Goal: Task Accomplishment & Management: Manage account settings

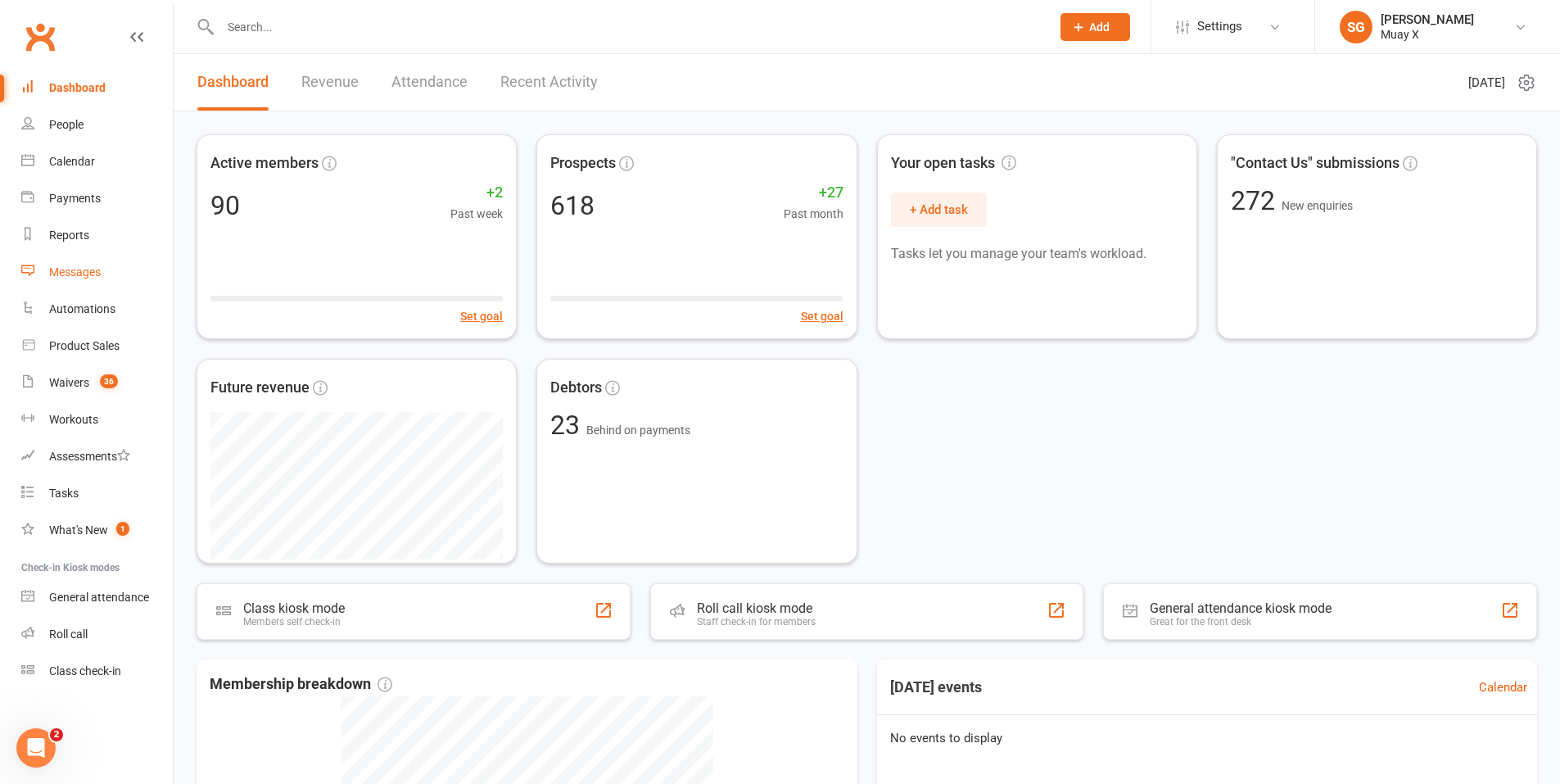
click at [89, 272] on div "Messages" at bounding box center [75, 272] width 52 height 13
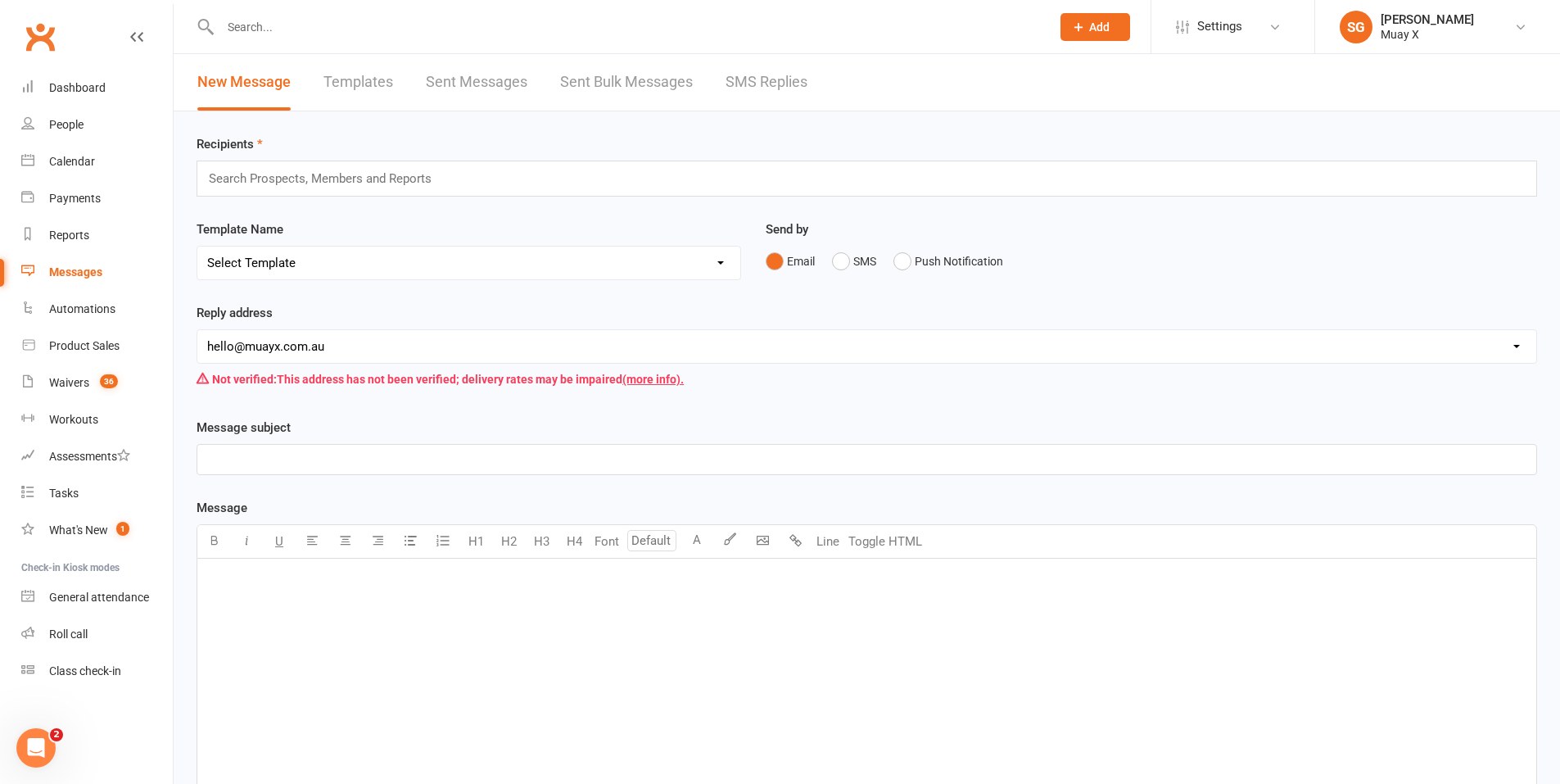
click at [731, 76] on link "SMS Replies" at bounding box center [766, 83] width 82 height 57
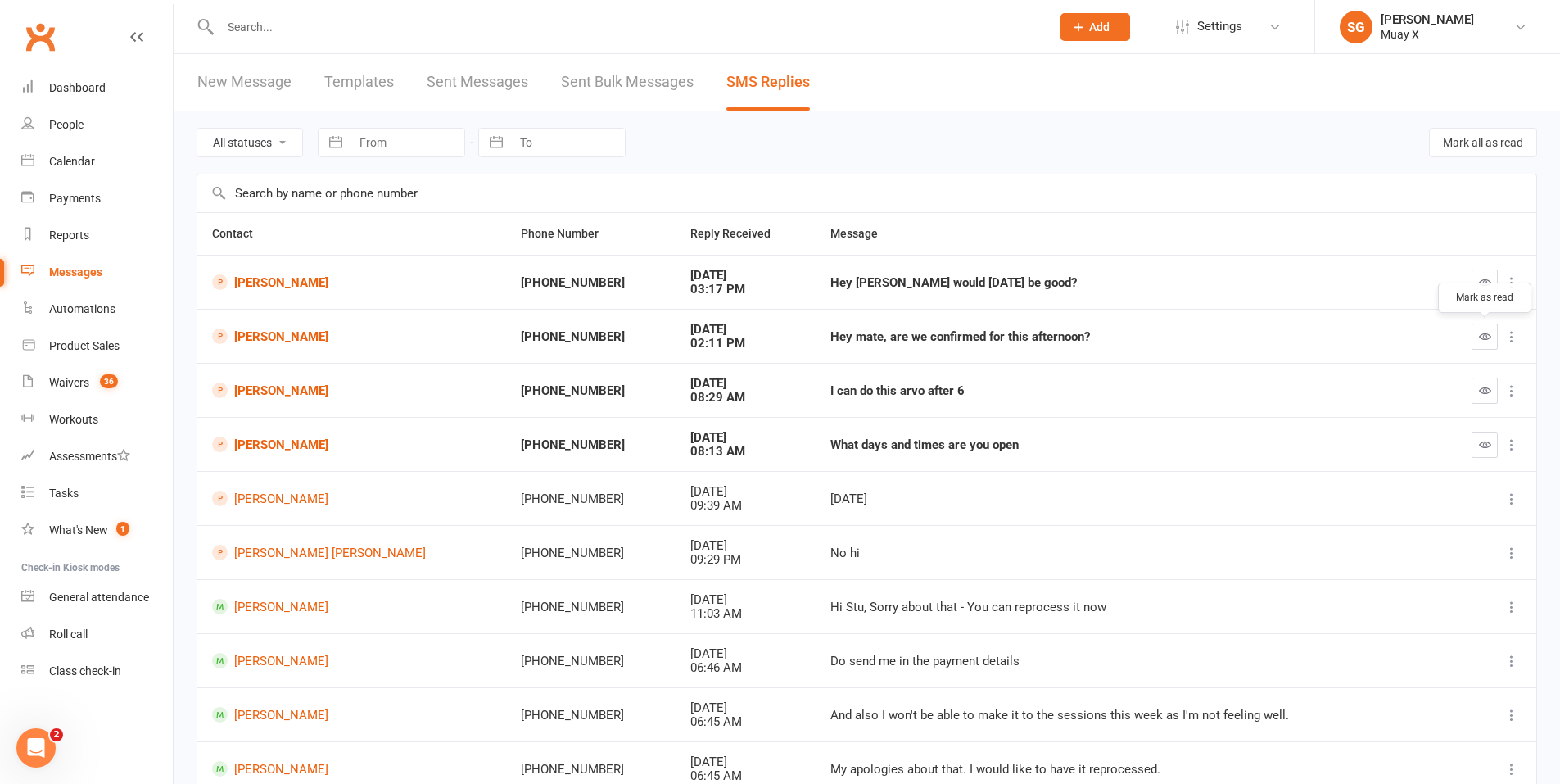
click at [1491, 341] on icon "button" at bounding box center [1485, 336] width 12 height 12
click at [1492, 386] on button "button" at bounding box center [1485, 390] width 26 height 26
click at [1477, 277] on button "button" at bounding box center [1485, 282] width 26 height 26
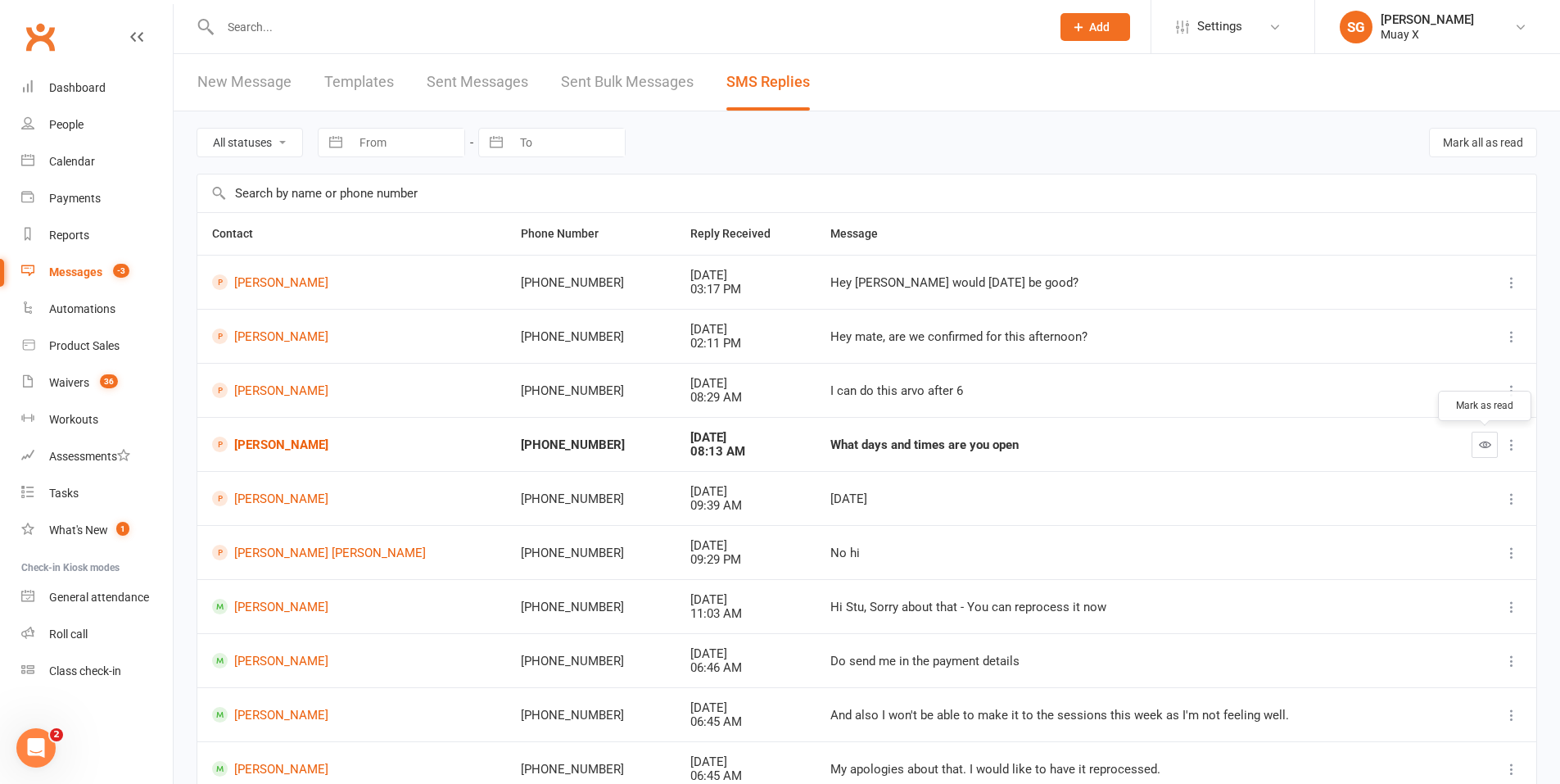
click at [1481, 449] on icon "button" at bounding box center [1485, 444] width 12 height 12
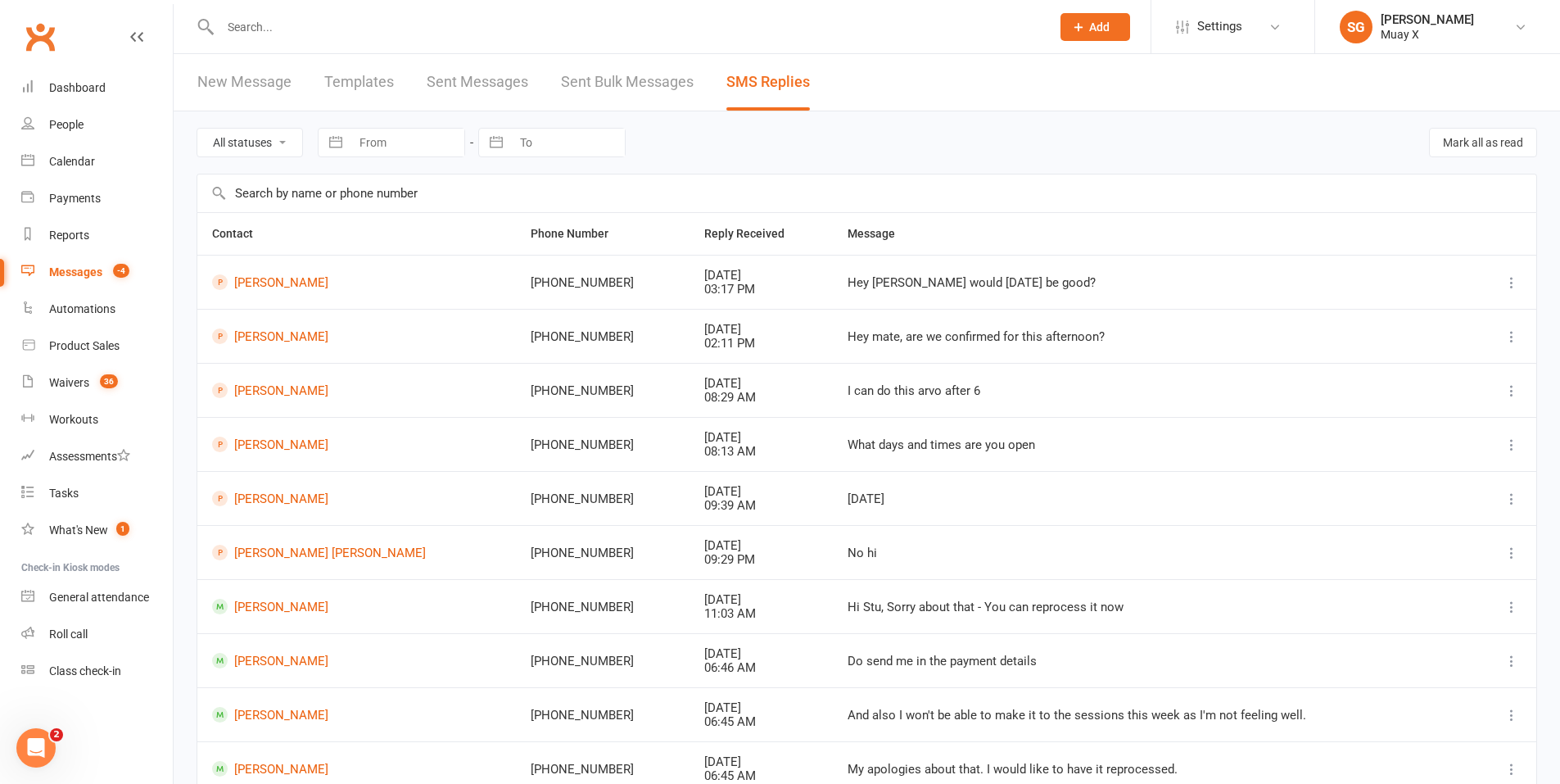
click at [1514, 343] on icon at bounding box center [1512, 336] width 16 height 16
click at [972, 334] on div "Hey mate, are we confirmed for this afternoon?" at bounding box center [1152, 337] width 610 height 14
click at [261, 339] on link "[PERSON_NAME]" at bounding box center [357, 336] width 289 height 15
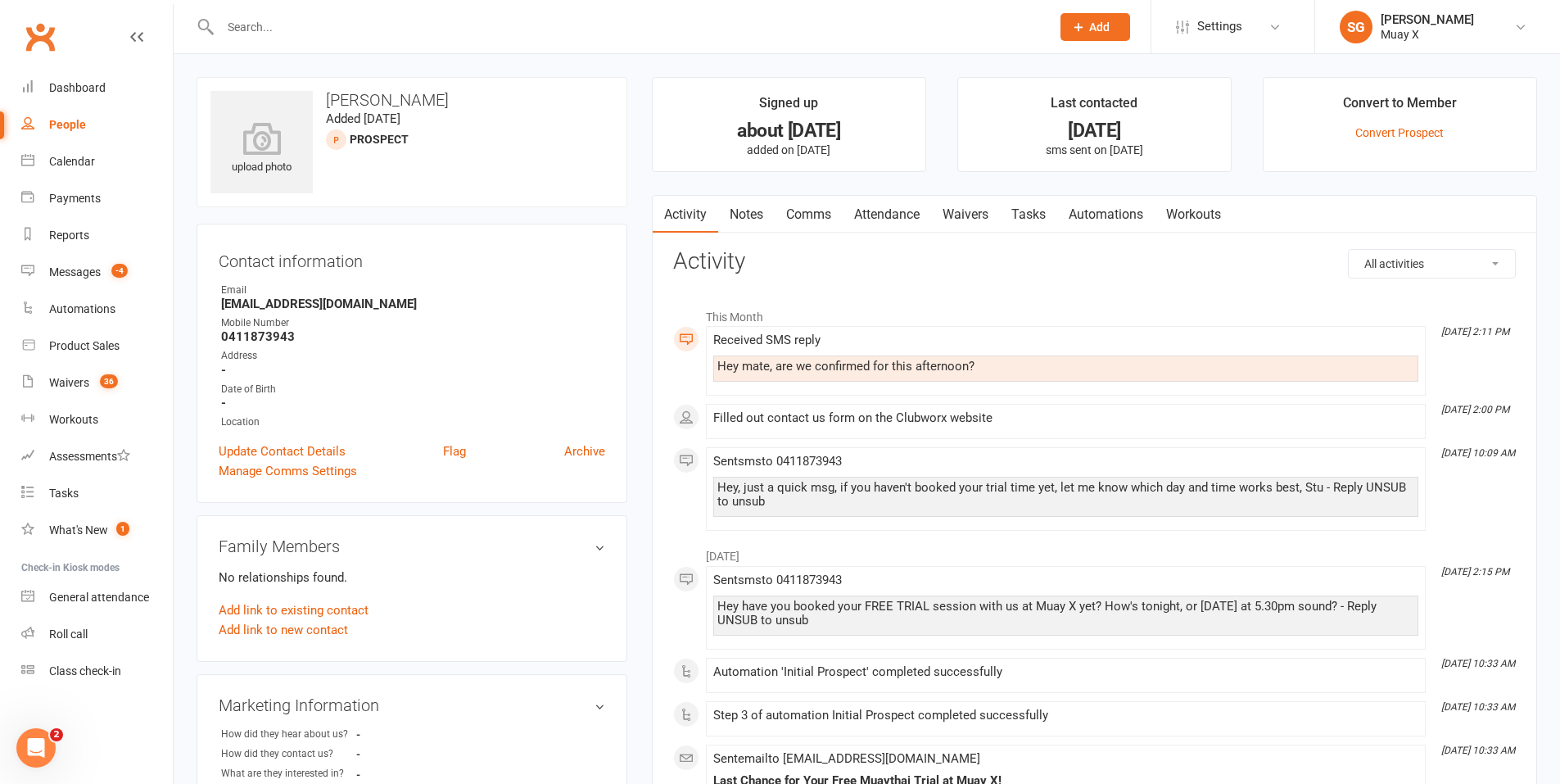
click at [820, 212] on link "Comms" at bounding box center [808, 215] width 68 height 38
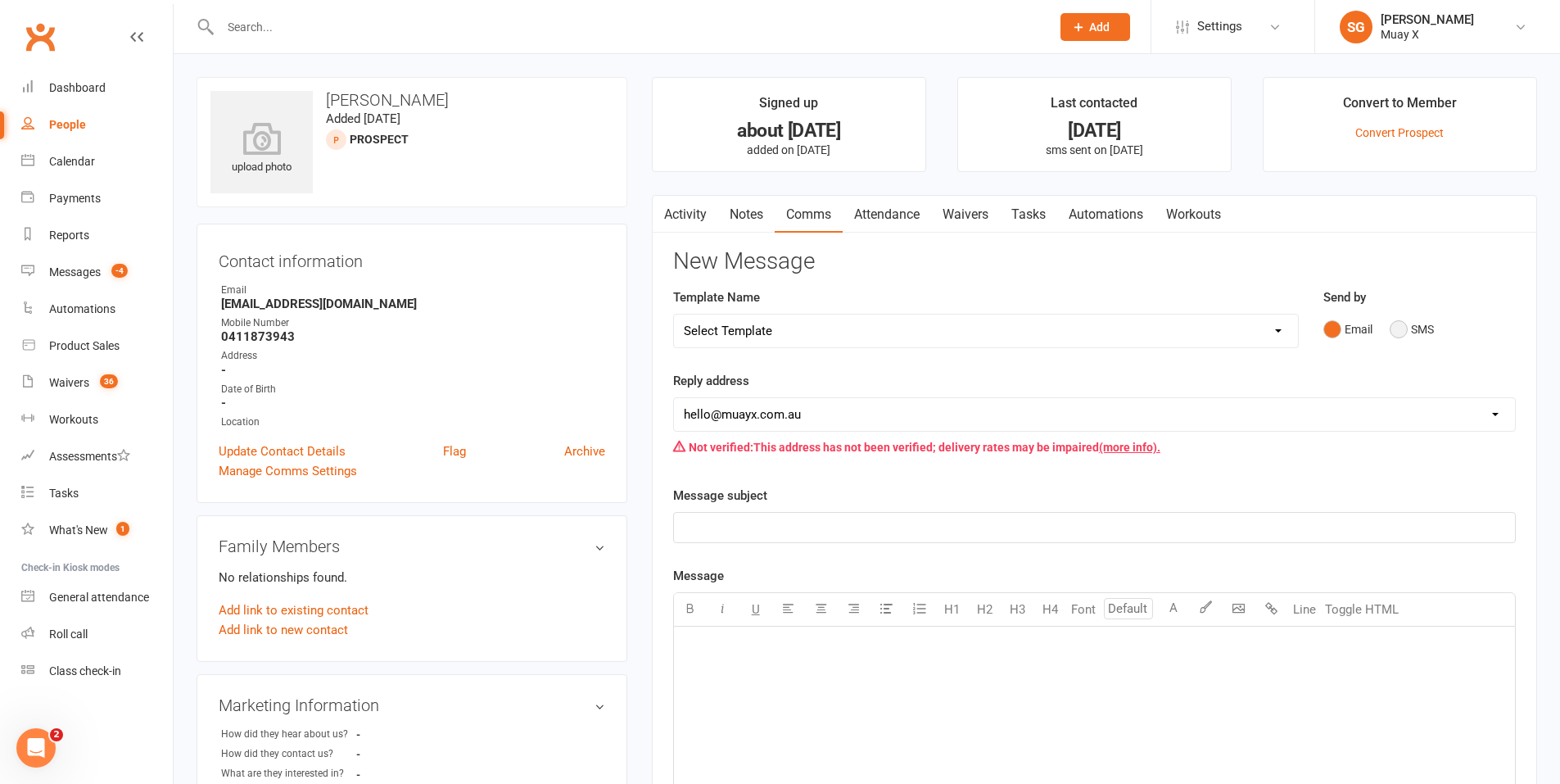
click at [1401, 317] on button "SMS" at bounding box center [1411, 329] width 44 height 31
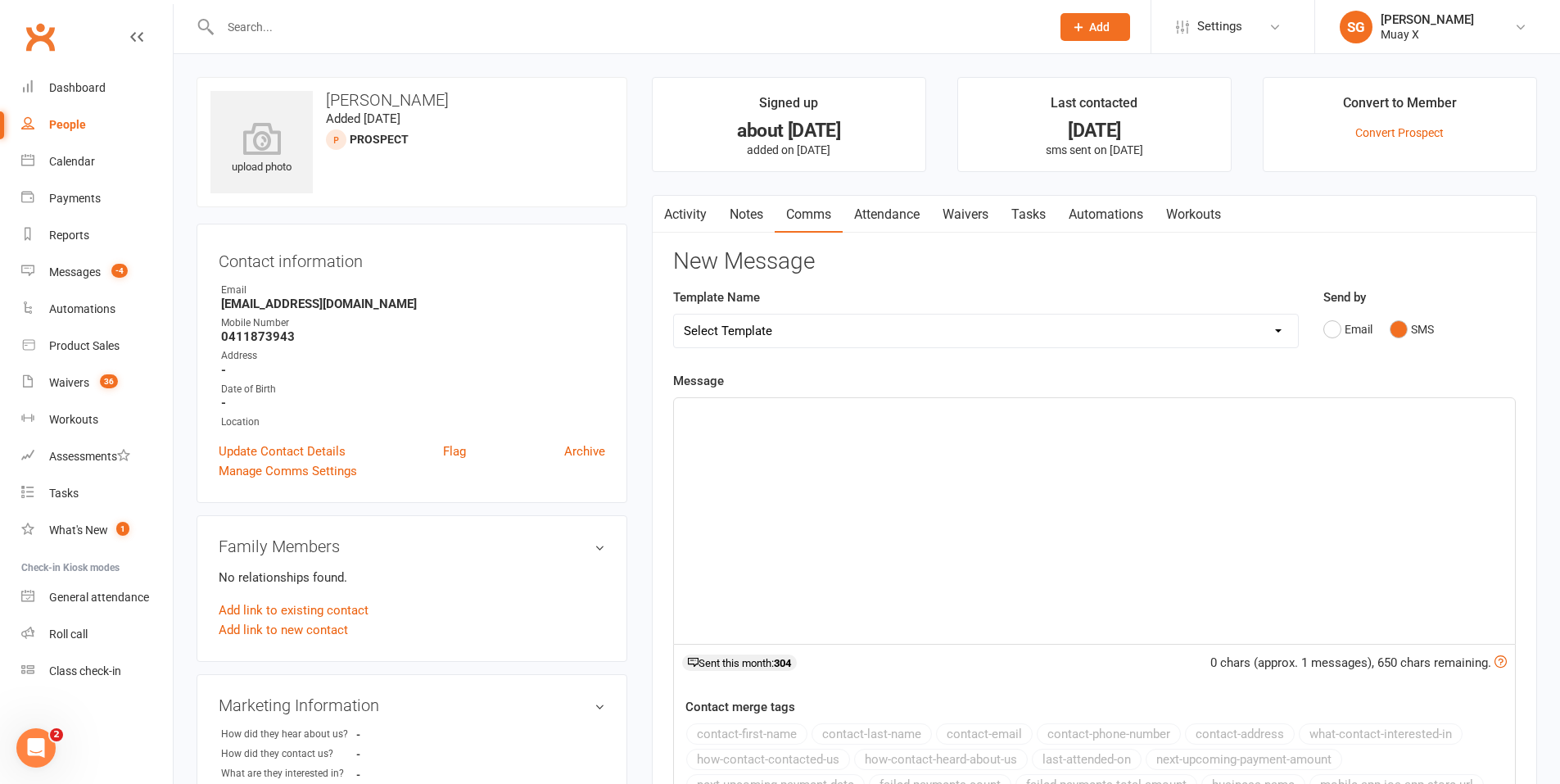
click at [914, 504] on div "﻿" at bounding box center [1095, 521] width 841 height 246
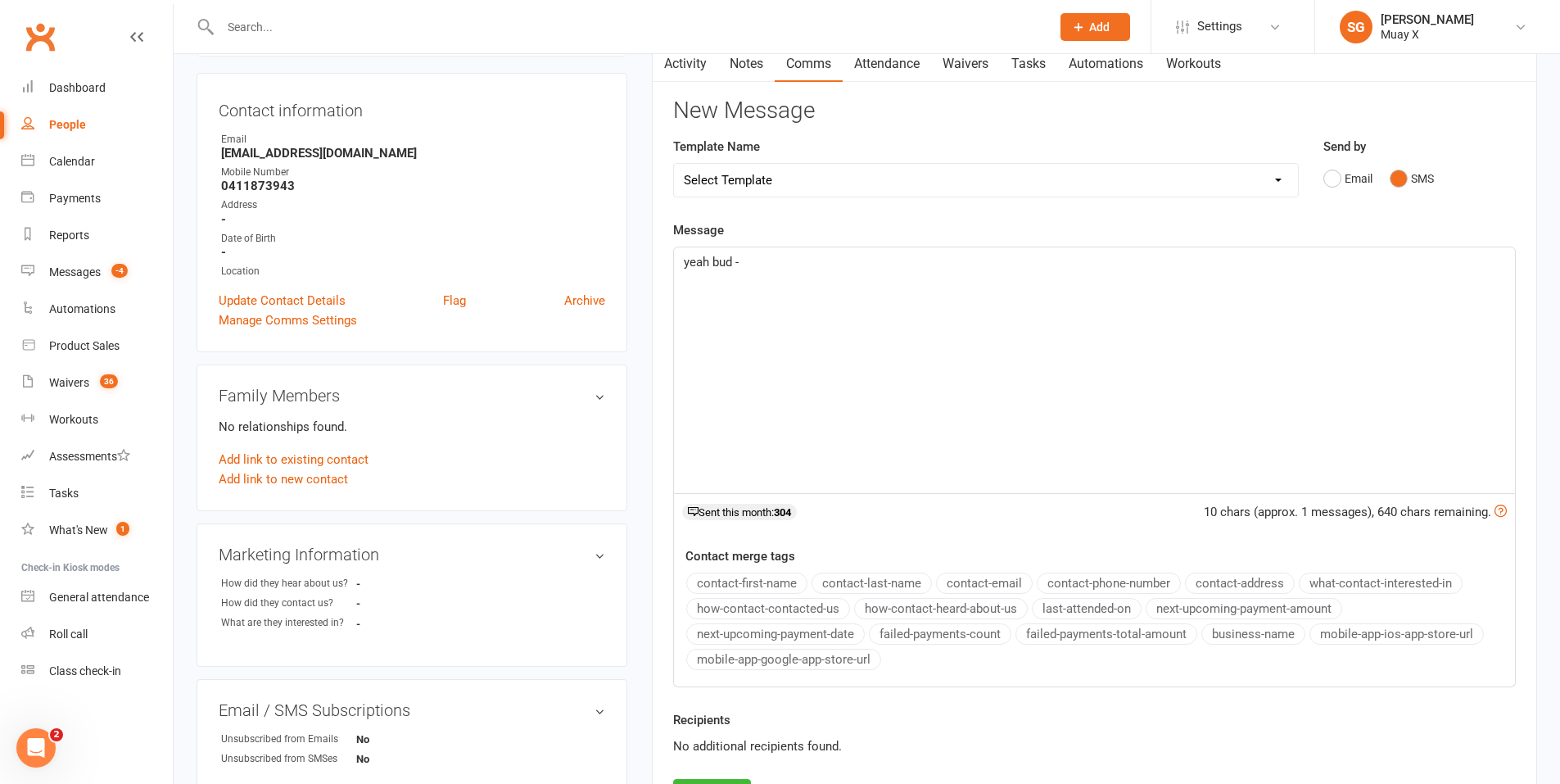
scroll to position [328, 0]
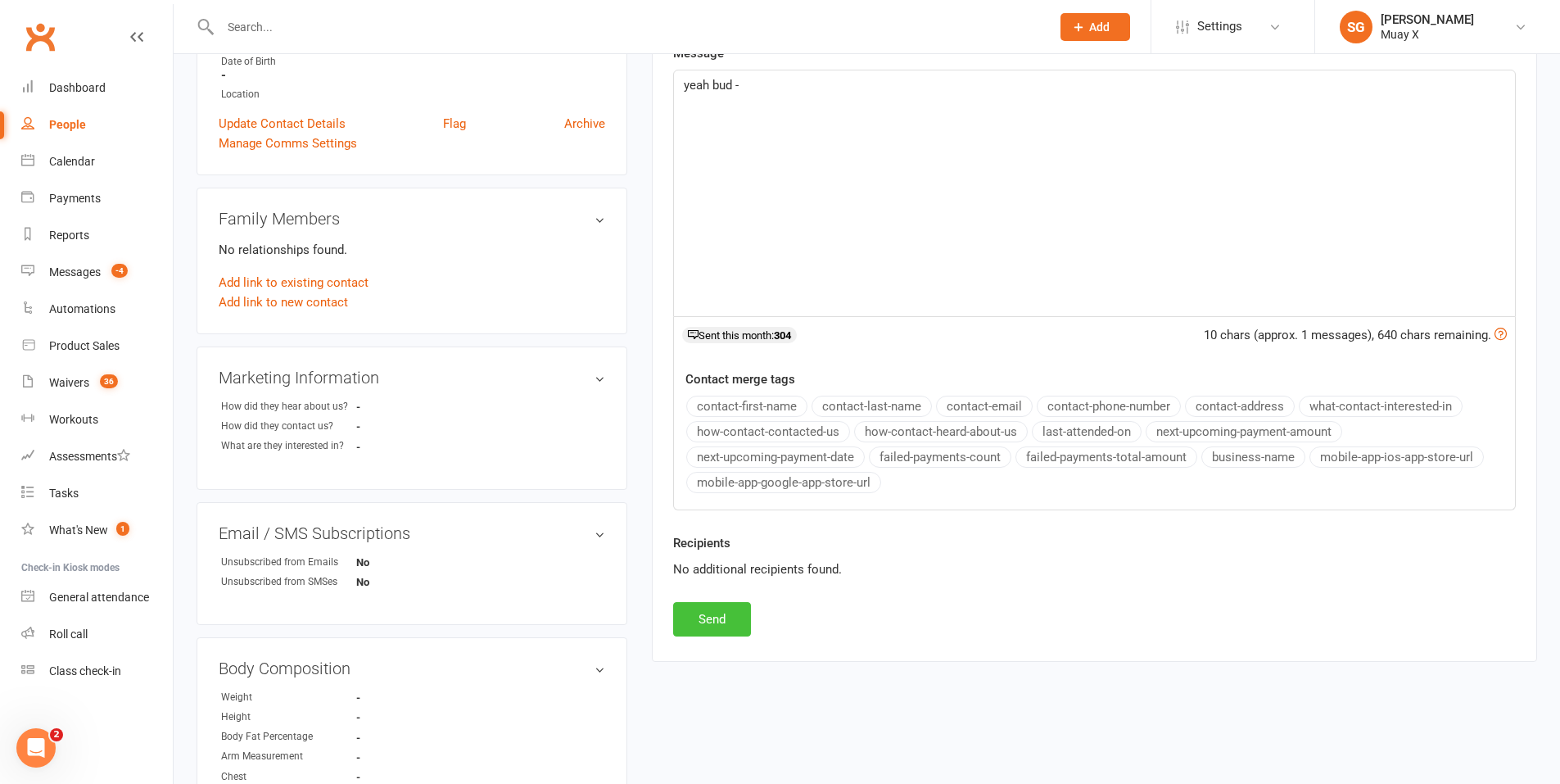
click at [699, 617] on button "Send" at bounding box center [712, 619] width 77 height 34
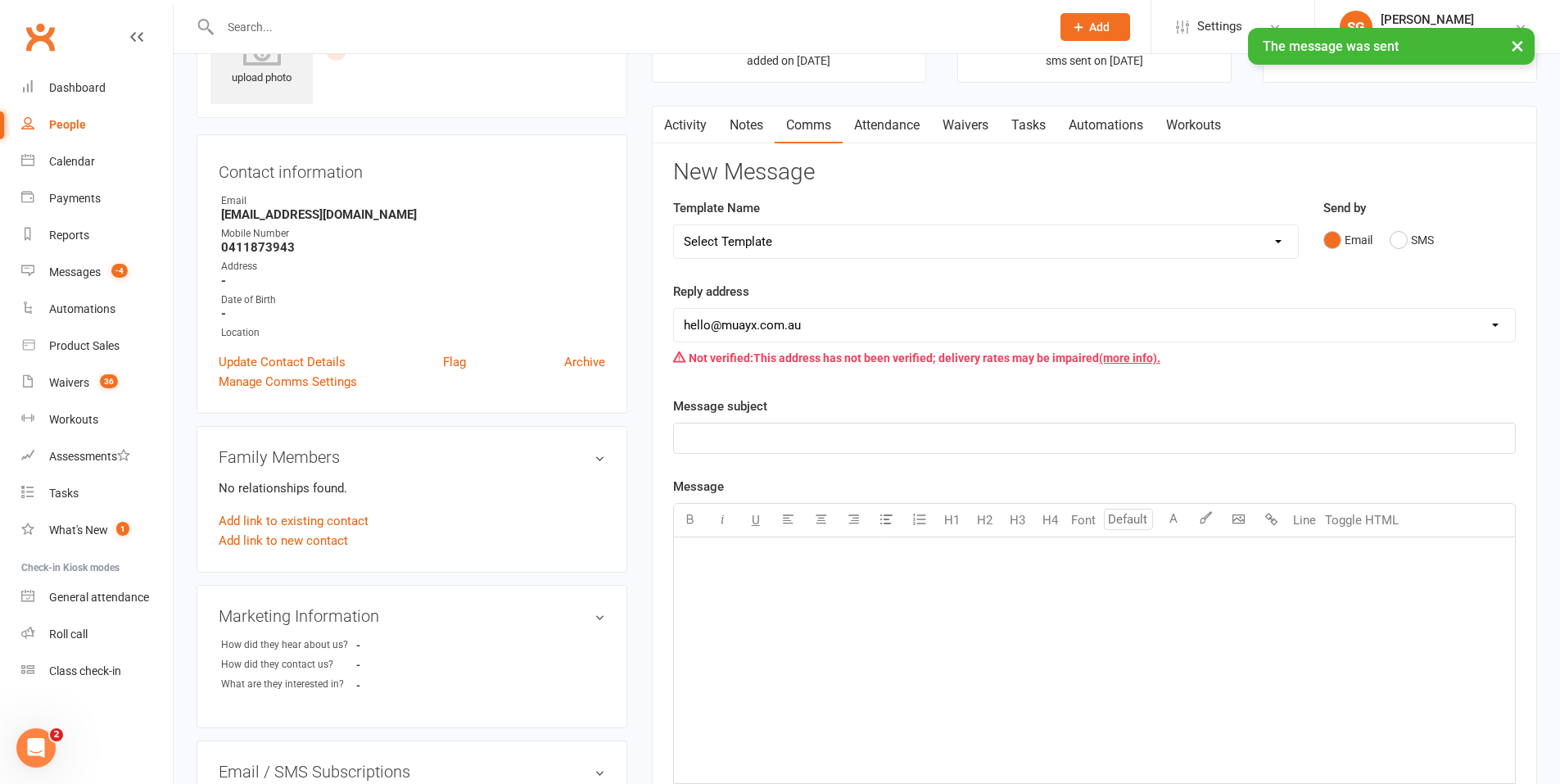
scroll to position [0, 0]
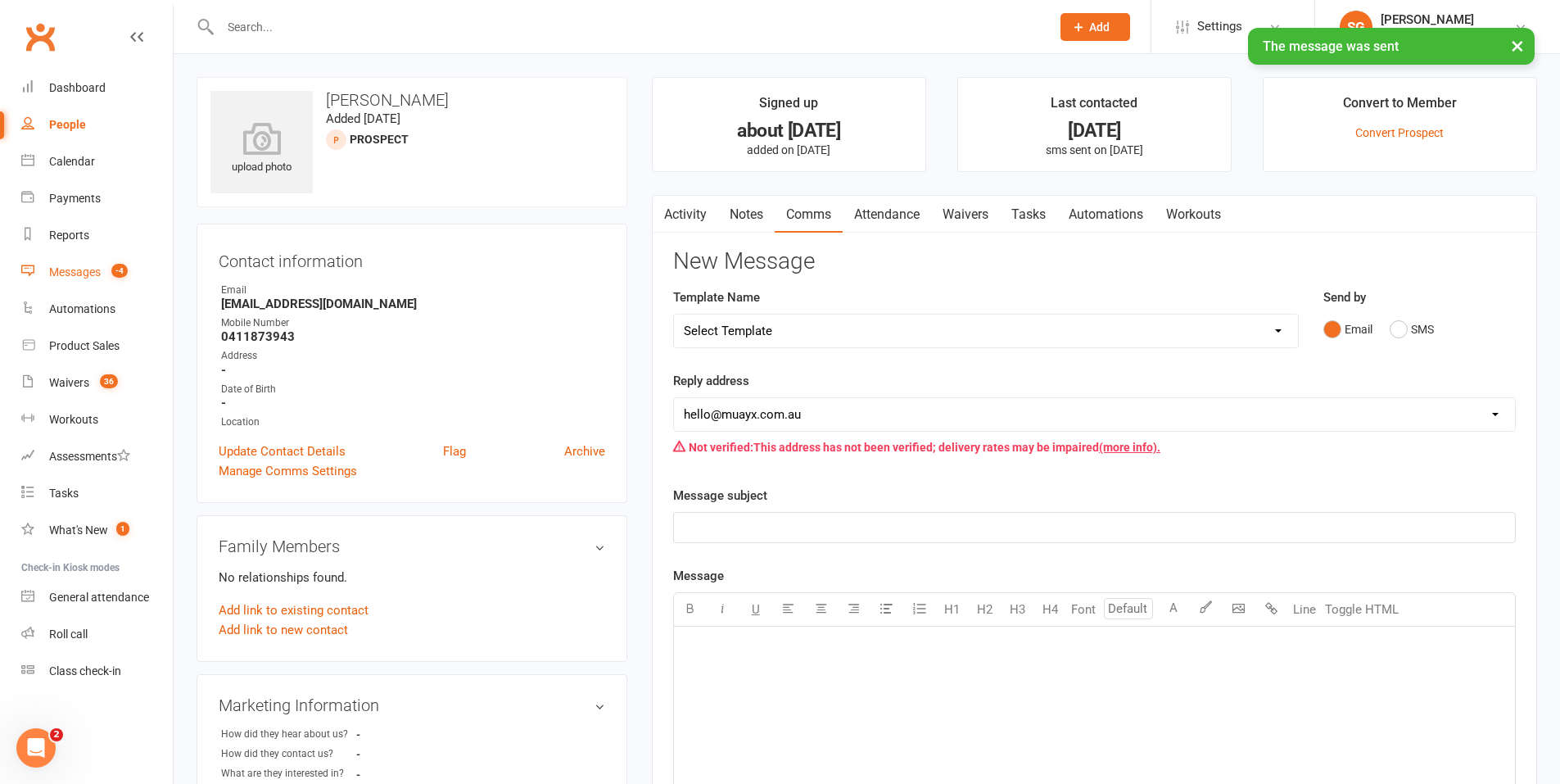
click at [62, 274] on div "Messages" at bounding box center [75, 272] width 52 height 13
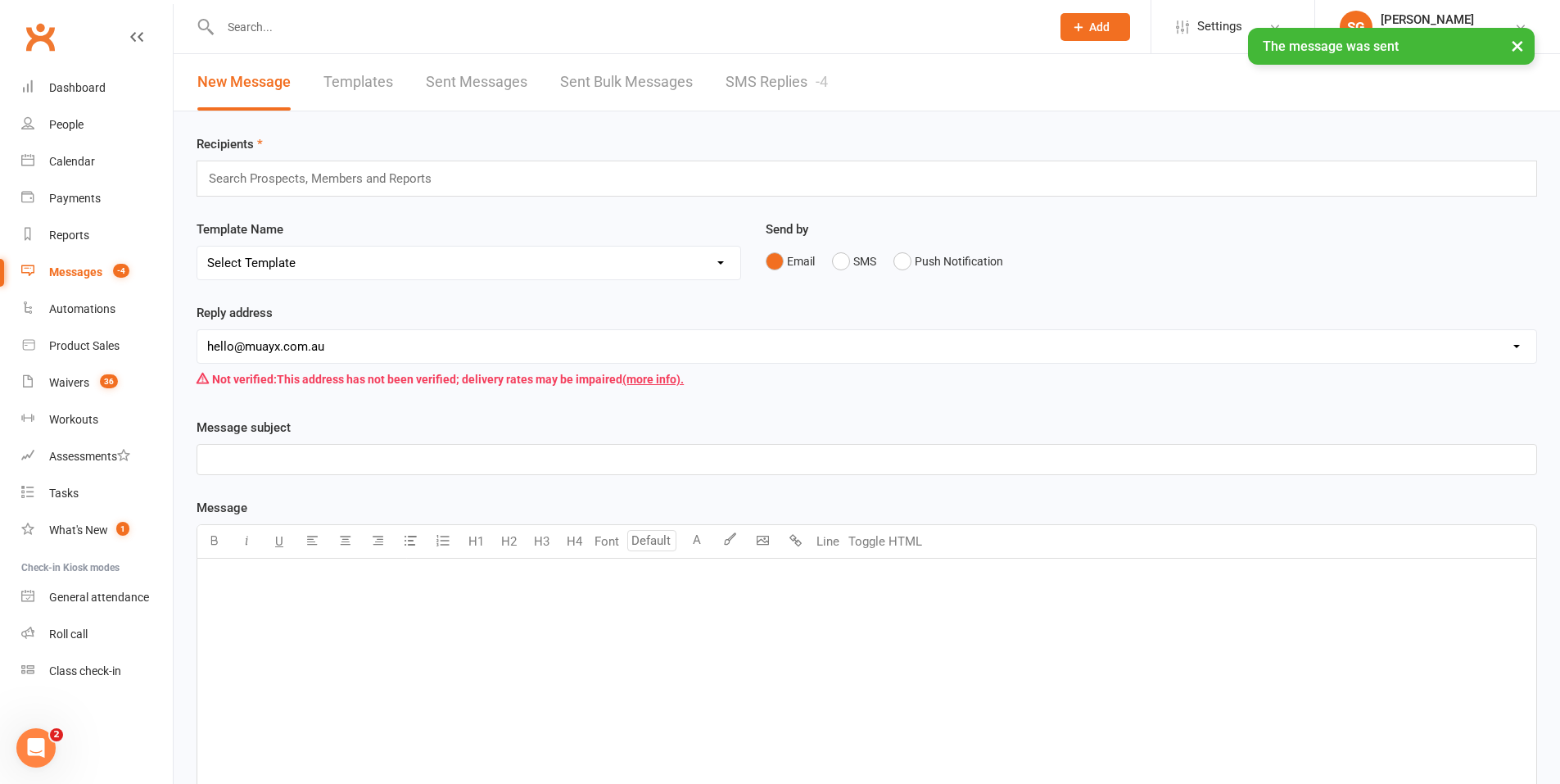
click at [781, 75] on link "SMS Replies -4" at bounding box center [777, 83] width 102 height 57
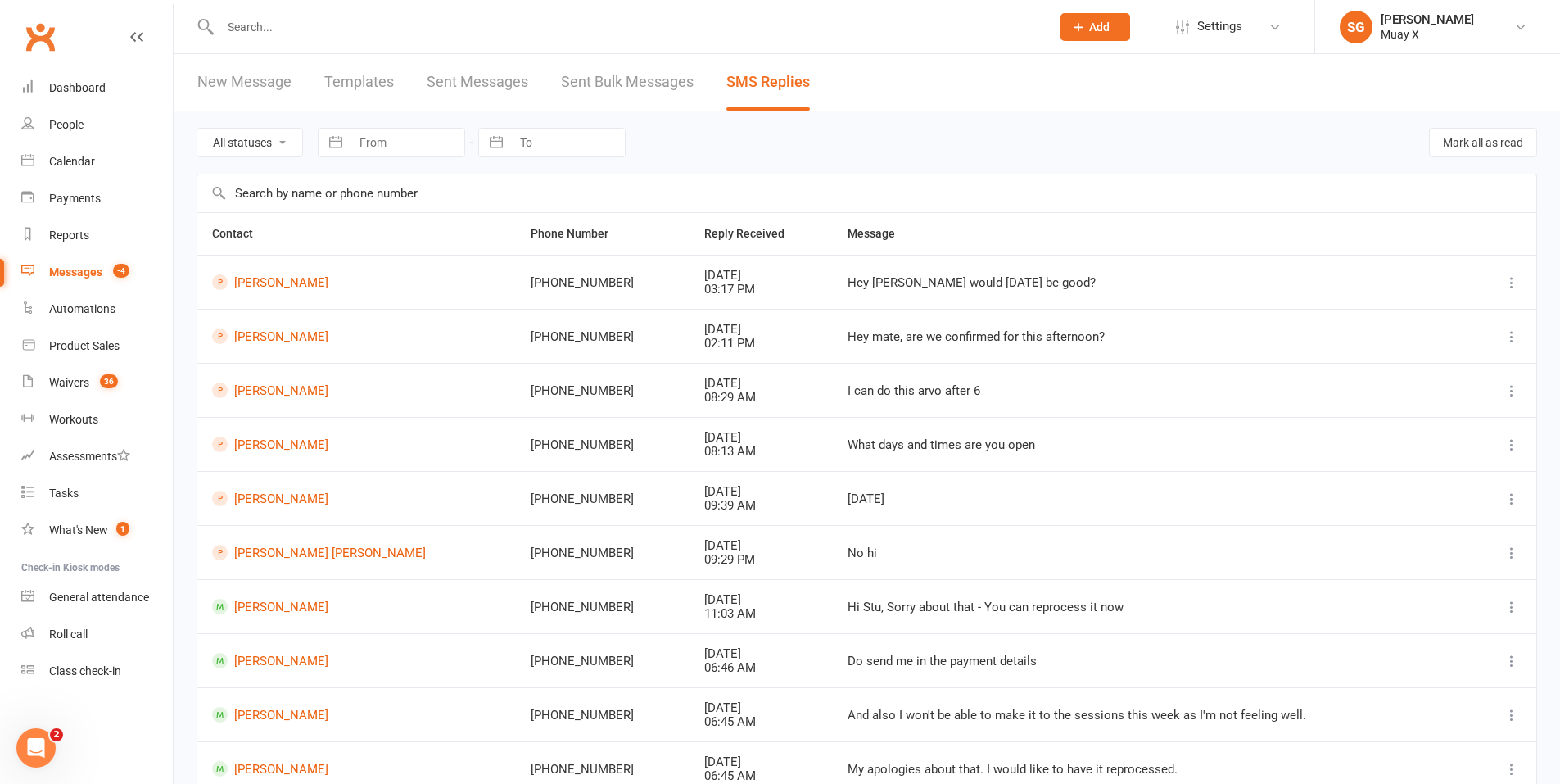
click at [1511, 282] on icon at bounding box center [1512, 282] width 16 height 16
click at [1281, 305] on td "Hey [PERSON_NAME] would [DATE] be good?" at bounding box center [1152, 281] width 639 height 54
click at [536, 279] on div "[PHONE_NUMBER]" at bounding box center [603, 283] width 144 height 14
click at [296, 282] on link "[PERSON_NAME]" at bounding box center [357, 282] width 289 height 15
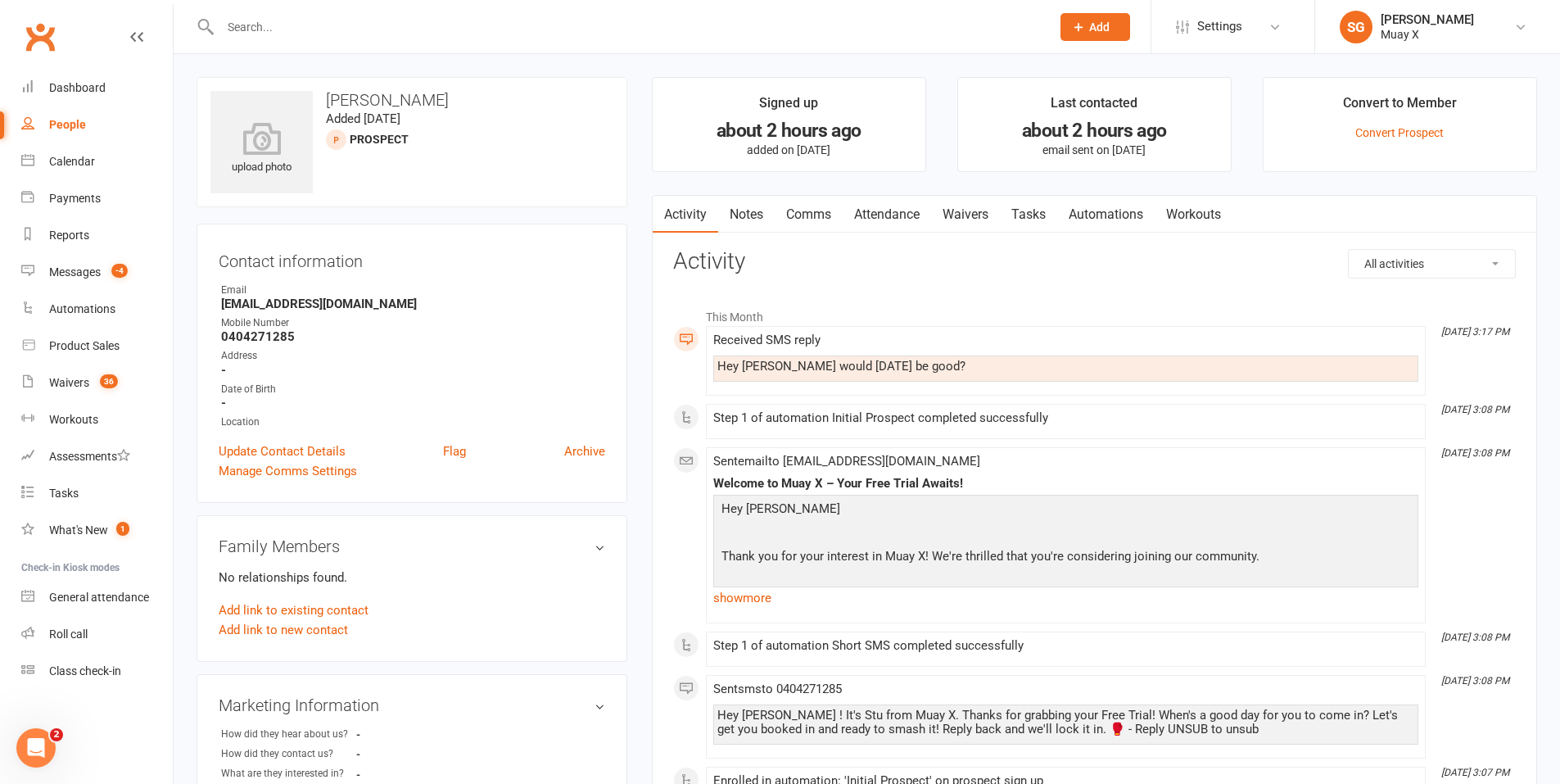
click at [814, 211] on link "Comms" at bounding box center [808, 215] width 68 height 38
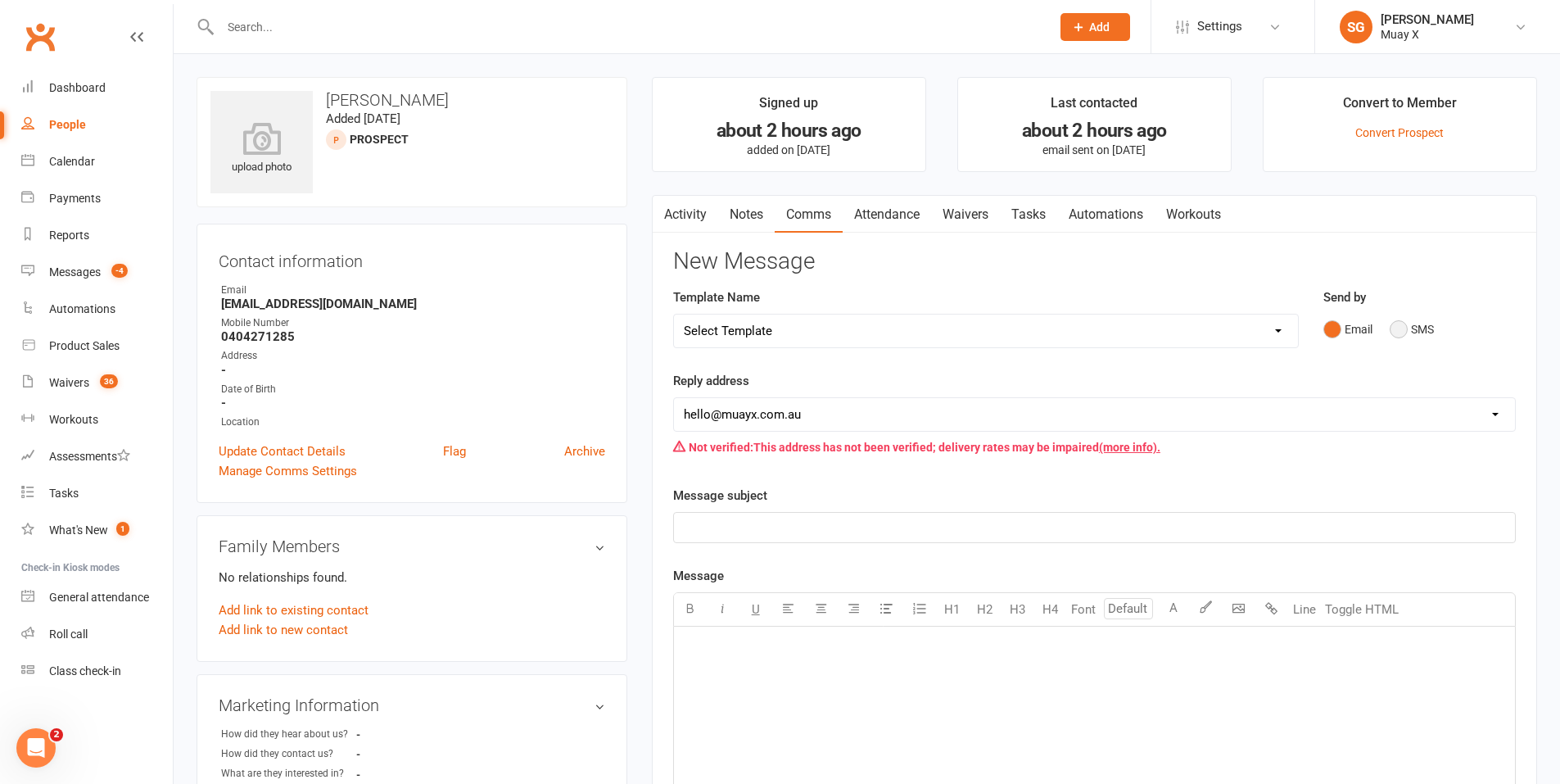
click at [1414, 325] on button "SMS" at bounding box center [1411, 329] width 44 height 31
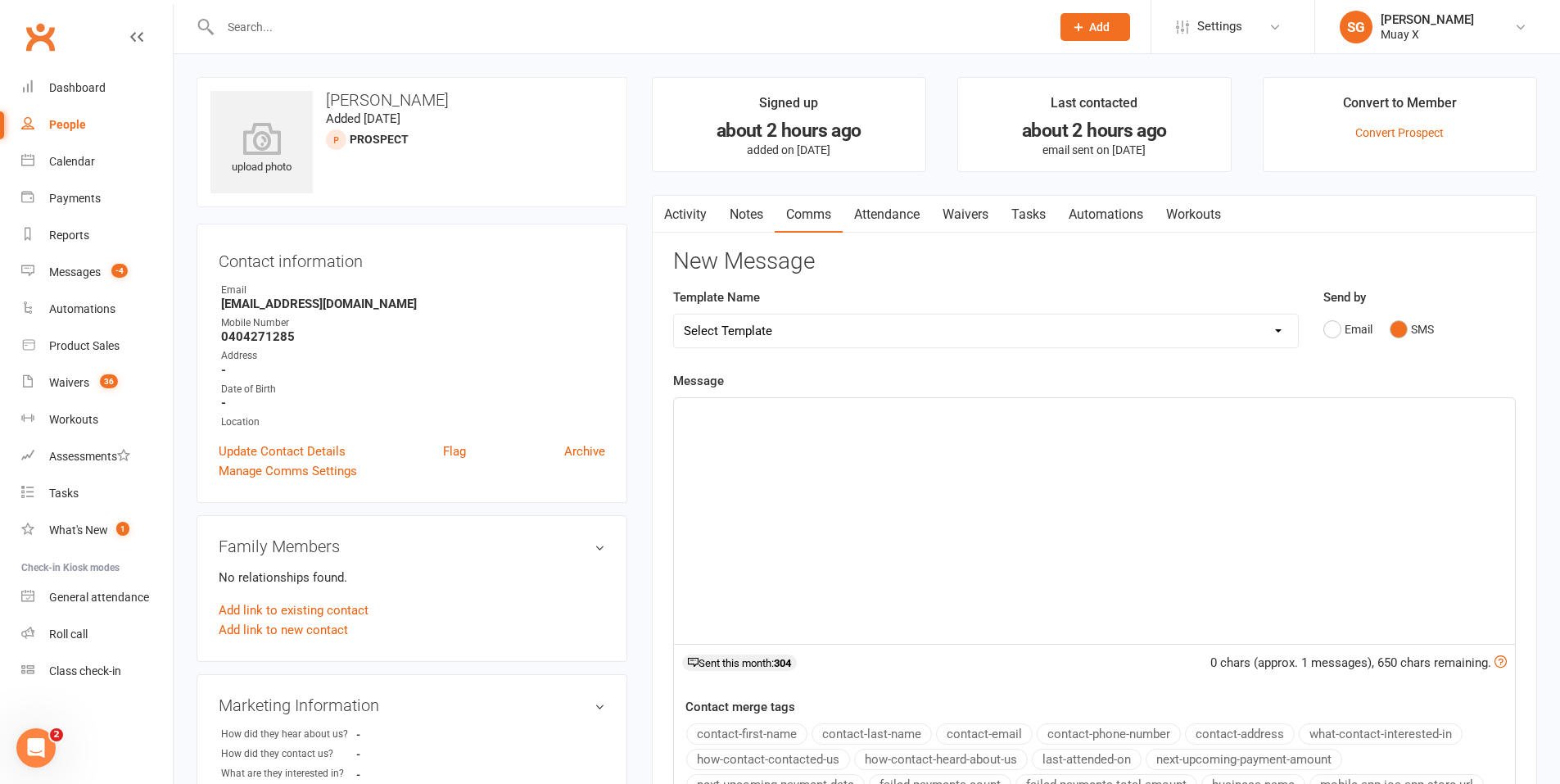
click at [893, 560] on div "﻿" at bounding box center [1095, 521] width 841 height 246
click at [854, 412] on span "hey [PERSON_NAME], you can come [DATE] at 5:30 if suitable or [DATE] at 5:30" at bounding box center [900, 412] width 432 height 15
drag, startPoint x: 958, startPoint y: 410, endPoint x: 1005, endPoint y: 418, distance: 47.7
click at [958, 411] on span "hey [PERSON_NAME], you can come [DATE] or [DATE] at 5:30 if suitable or [DATE] …" at bounding box center [927, 412] width 487 height 15
drag, startPoint x: 1176, startPoint y: 415, endPoint x: 1058, endPoint y: 407, distance: 118.3
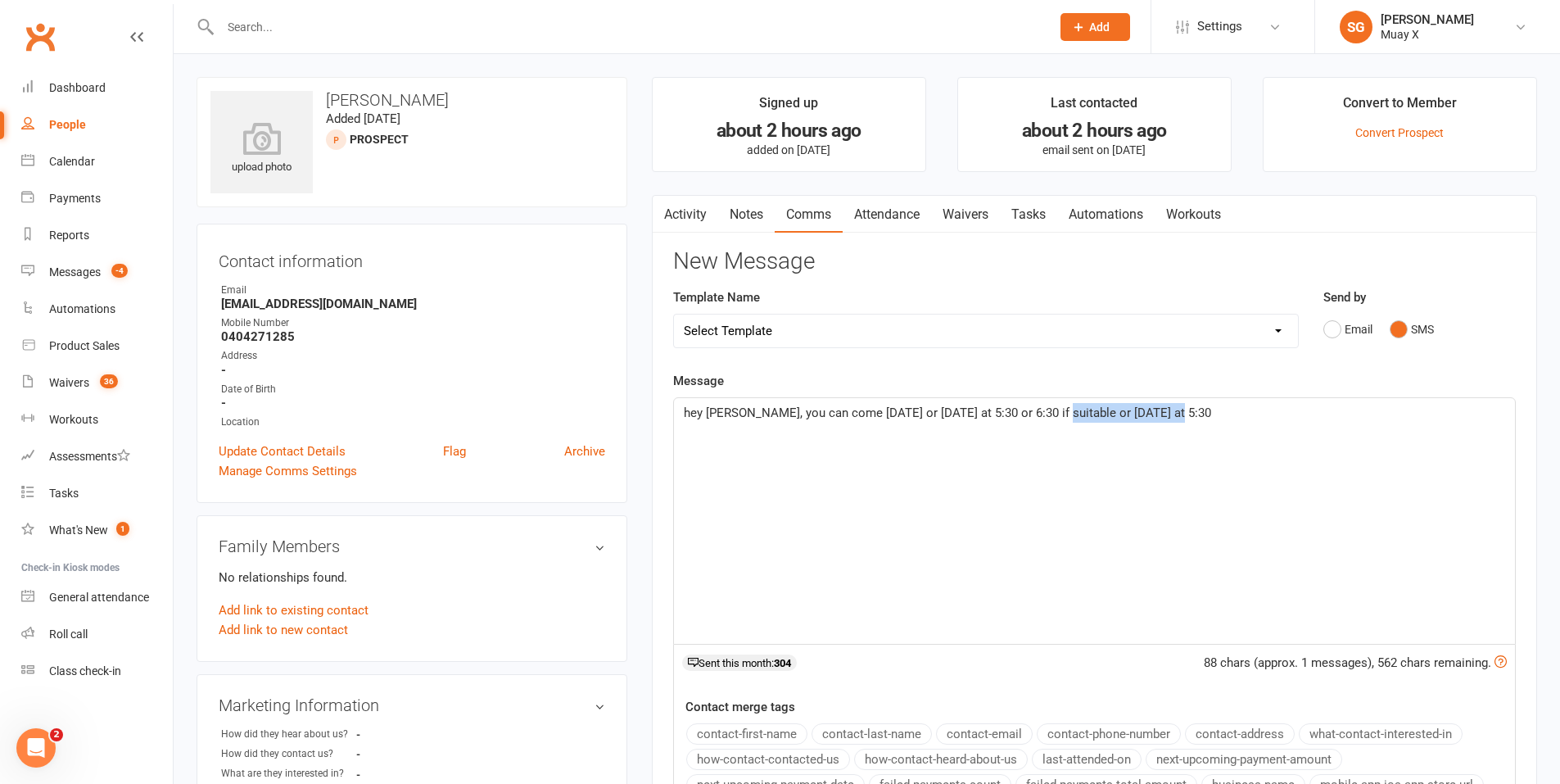
click at [1058, 407] on p "hey [PERSON_NAME], you can come [DATE] or [DATE] at 5:30 or 6:30 if suitable or…" at bounding box center [1094, 413] width 821 height 20
click at [691, 420] on p "hey [PERSON_NAME], you can come [DATE] or [DATE] at 5:30 or 6:30 if suitable fo…" at bounding box center [1094, 413] width 821 height 20
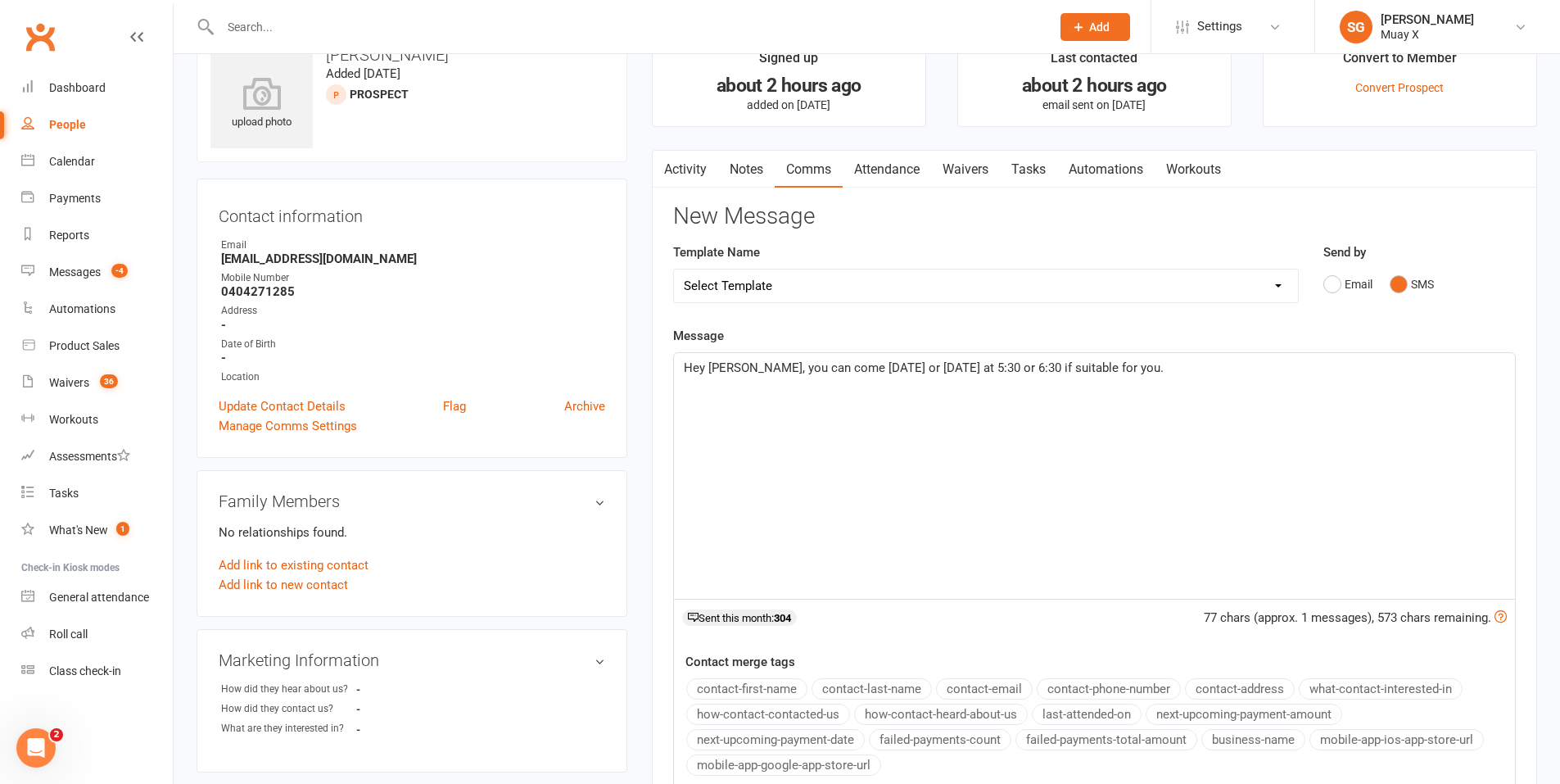
scroll to position [82, 0]
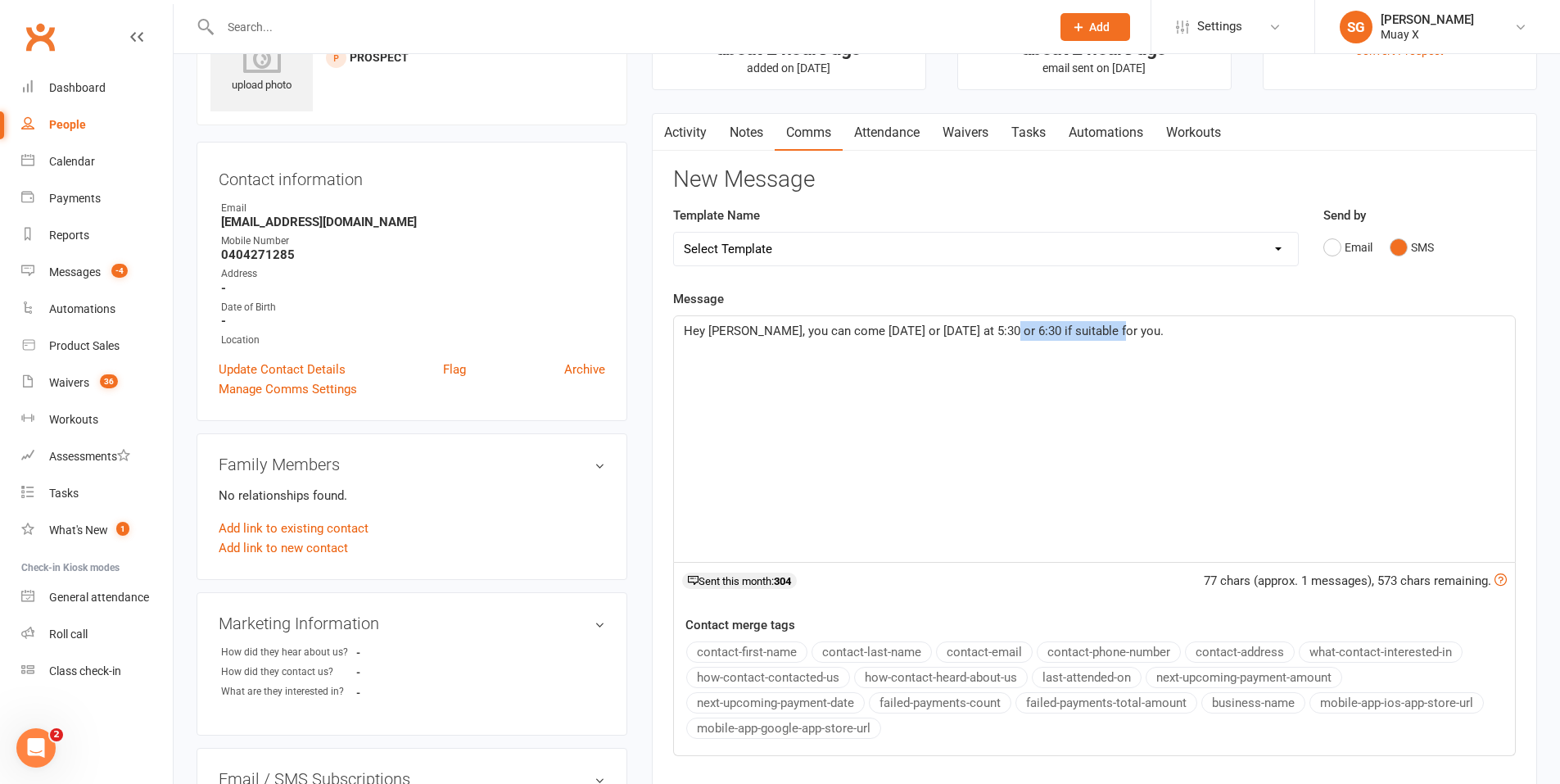
drag, startPoint x: 1137, startPoint y: 344, endPoint x: 1004, endPoint y: 342, distance: 133.0
click at [1004, 342] on div "Hey [PERSON_NAME], you can come [DATE] or [DATE] at 5:30 or 6:30 if suitable fo…" at bounding box center [1095, 439] width 841 height 246
click at [972, 333] on span "Hey [PERSON_NAME], you can come [DATE] or [DATE] at 5:30 or 6:30pm" at bounding box center [881, 330] width 395 height 15
drag, startPoint x: 976, startPoint y: 333, endPoint x: 962, endPoint y: 335, distance: 14.1
click at [962, 335] on span "Hey [PERSON_NAME], you can come [DATE] or [DATE] at 5:30 or 6:30pm" at bounding box center [881, 330] width 395 height 15
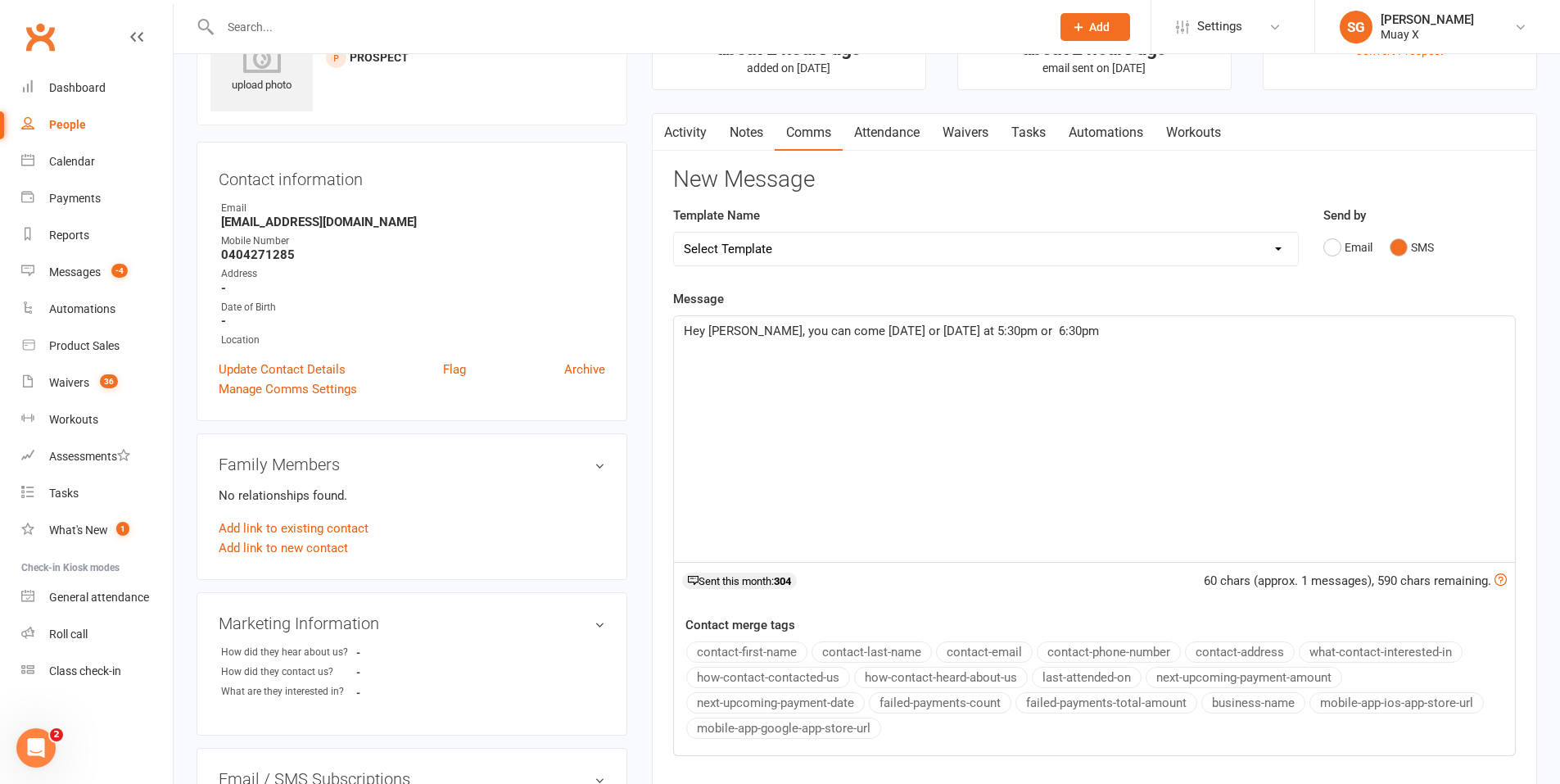
click at [871, 347] on div "Hey [PERSON_NAME], you can come [DATE] or [DATE] at 5:30pm or 6:30pm" at bounding box center [1095, 439] width 841 height 246
drag, startPoint x: 923, startPoint y: 331, endPoint x: 855, endPoint y: 331, distance: 68.0
click at [855, 331] on span "Hey [PERSON_NAME], you can come [DATE] or [DATE] at 5:30pm or 6:30pm" at bounding box center [891, 330] width 415 height 15
click at [989, 338] on p "Hey [PERSON_NAME], you can come [DATE] at 5:30pm or 6:30pm" at bounding box center [1094, 330] width 821 height 20
click at [1272, 332] on span "Hey [PERSON_NAME], you can come [DATE] at 5:30pm or 6:30pm, The same classes ru…" at bounding box center [1006, 330] width 646 height 15
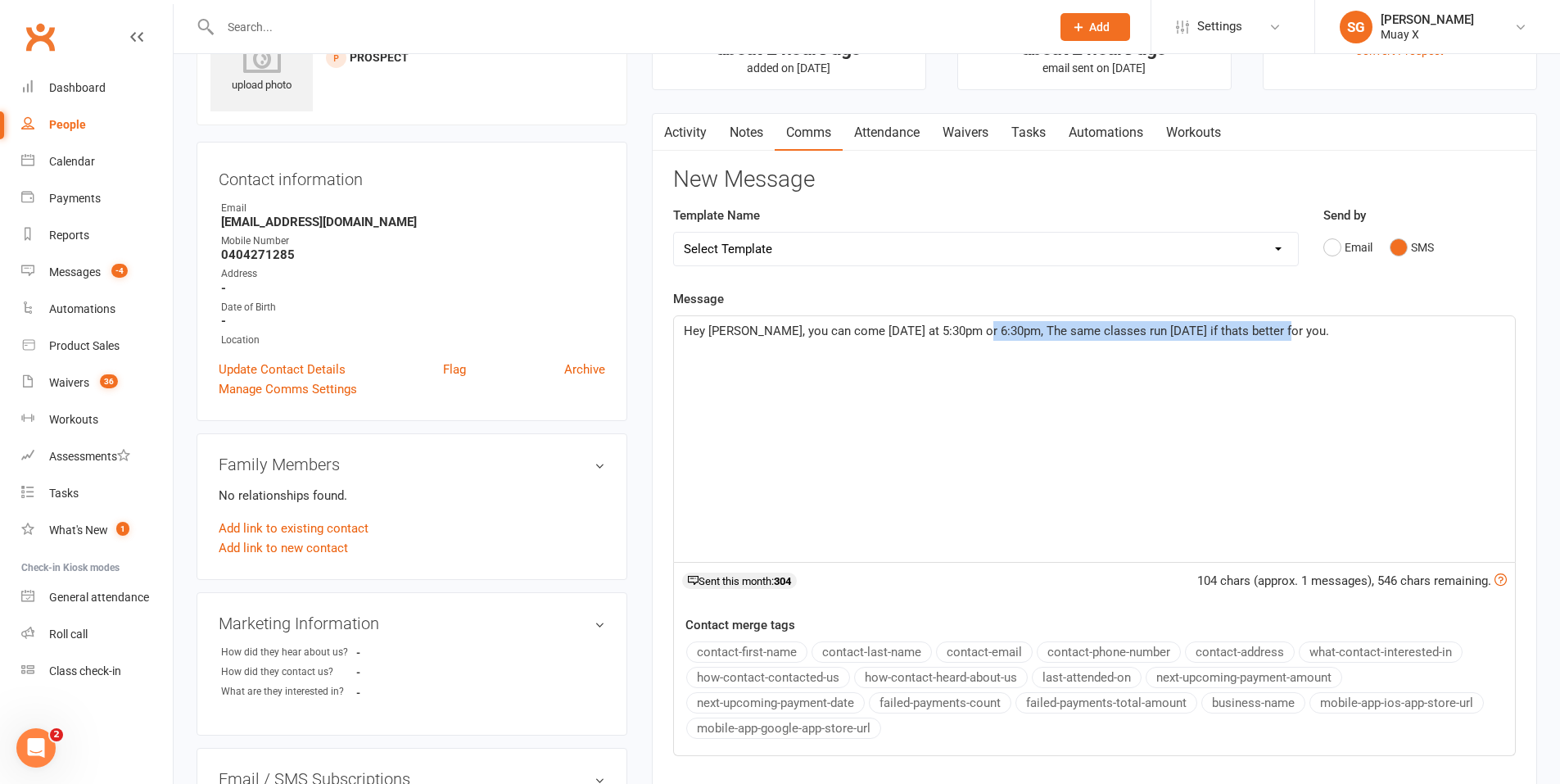
drag, startPoint x: 1274, startPoint y: 330, endPoint x: 976, endPoint y: 353, distance: 298.9
click at [976, 353] on div "Hey [PERSON_NAME], you can come [DATE] at 5:30pm or 6:30pm, The same classes ru…" at bounding box center [1095, 439] width 841 height 246
click at [1223, 352] on div "Hey [PERSON_NAME], you can come [DATE] at 5:30pm or 6:30pm, And the same time […" at bounding box center [1095, 439] width 841 height 246
click at [1139, 336] on span "Hey [PERSON_NAME], you can come [DATE] at 5:30pm or 6:30pm, And the same time […" at bounding box center [995, 330] width 623 height 15
click at [1202, 330] on span "Hey [PERSON_NAME], you can come [DATE] at 5:30pm or 6:30pm, And the same time […" at bounding box center [995, 330] width 623 height 15
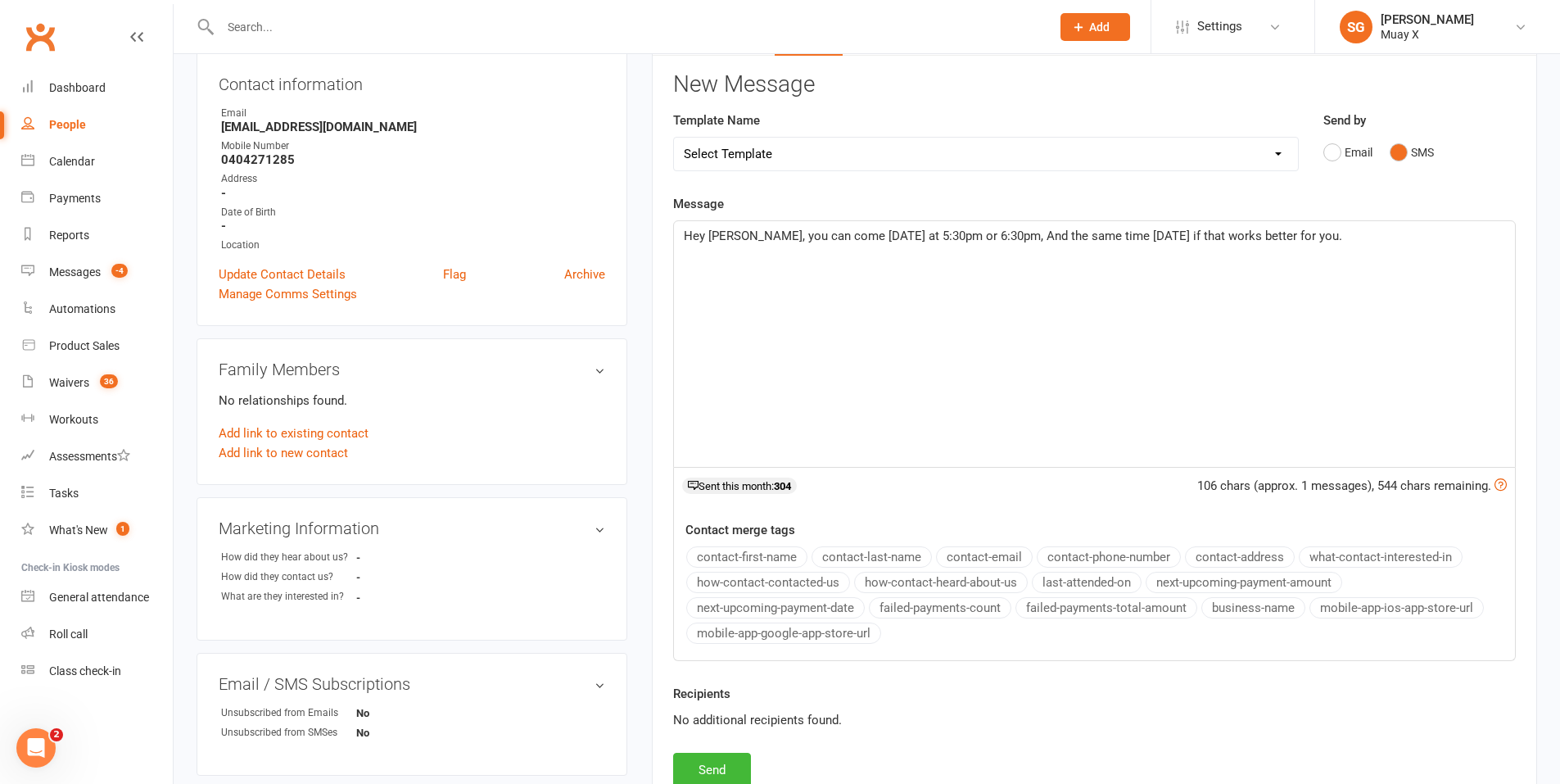
scroll to position [328, 0]
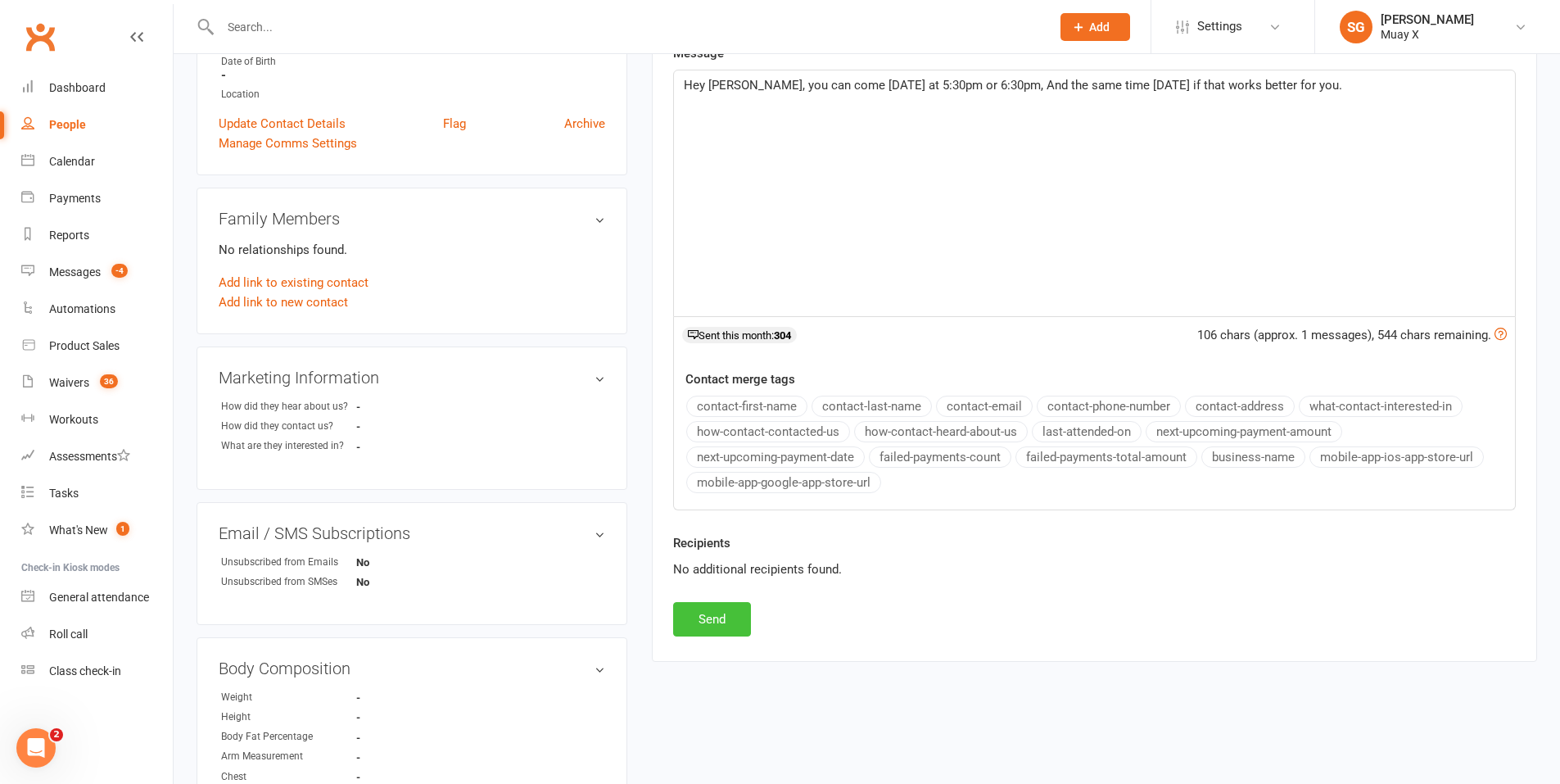
click at [728, 627] on button "Send" at bounding box center [712, 619] width 77 height 34
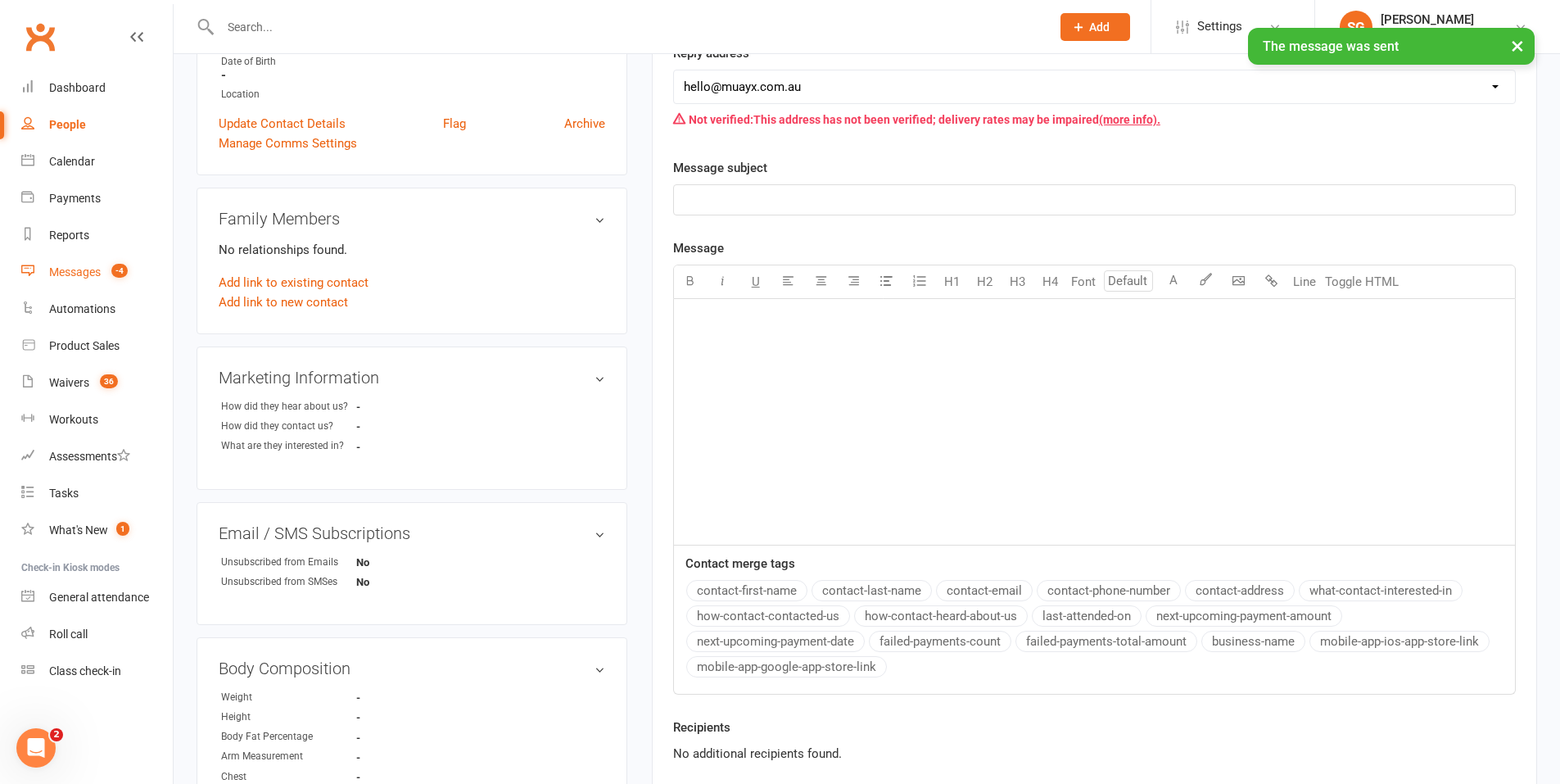
click at [65, 273] on div "Messages" at bounding box center [75, 272] width 52 height 13
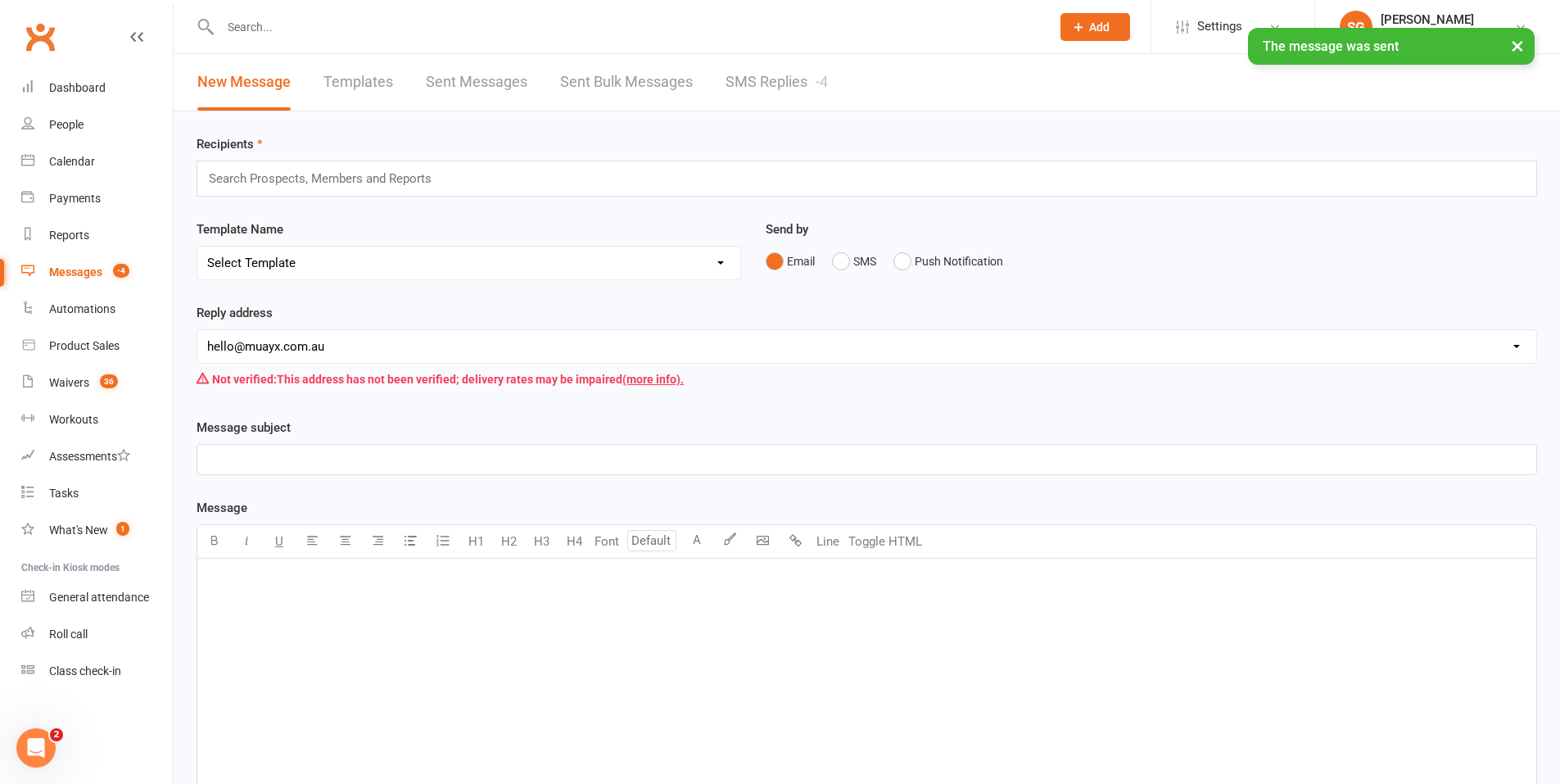
click at [796, 77] on link "SMS Replies -4" at bounding box center [777, 83] width 102 height 57
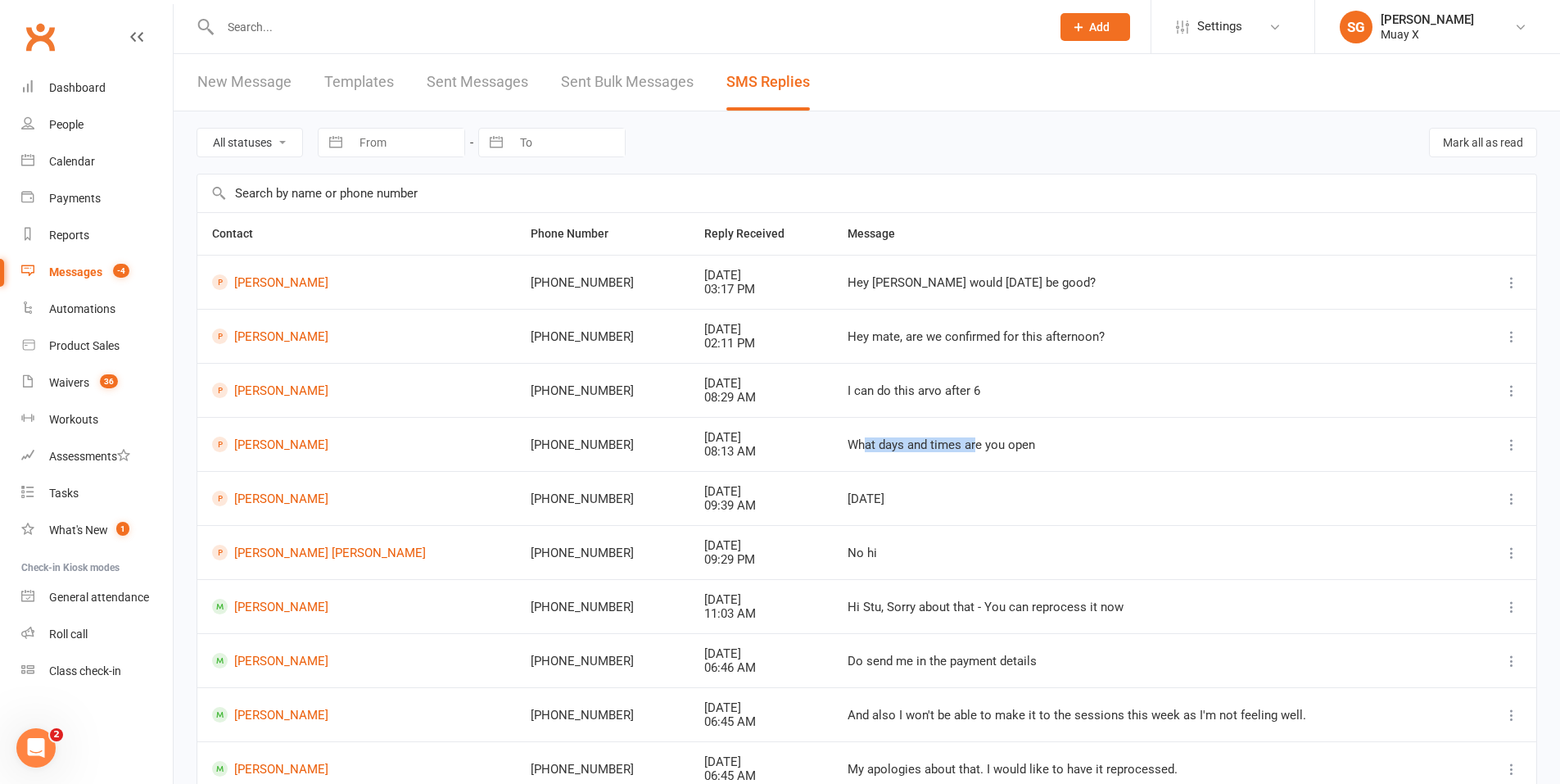
drag, startPoint x: 819, startPoint y: 451, endPoint x: 930, endPoint y: 420, distance: 115.2
click at [930, 420] on td "What days and times are you open" at bounding box center [1152, 444] width 639 height 54
drag, startPoint x: 930, startPoint y: 420, endPoint x: 874, endPoint y: 498, distance: 96.0
click at [874, 498] on div "[DATE]" at bounding box center [1152, 499] width 610 height 14
drag, startPoint x: 826, startPoint y: 502, endPoint x: 855, endPoint y: 494, distance: 30.1
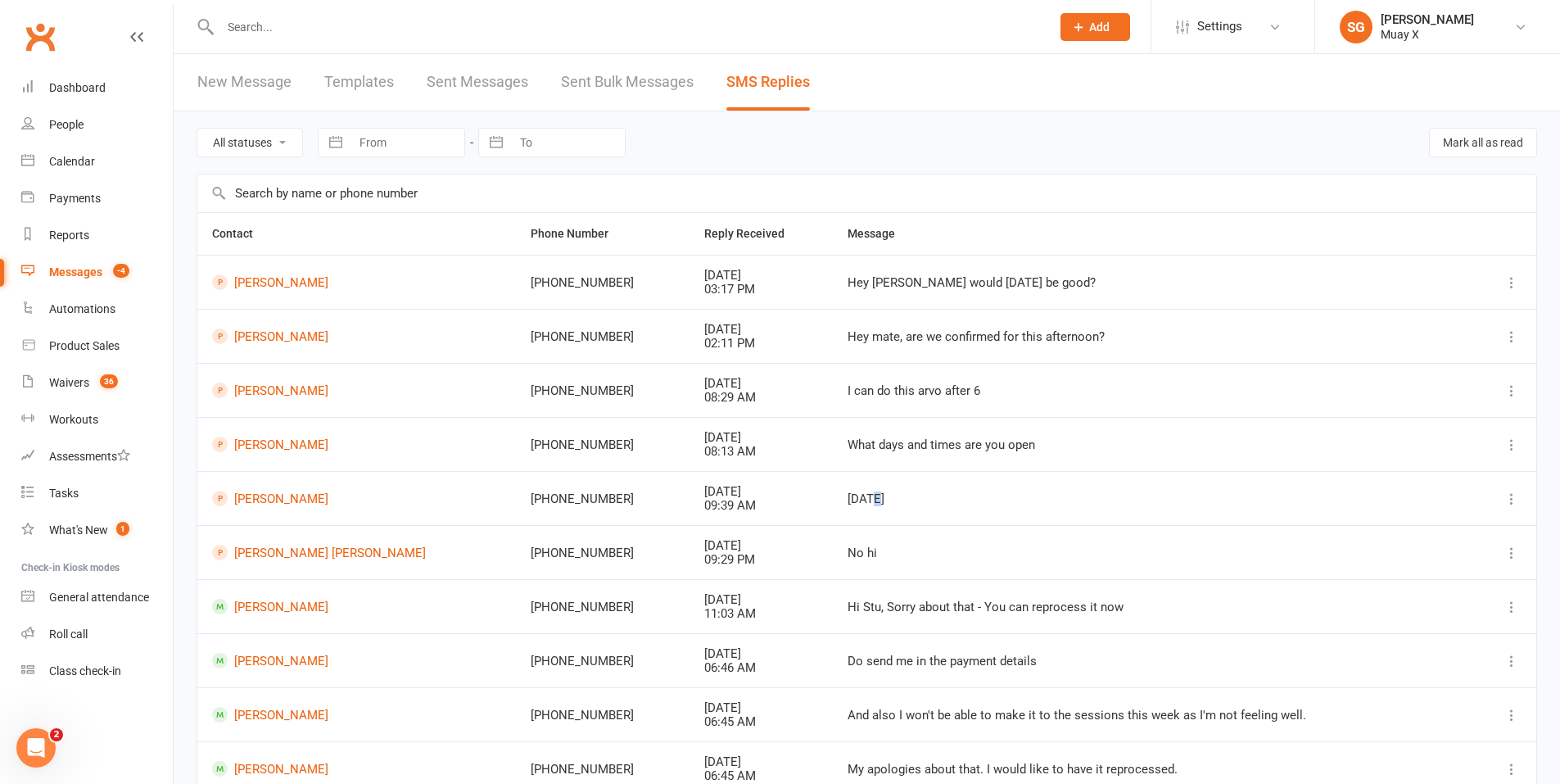
click at [855, 494] on div "[DATE]" at bounding box center [1152, 499] width 610 height 14
drag, startPoint x: 855, startPoint y: 494, endPoint x: 912, endPoint y: 500, distance: 57.3
click at [912, 500] on div "[DATE]" at bounding box center [1152, 499] width 610 height 14
click at [74, 203] on div "Payments" at bounding box center [75, 198] width 52 height 13
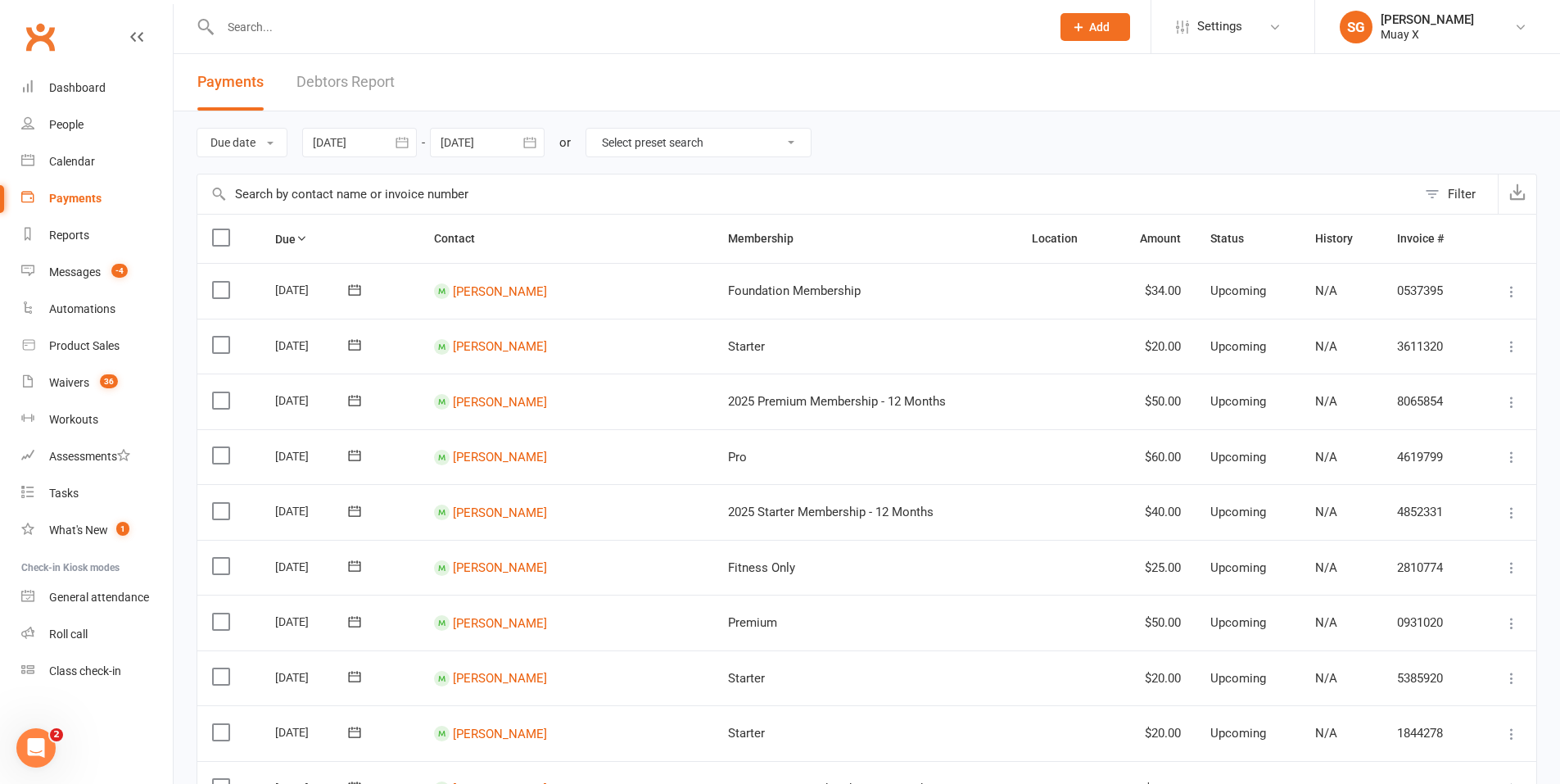
click at [345, 80] on link "Debtors Report" at bounding box center [346, 83] width 98 height 57
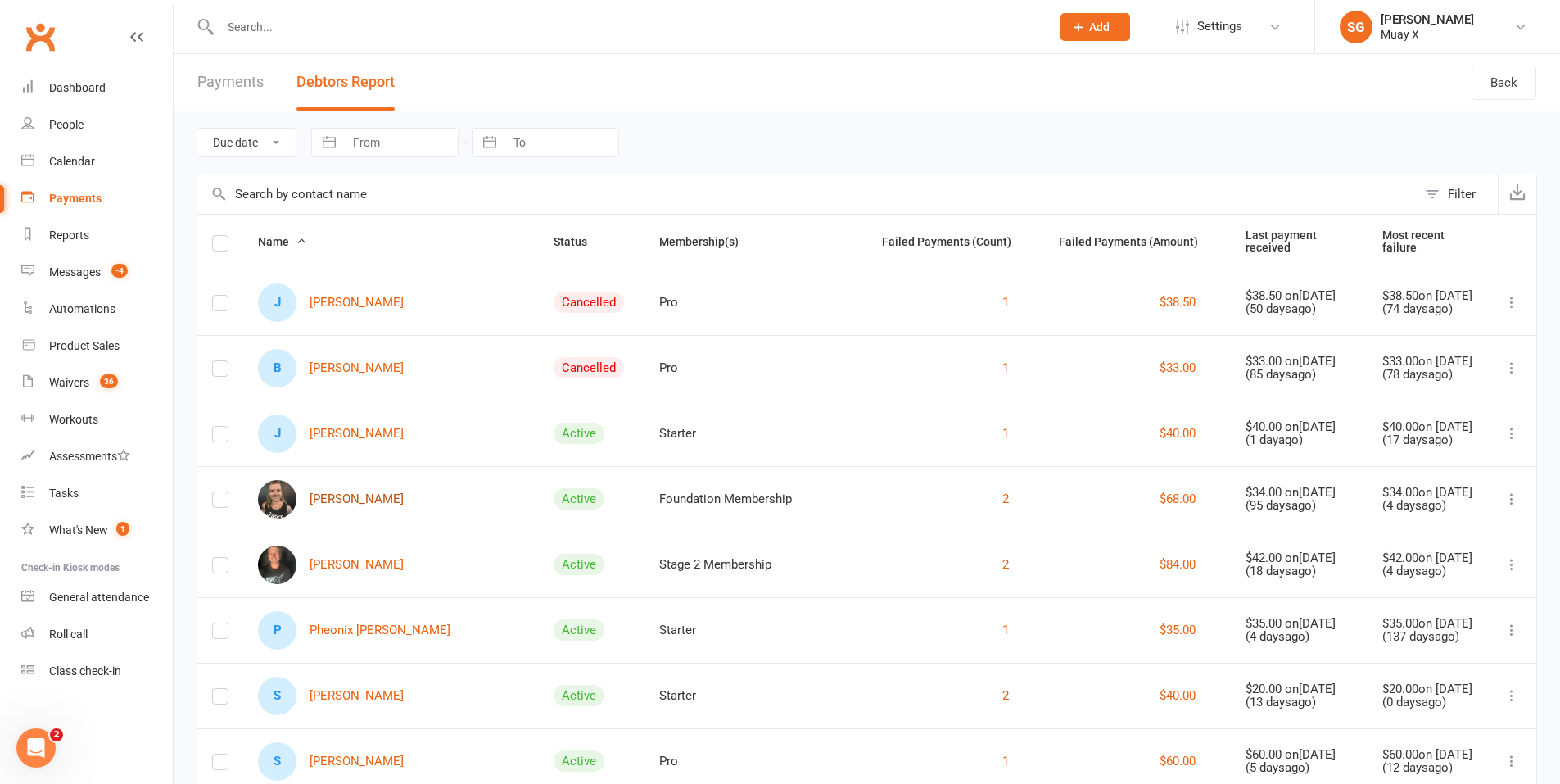
click at [353, 508] on link "[PERSON_NAME]" at bounding box center [331, 499] width 146 height 39
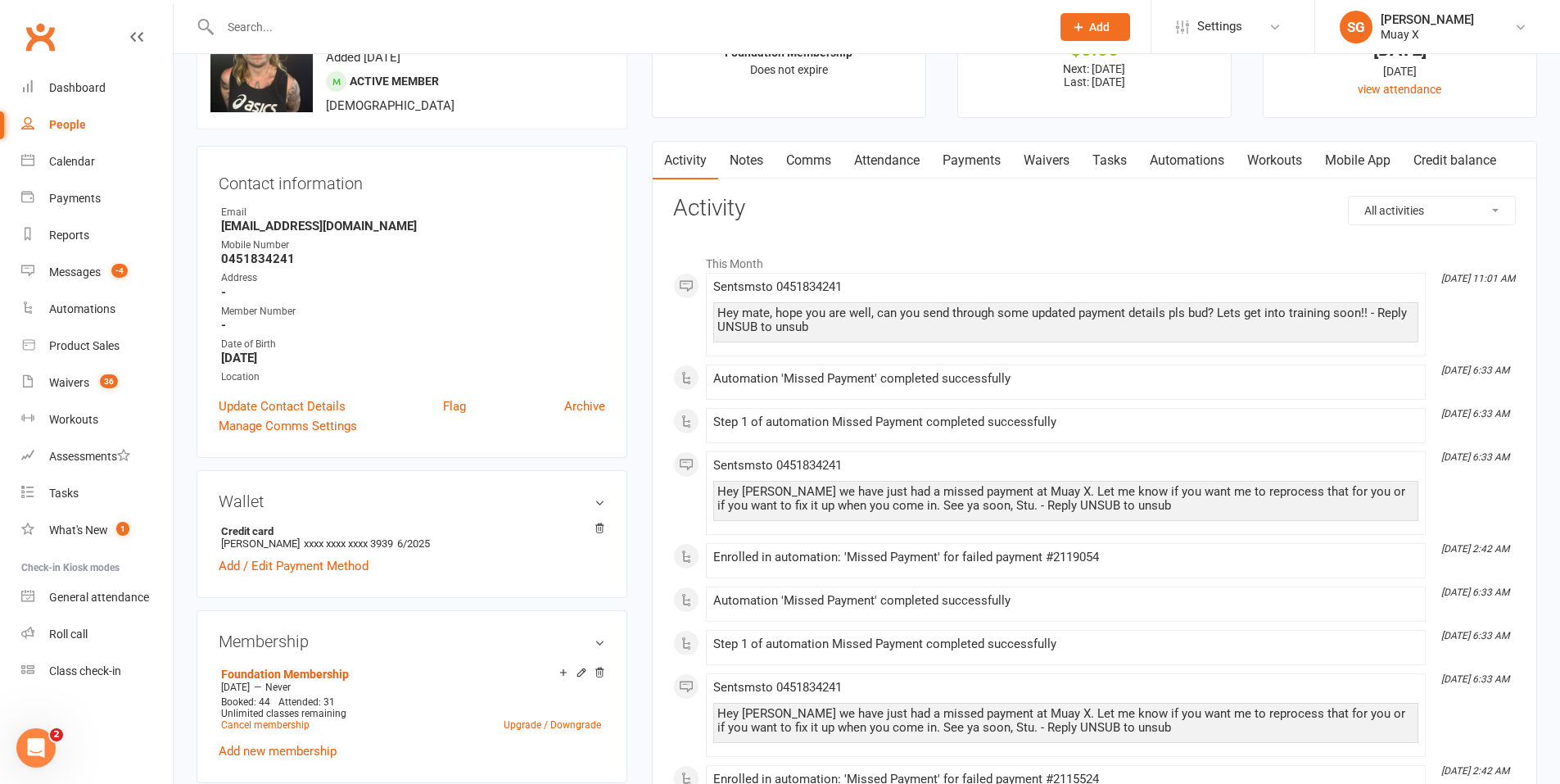
scroll to position [82, 0]
drag, startPoint x: 801, startPoint y: 323, endPoint x: 874, endPoint y: 355, distance: 79.7
click at [874, 355] on li "[DATE] 11:01 AM Sent sms to [PHONE_NUMBER] Hey mate, hope you are well, can you…" at bounding box center [1066, 313] width 720 height 83
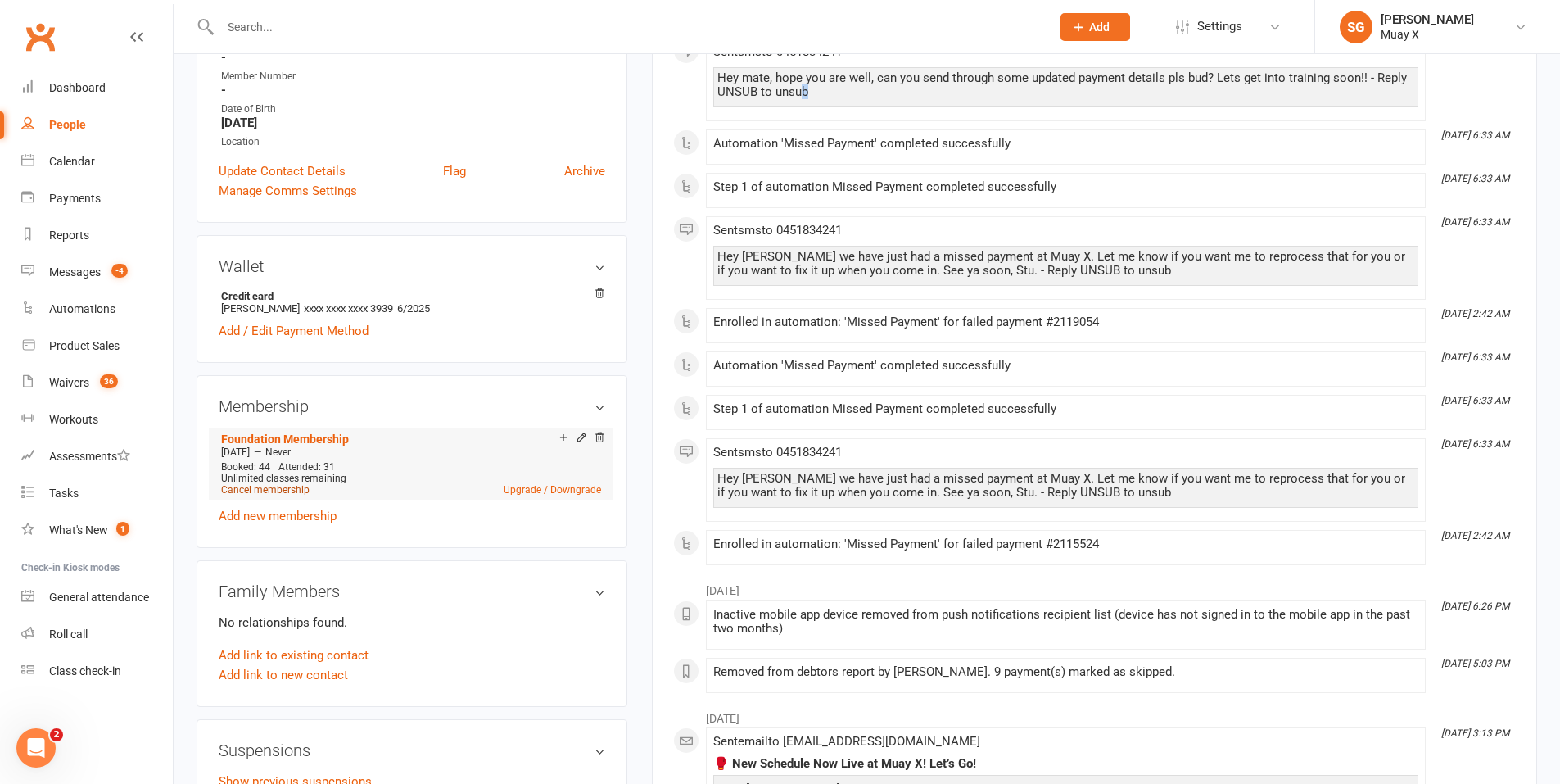
scroll to position [409, 0]
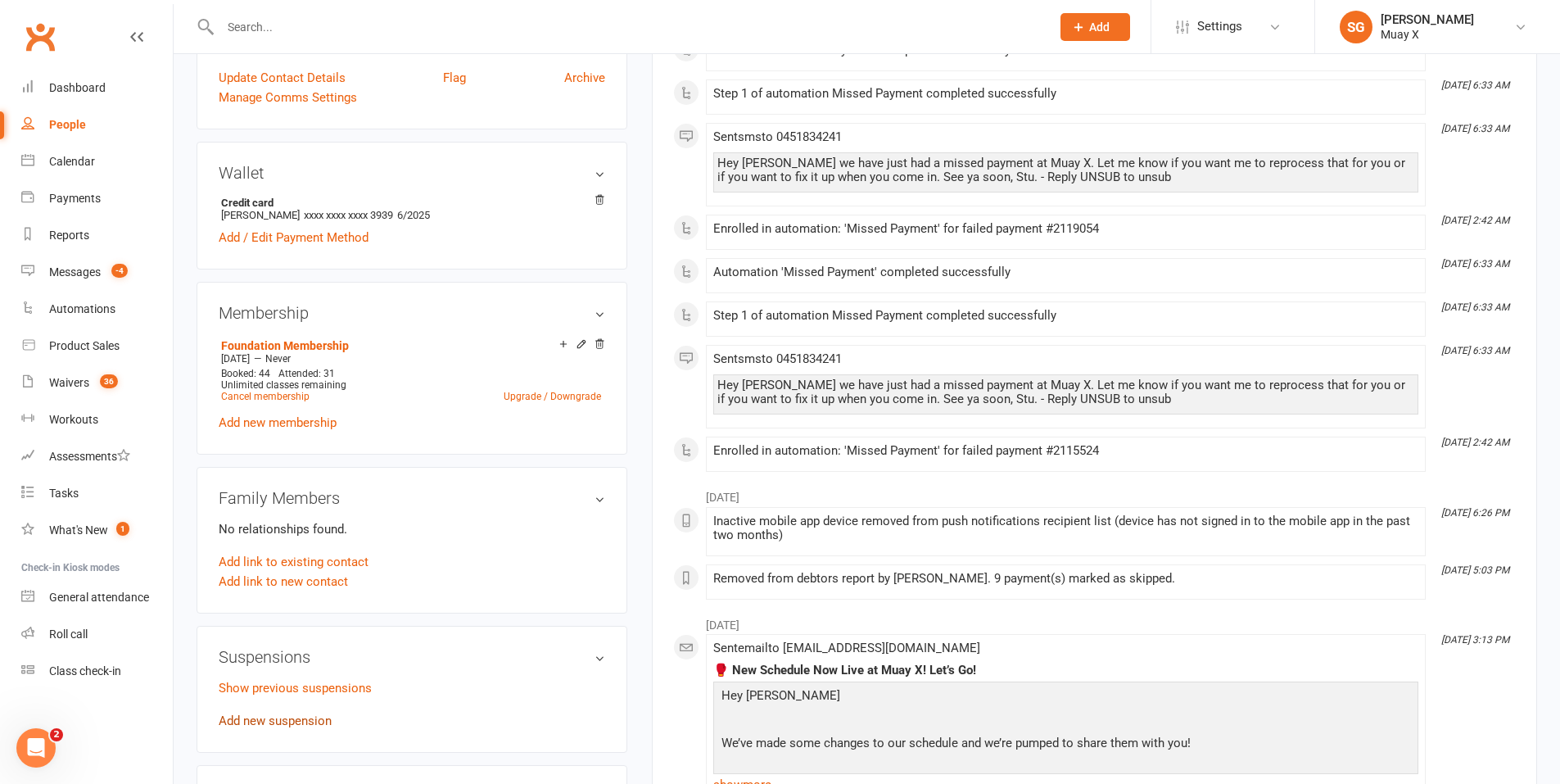
click at [270, 714] on link "Add new suspension" at bounding box center [274, 720] width 113 height 15
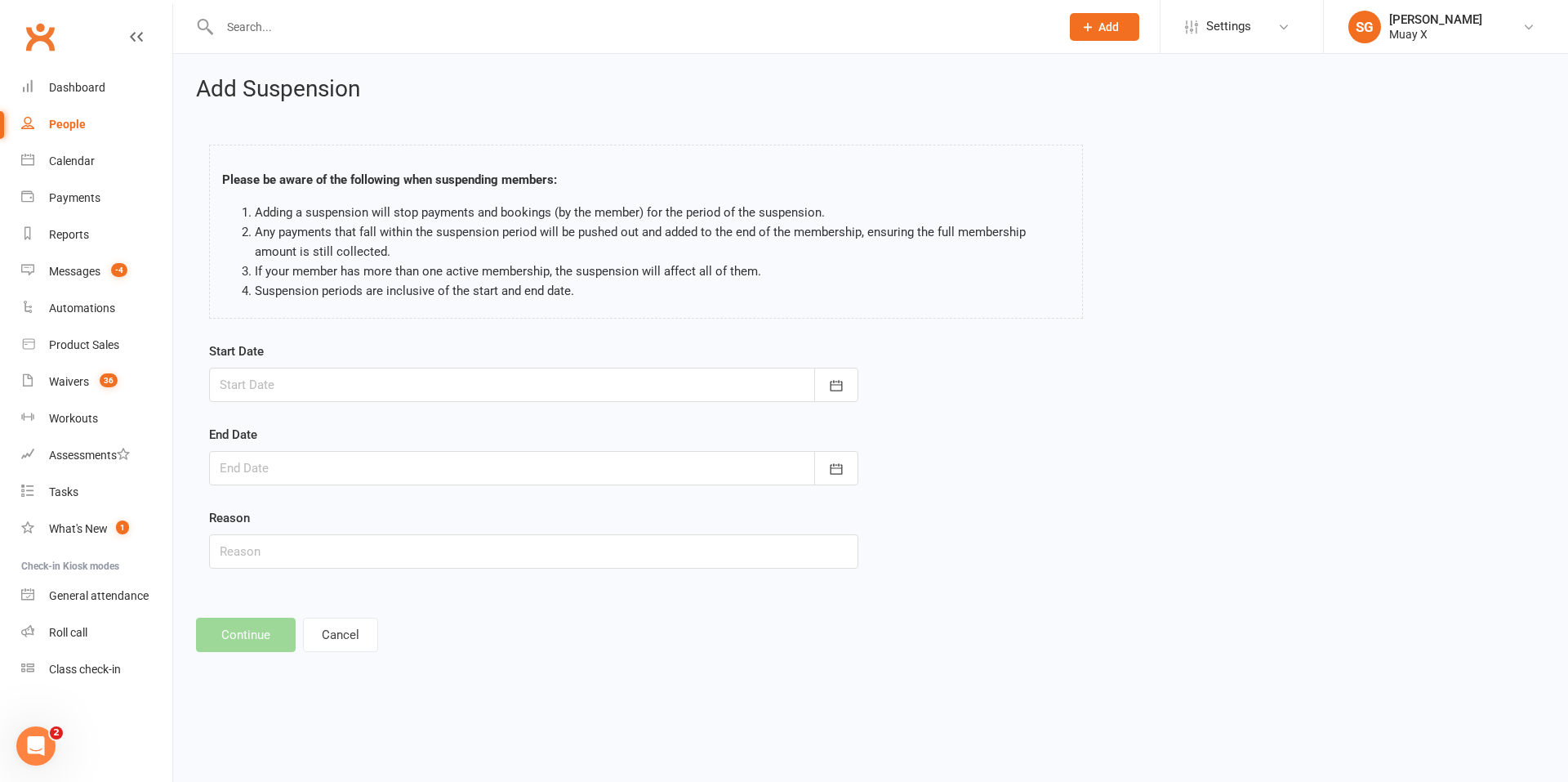
click at [345, 382] on div at bounding box center [533, 385] width 649 height 34
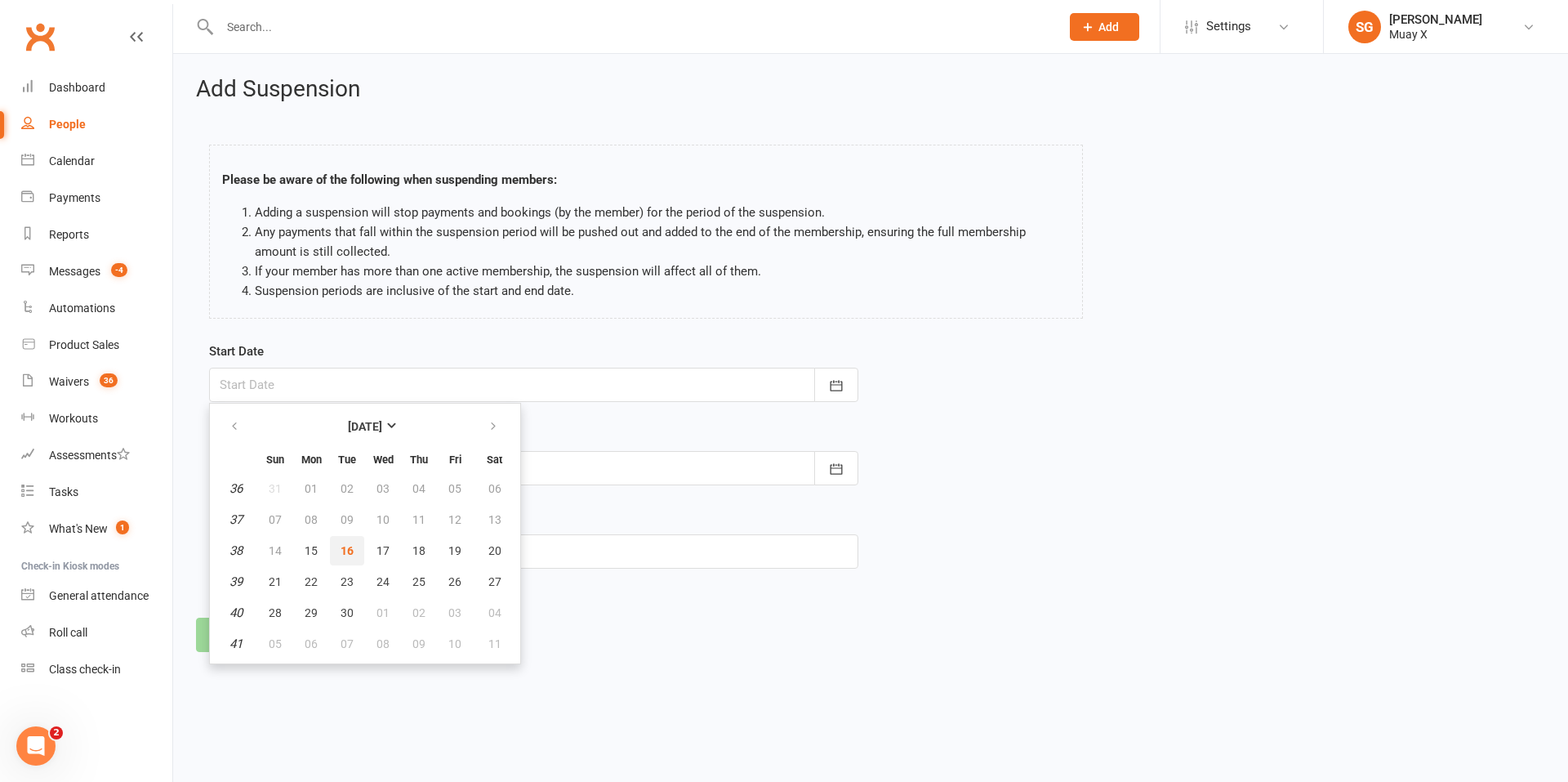
click at [347, 552] on span "16" at bounding box center [346, 550] width 13 height 13
type input "[DATE]"
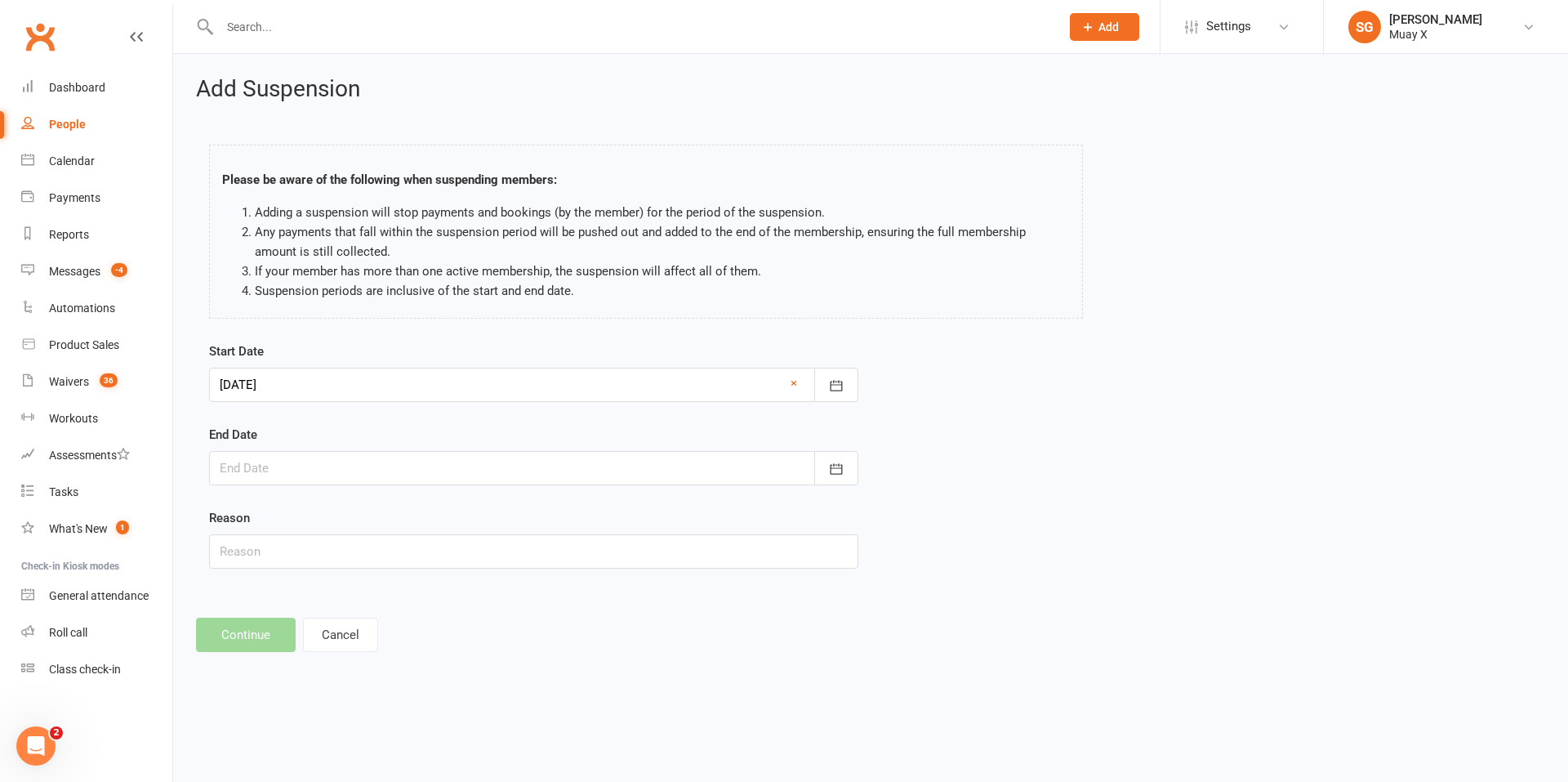
click at [315, 471] on div at bounding box center [533, 468] width 649 height 34
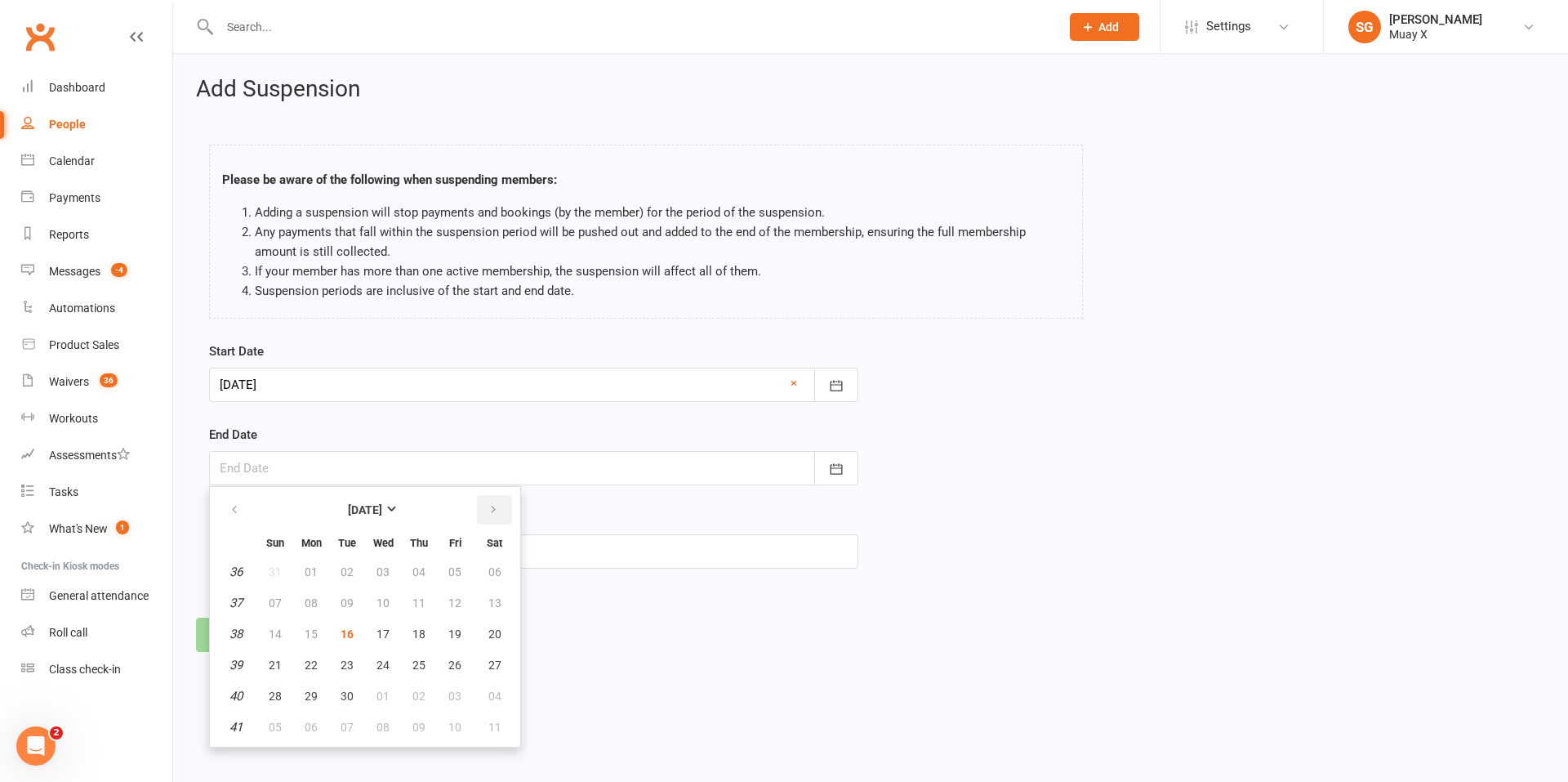
click at [489, 506] on icon "button" at bounding box center [493, 509] width 11 height 13
click at [343, 689] on span "25" at bounding box center [346, 695] width 13 height 13
type input "[DATE]"
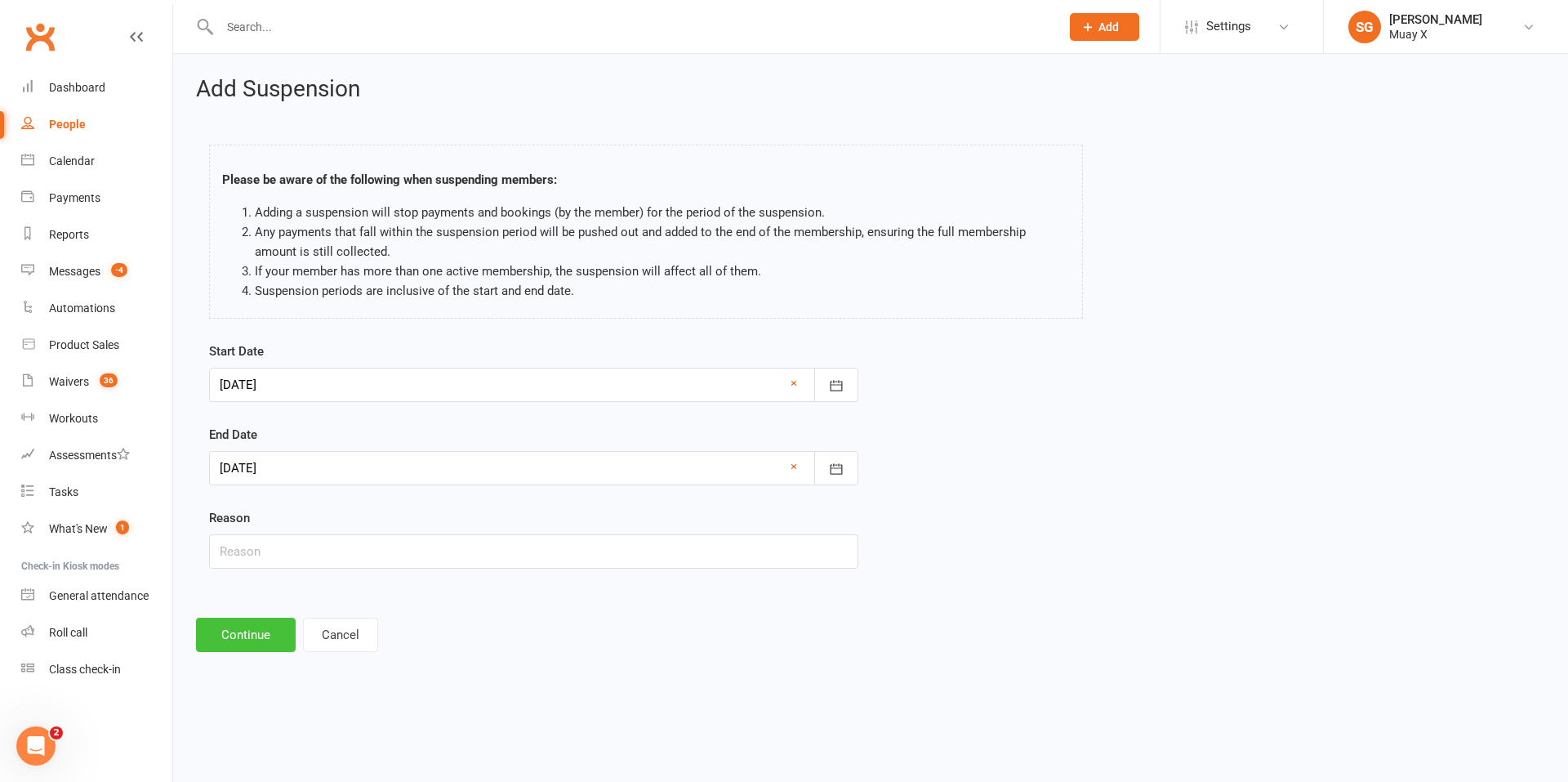
click at [254, 640] on button "Continue" at bounding box center [246, 635] width 99 height 34
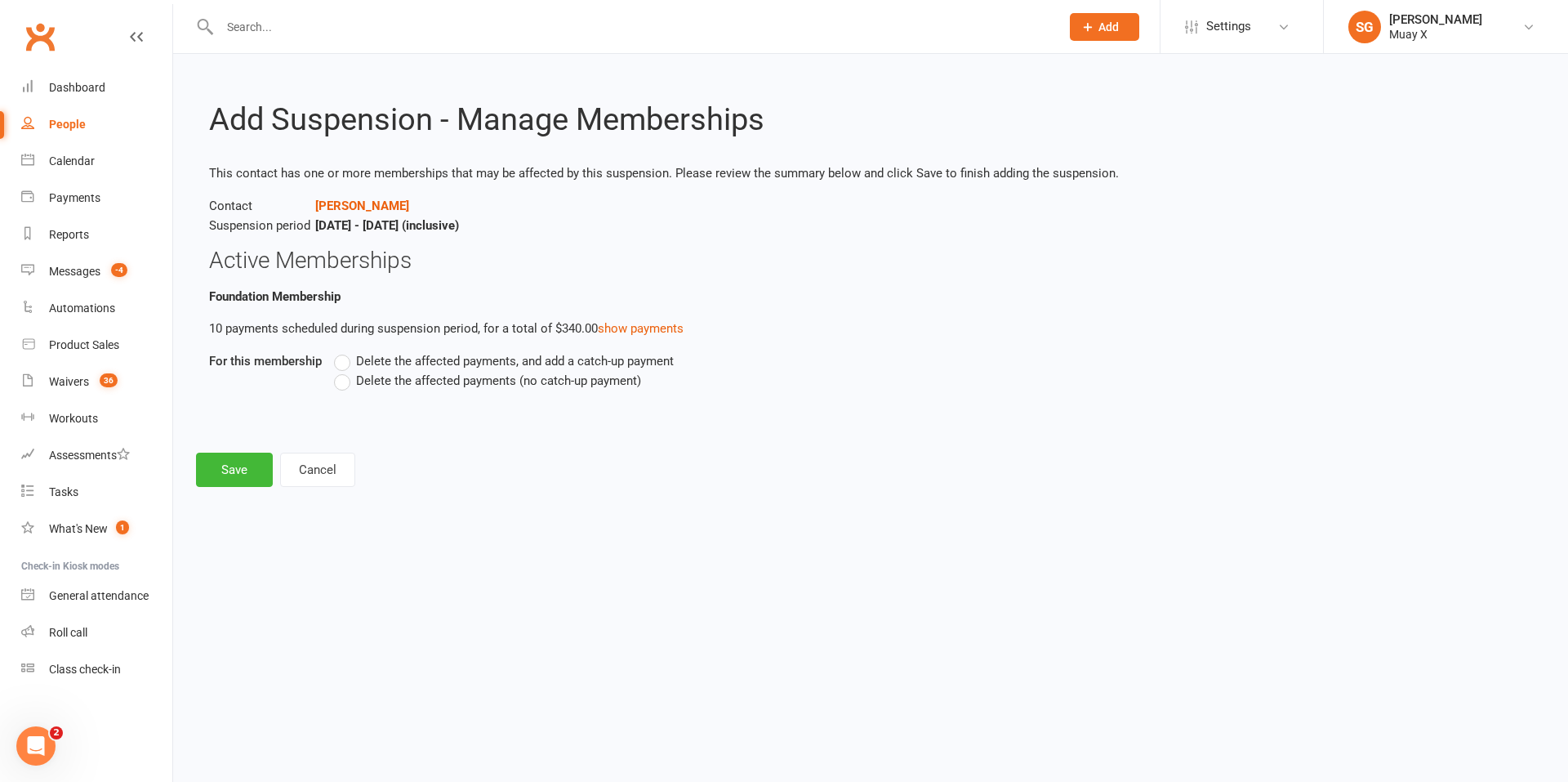
click at [351, 370] on label "Delete the affected payments, and add a catch-up payment" at bounding box center [504, 361] width 339 height 20
click at [345, 352] on input "Delete the affected payments, and add a catch-up payment" at bounding box center [339, 352] width 10 height 0
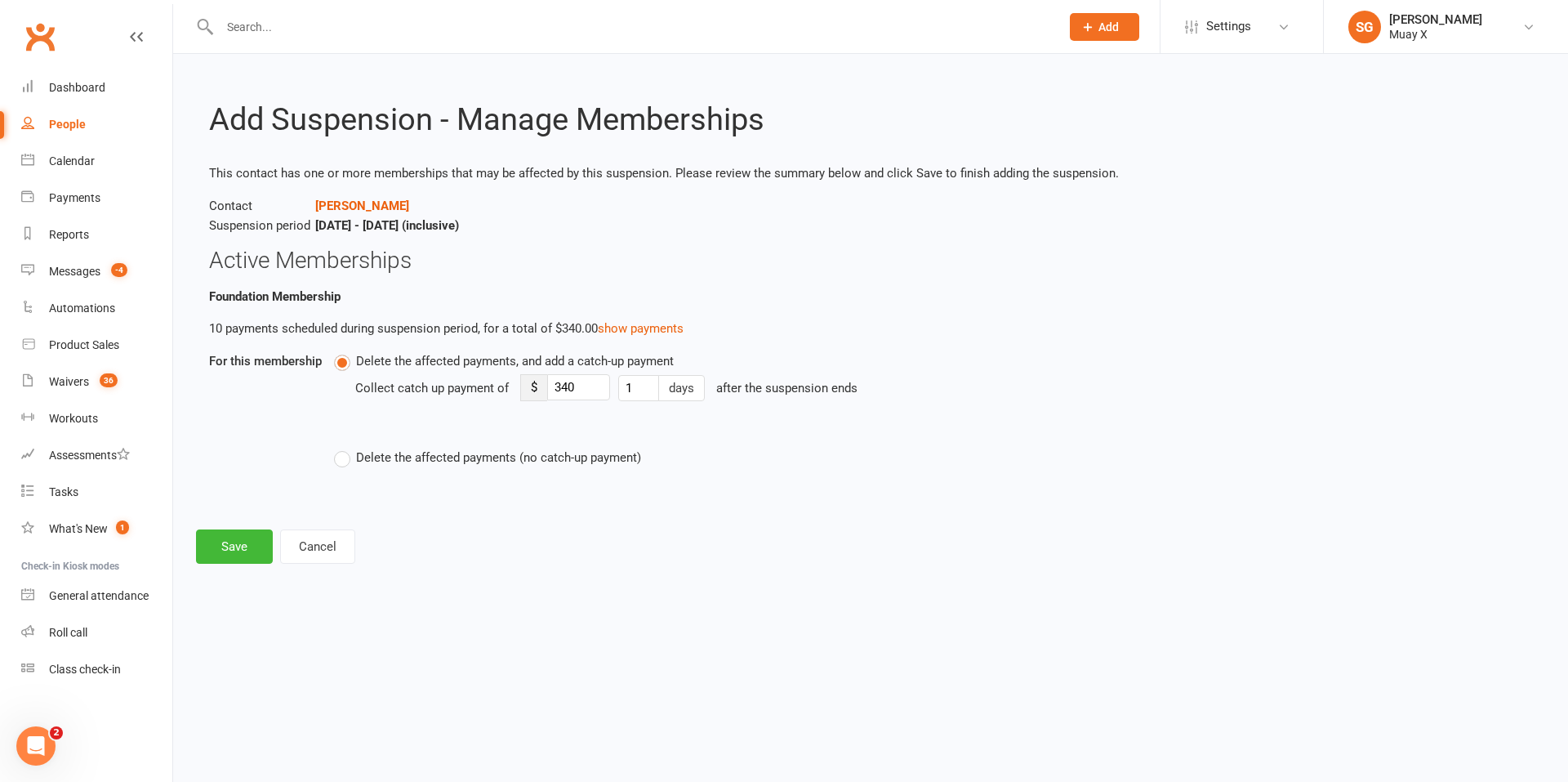
click at [341, 456] on label "Delete the affected payments (no catch-up payment)" at bounding box center [488, 457] width 307 height 20
click at [341, 448] on input "Delete the affected payments (no catch-up payment)" at bounding box center [339, 448] width 10 height 0
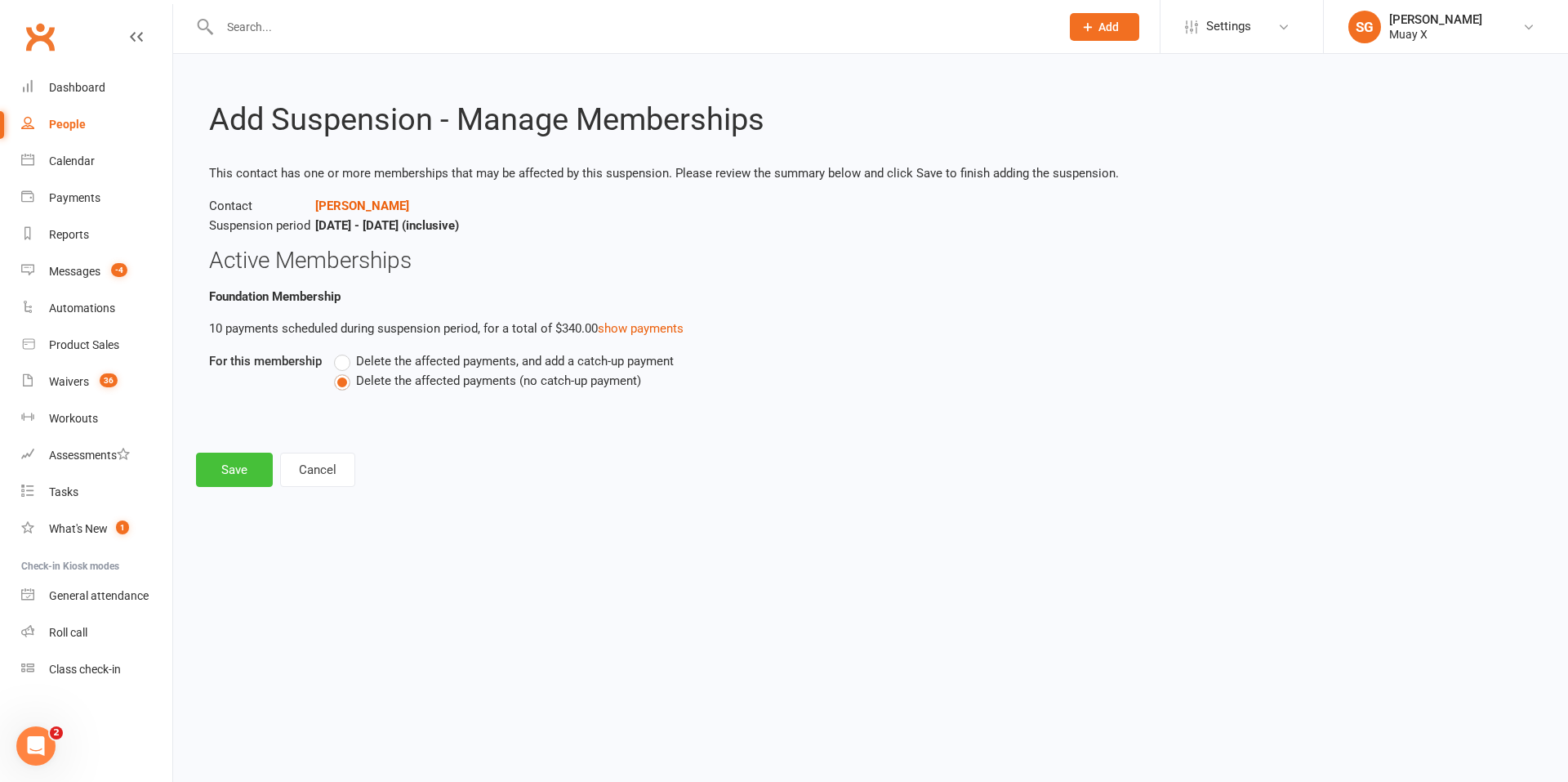
click at [219, 472] on button "Save" at bounding box center [235, 470] width 77 height 34
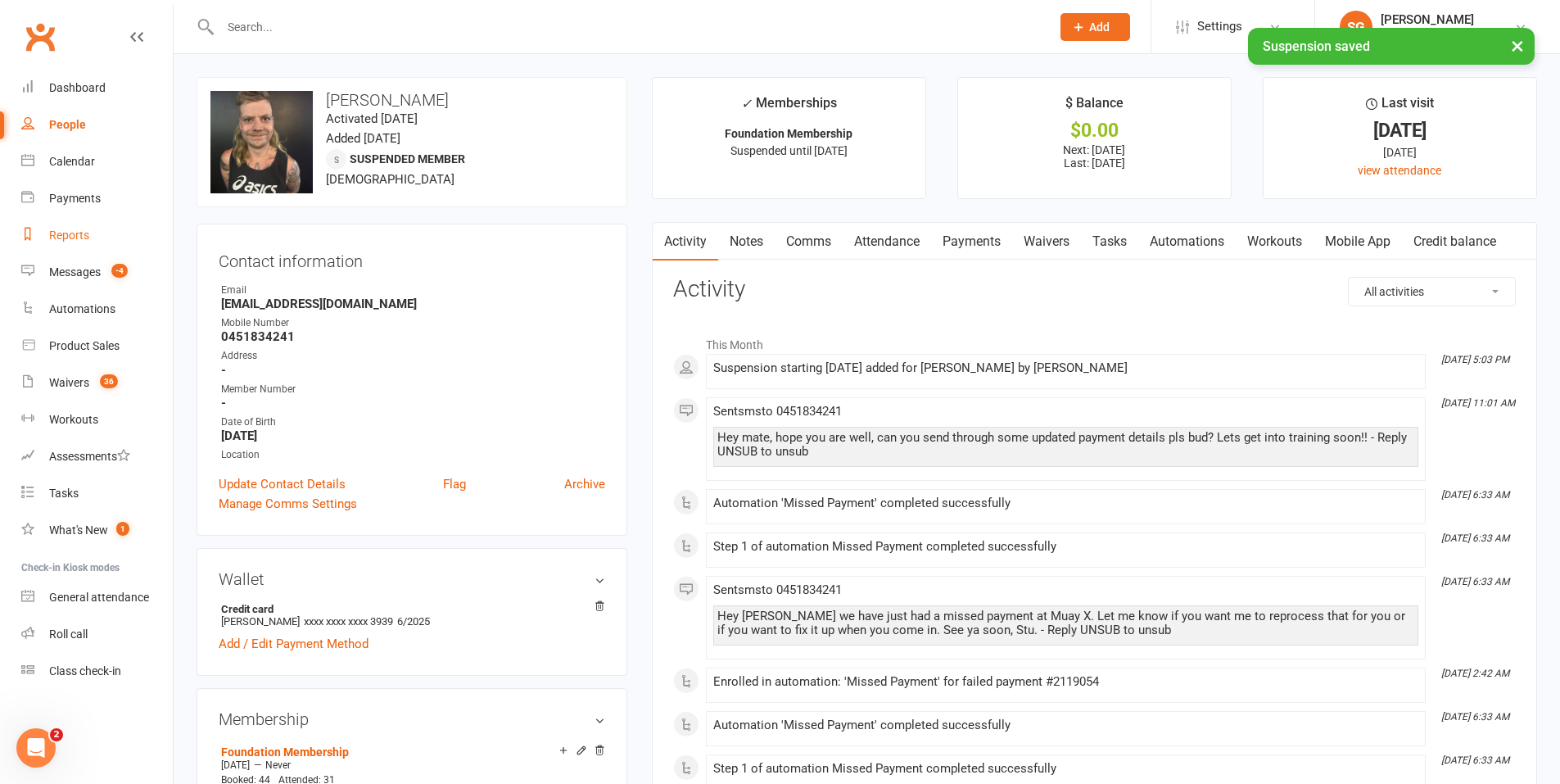
click at [70, 242] on div "Reports" at bounding box center [69, 235] width 40 height 13
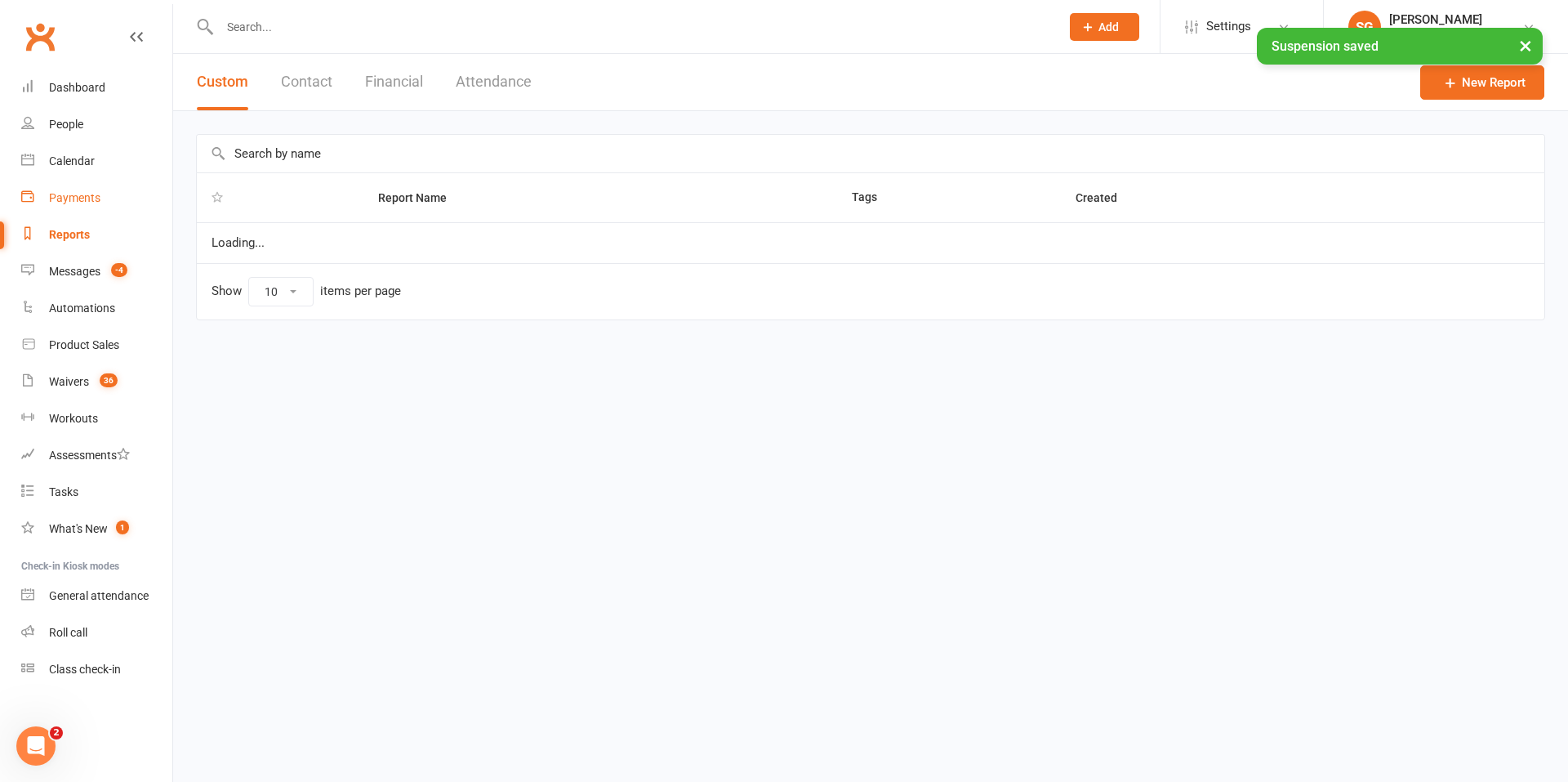
select select "25"
click at [74, 203] on div "Payments" at bounding box center [75, 197] width 51 height 13
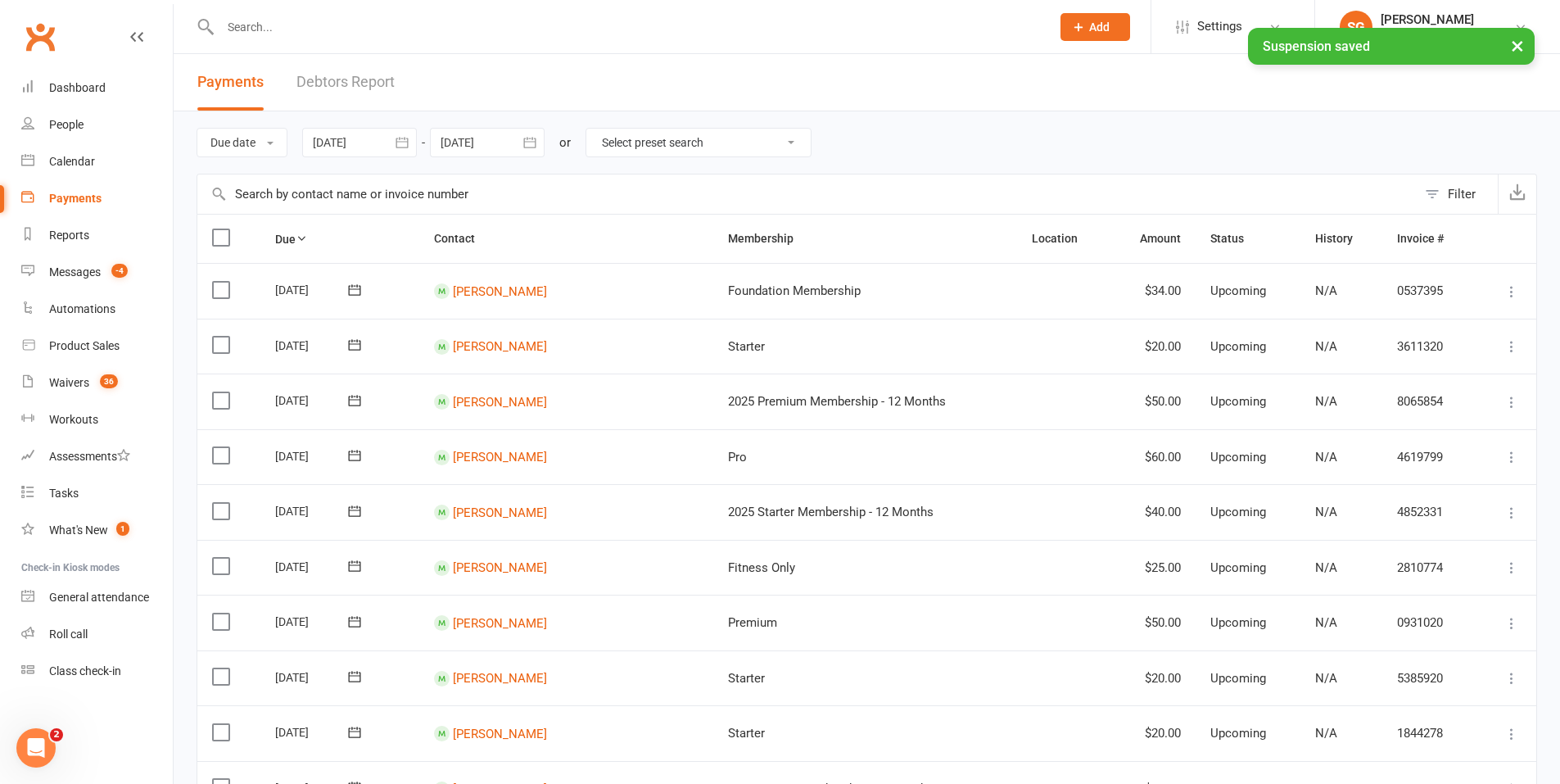
click at [335, 79] on link "Debtors Report" at bounding box center [346, 83] width 98 height 57
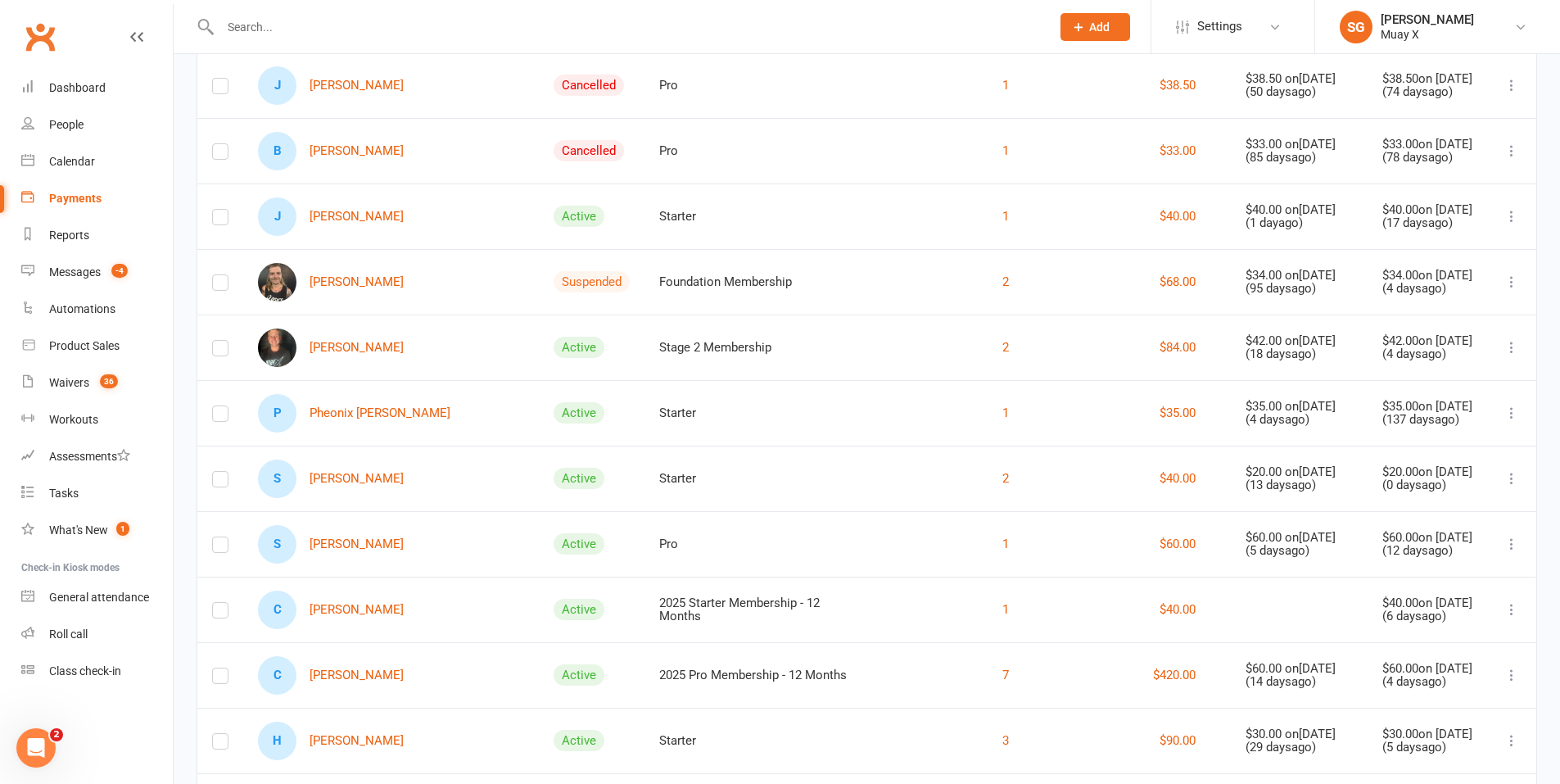
scroll to position [246, 0]
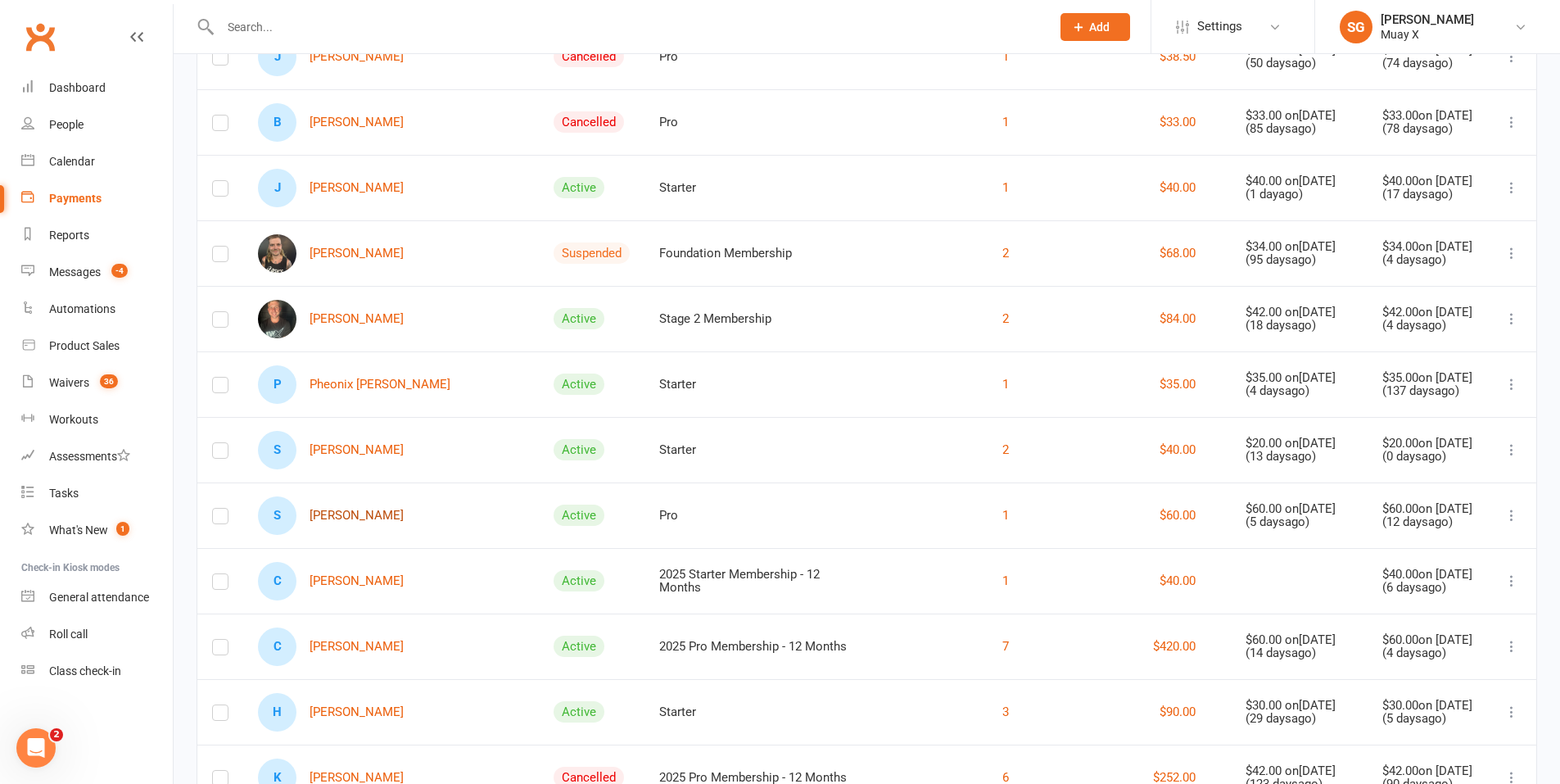
click at [331, 525] on link "S [PERSON_NAME]" at bounding box center [331, 515] width 146 height 39
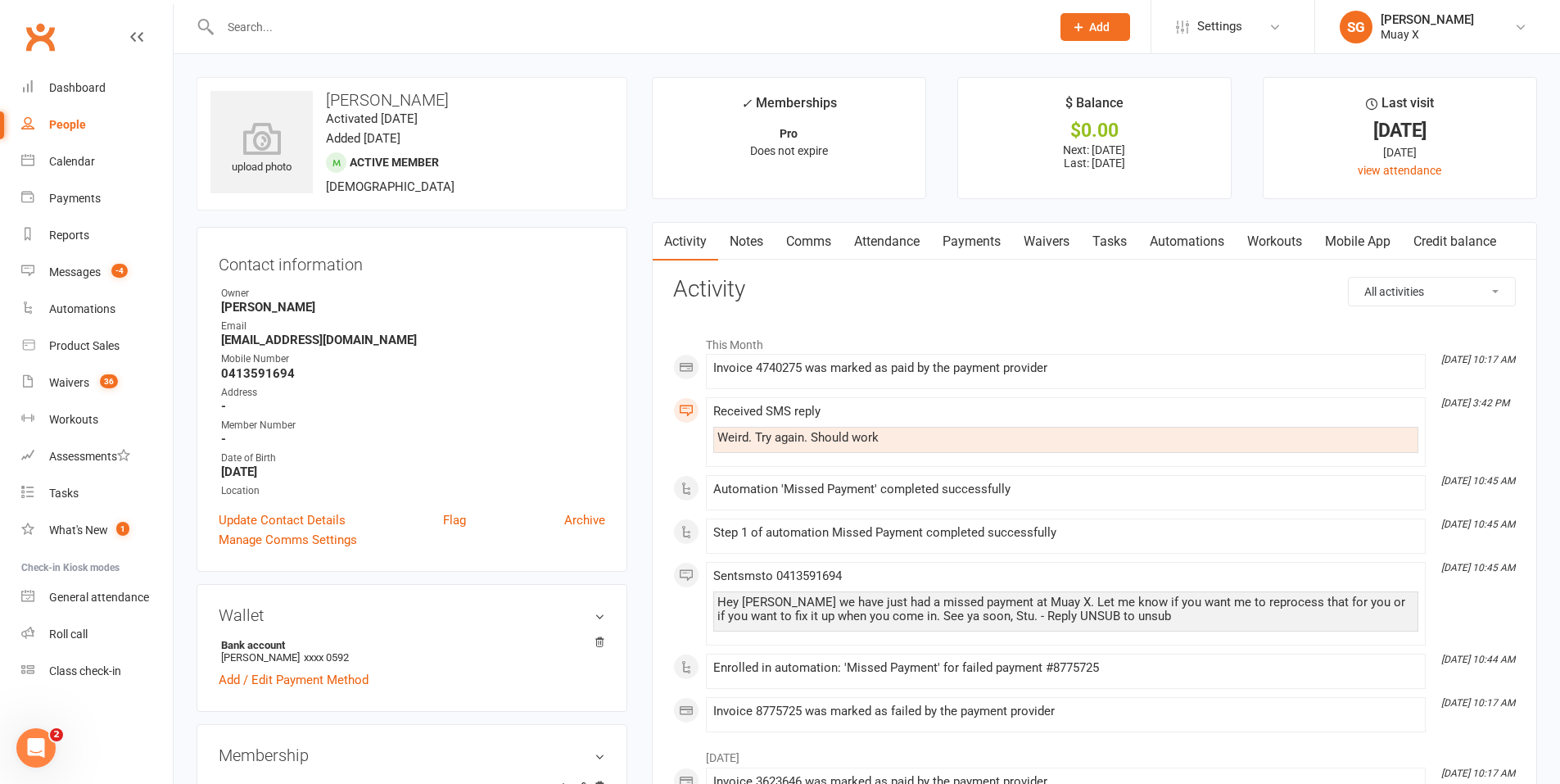
click at [1078, 241] on link "Waivers" at bounding box center [1047, 242] width 69 height 38
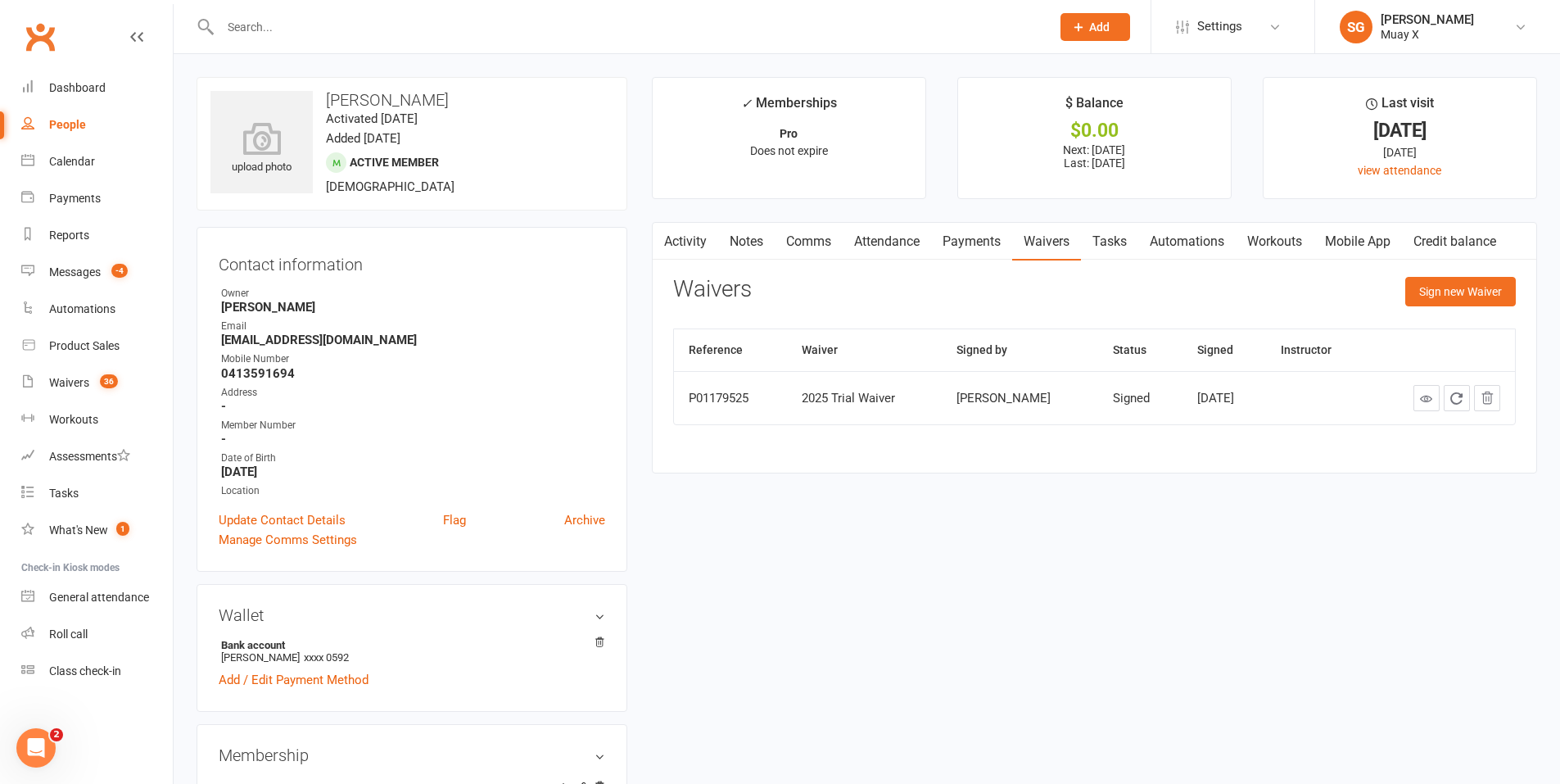
click at [968, 235] on link "Payments" at bounding box center [972, 242] width 81 height 38
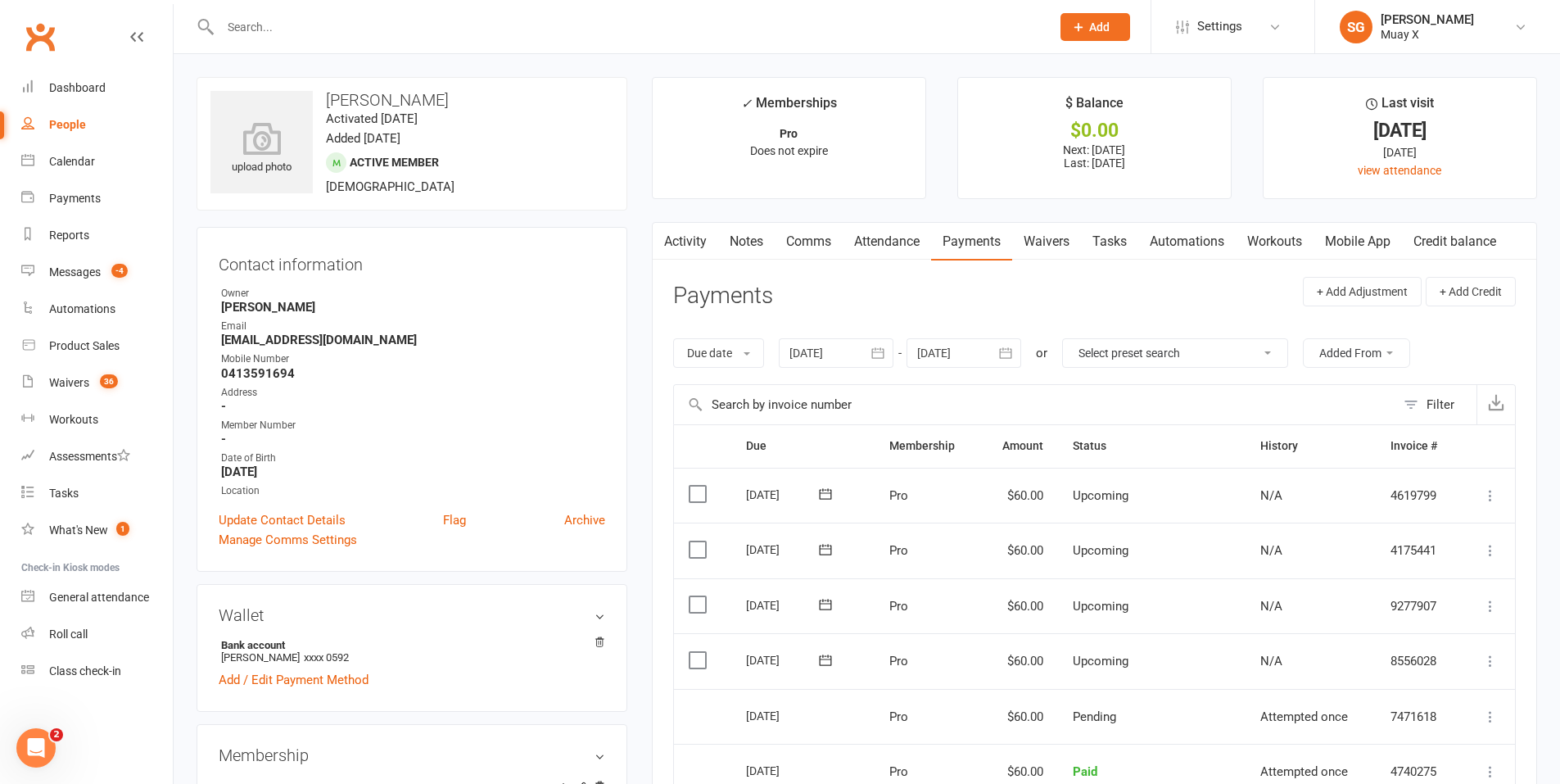
click at [828, 241] on link "Comms" at bounding box center [808, 242] width 68 height 38
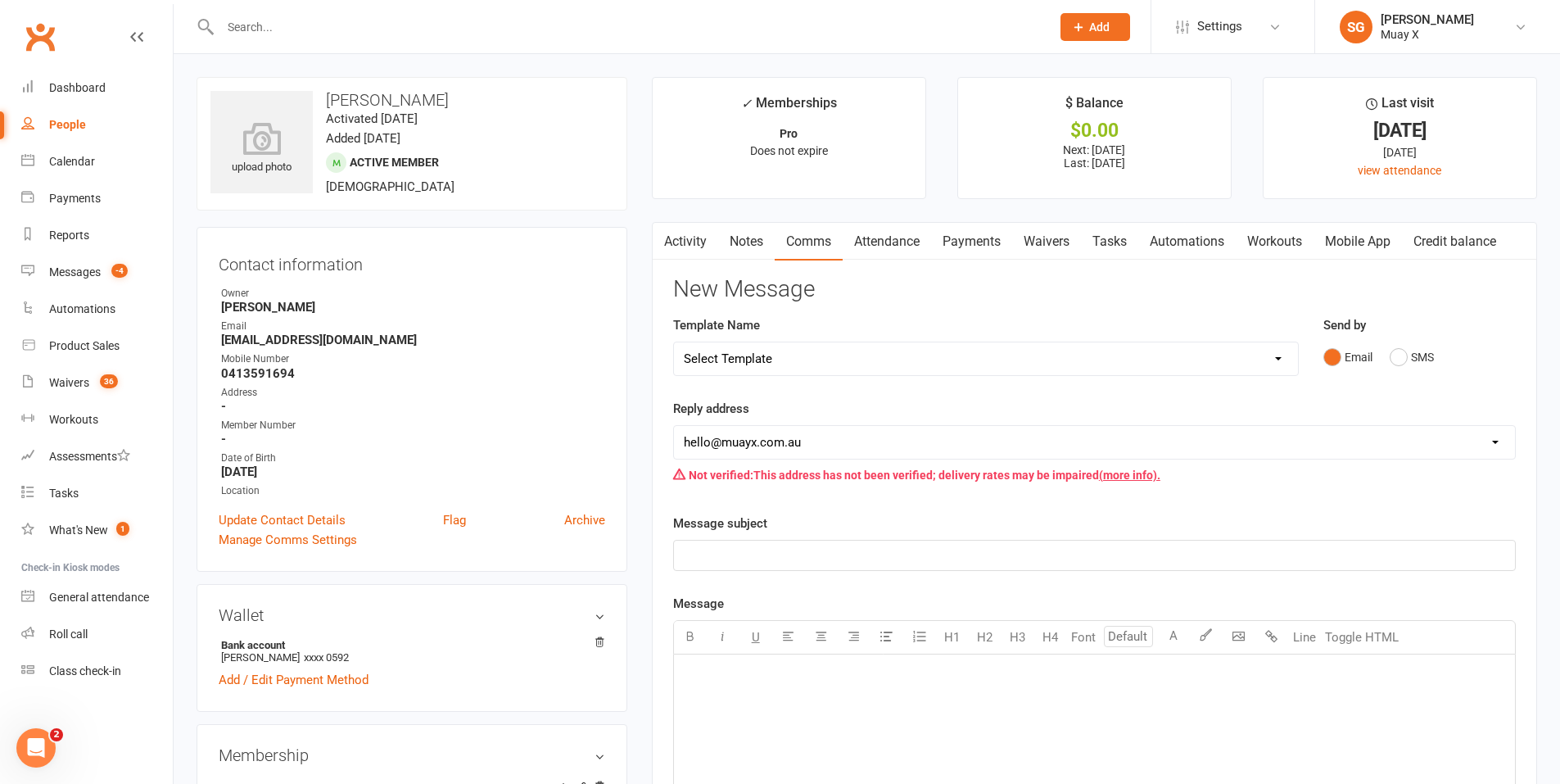
click at [928, 238] on link "Attendance" at bounding box center [887, 242] width 89 height 38
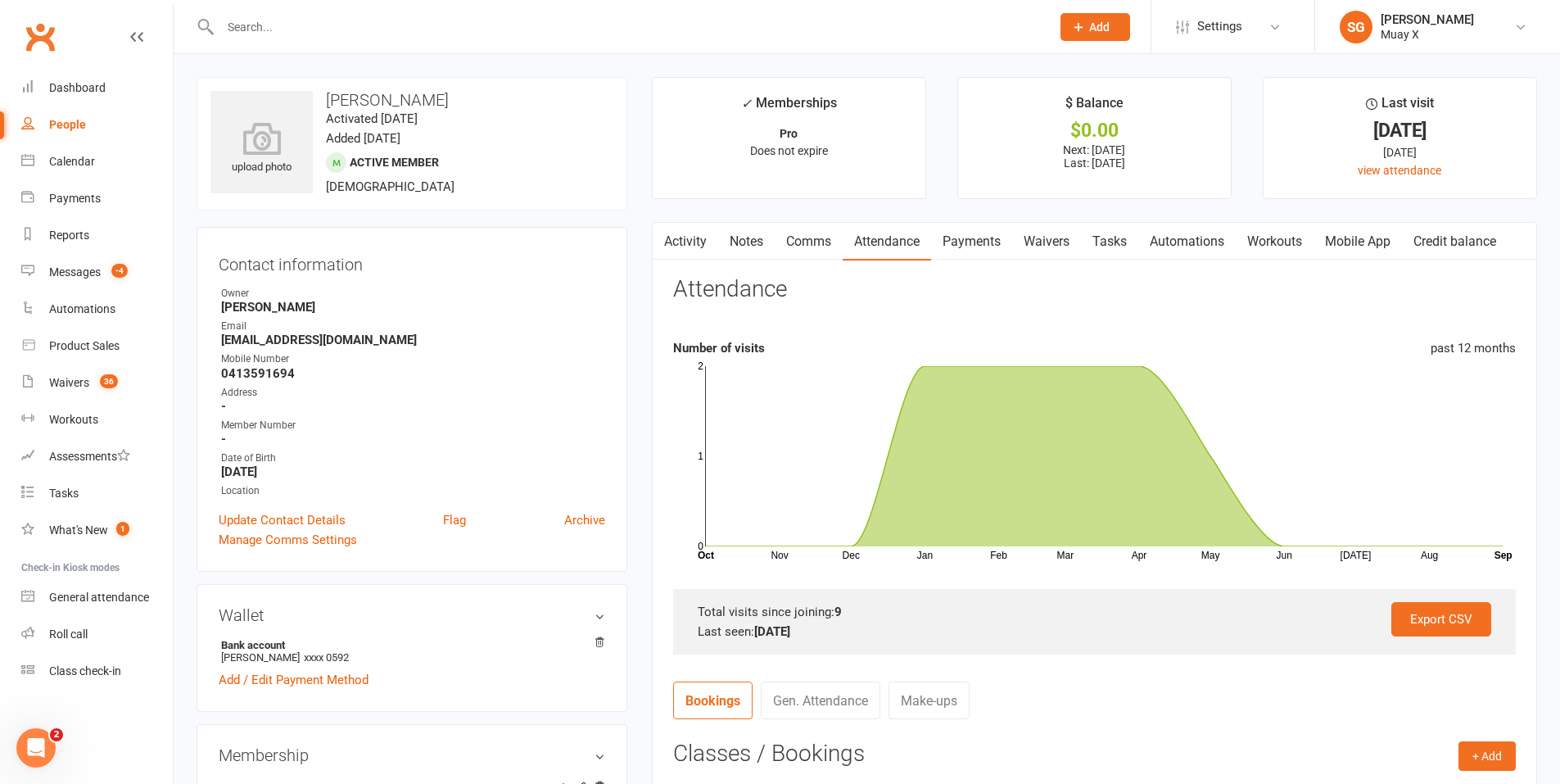
click at [827, 237] on link "Comms" at bounding box center [808, 242] width 68 height 38
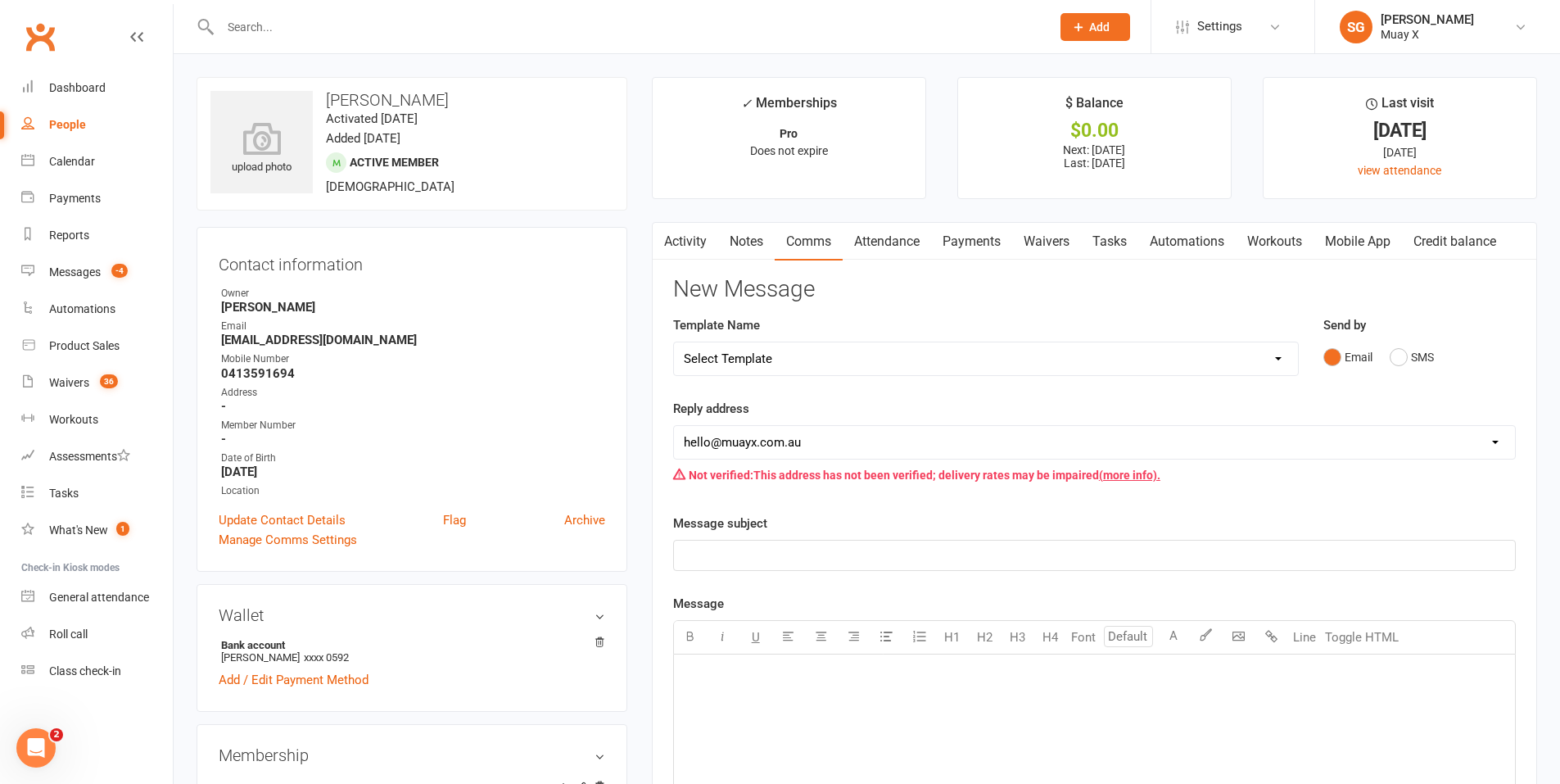
click at [705, 235] on link "Activity" at bounding box center [685, 242] width 65 height 38
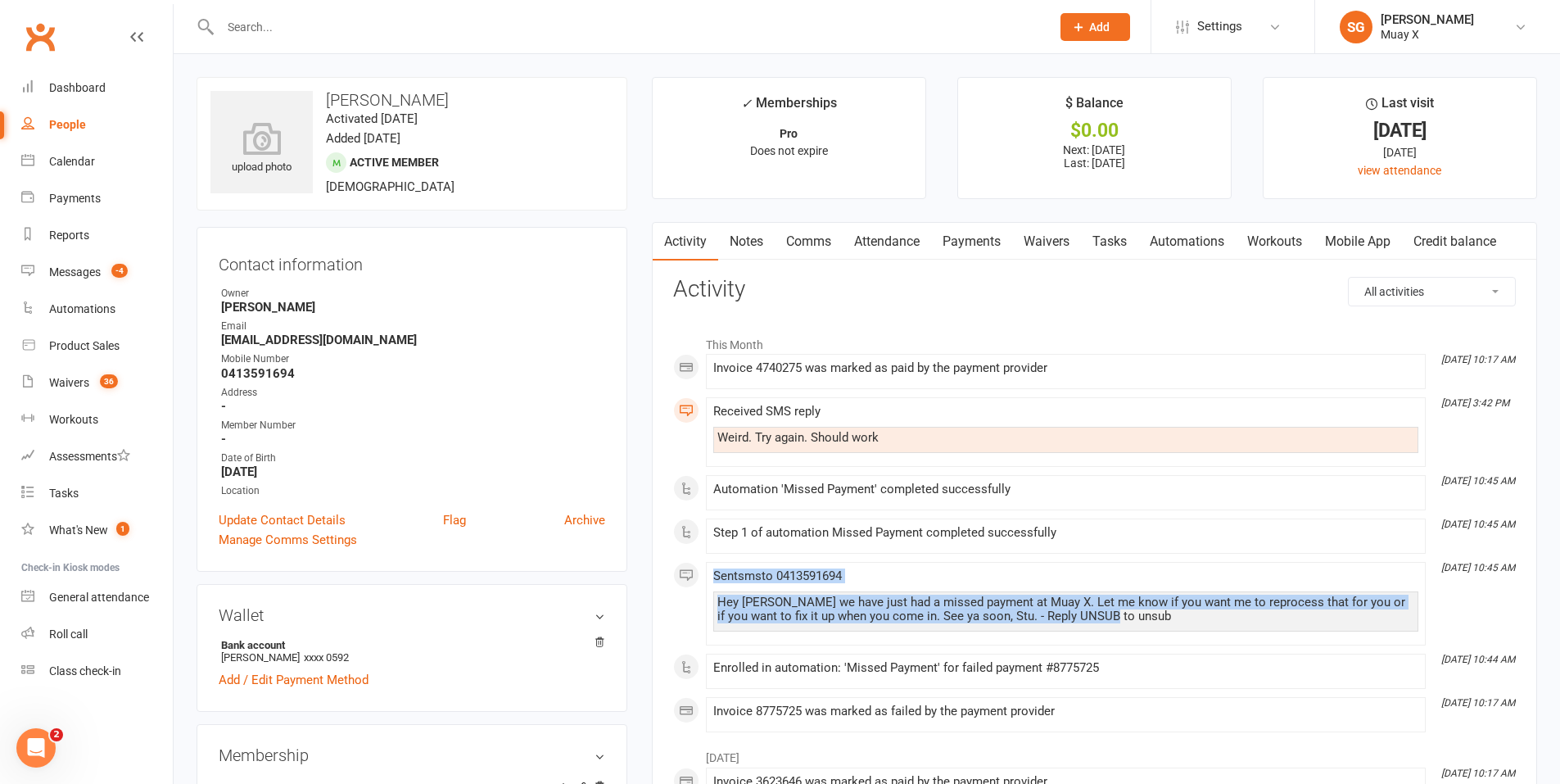
drag, startPoint x: 1133, startPoint y: 627, endPoint x: 657, endPoint y: 555, distance: 481.4
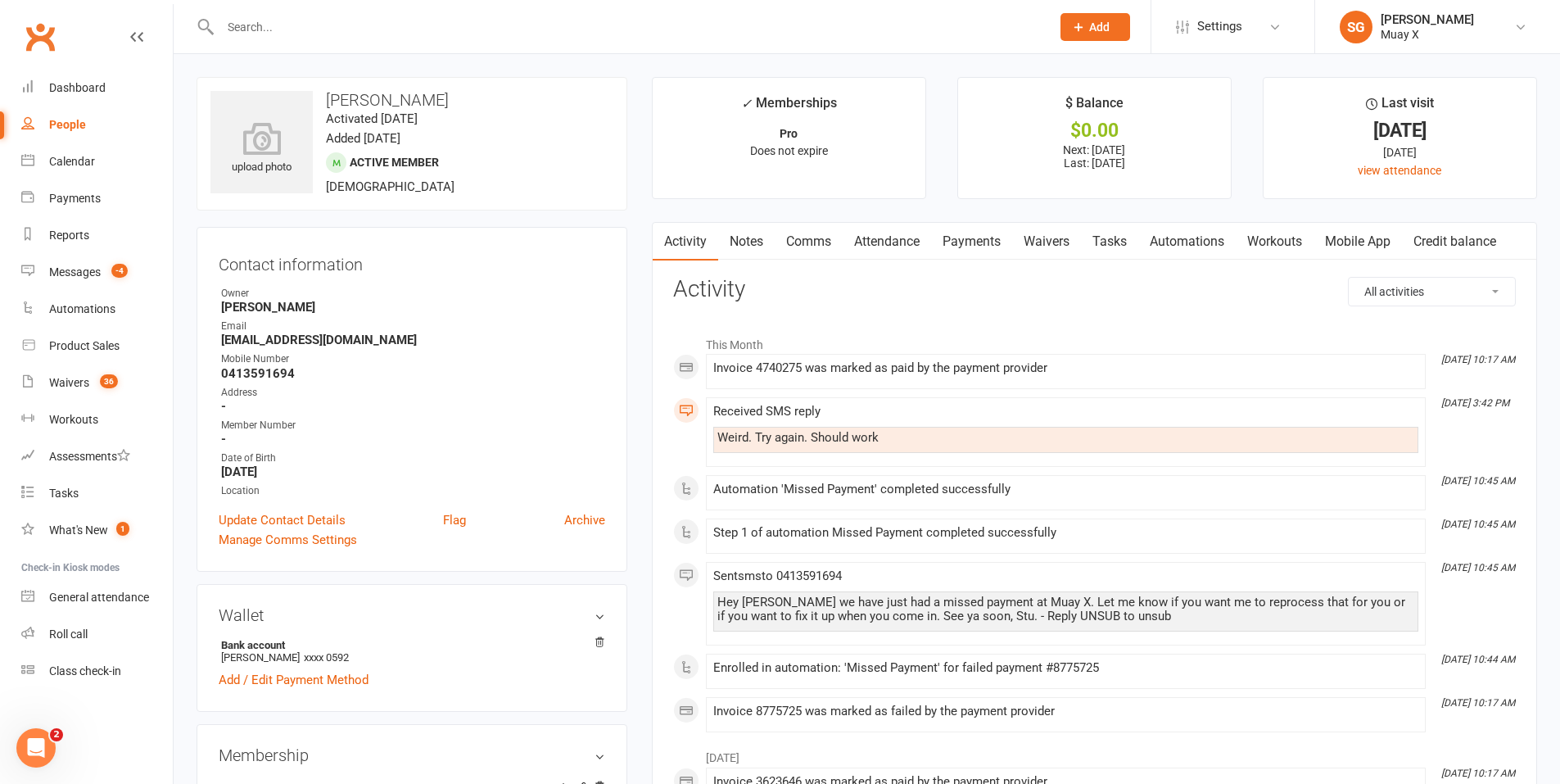
click at [1127, 511] on div "This Month [DATE] 10:17 AM Invoice 4740275 was marked as paid by the payment pr…" at bounding box center [1095, 530] width 843 height 405
click at [73, 198] on div "Payments" at bounding box center [75, 198] width 52 height 13
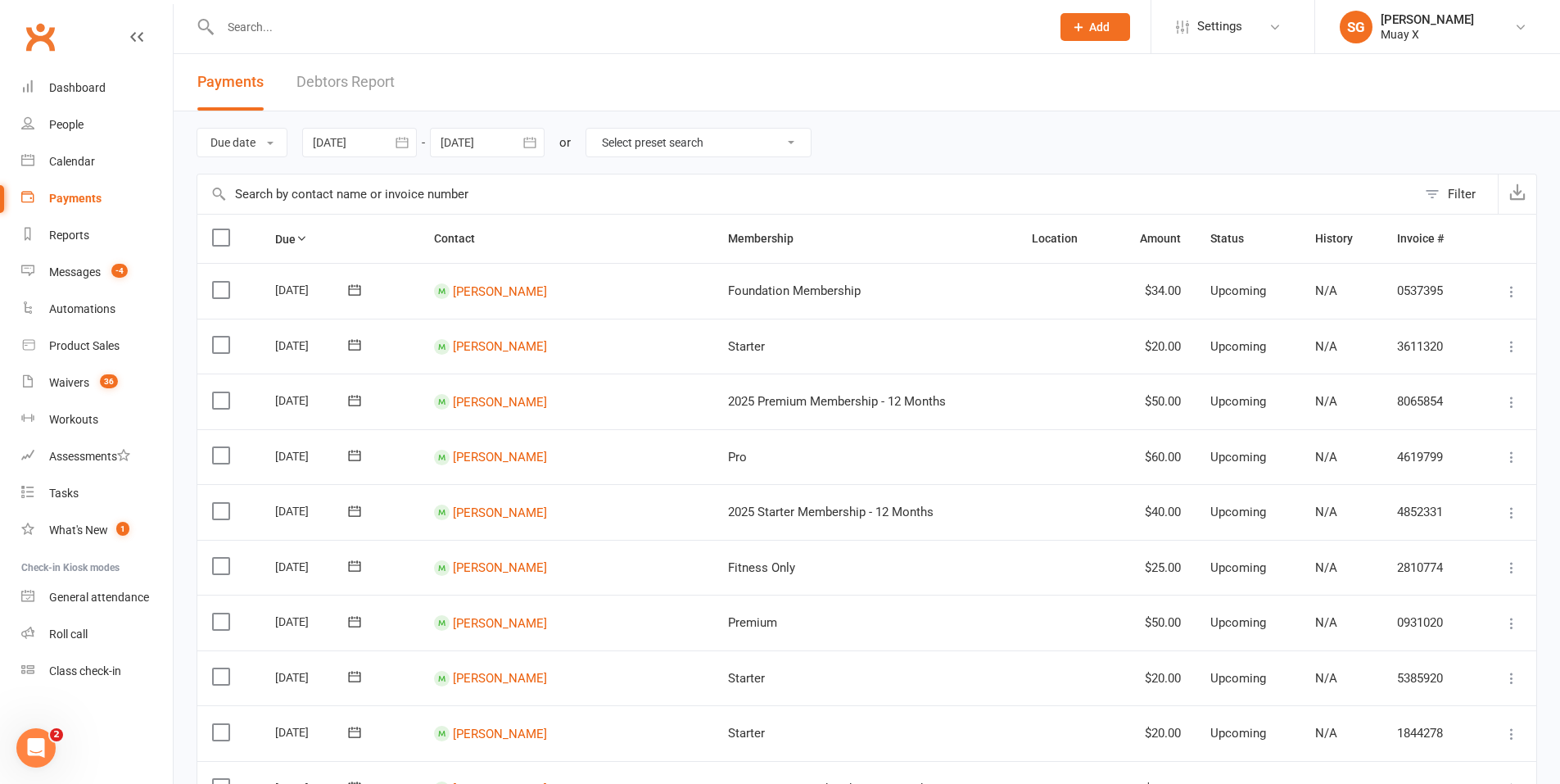
click at [322, 79] on link "Debtors Report" at bounding box center [346, 83] width 98 height 57
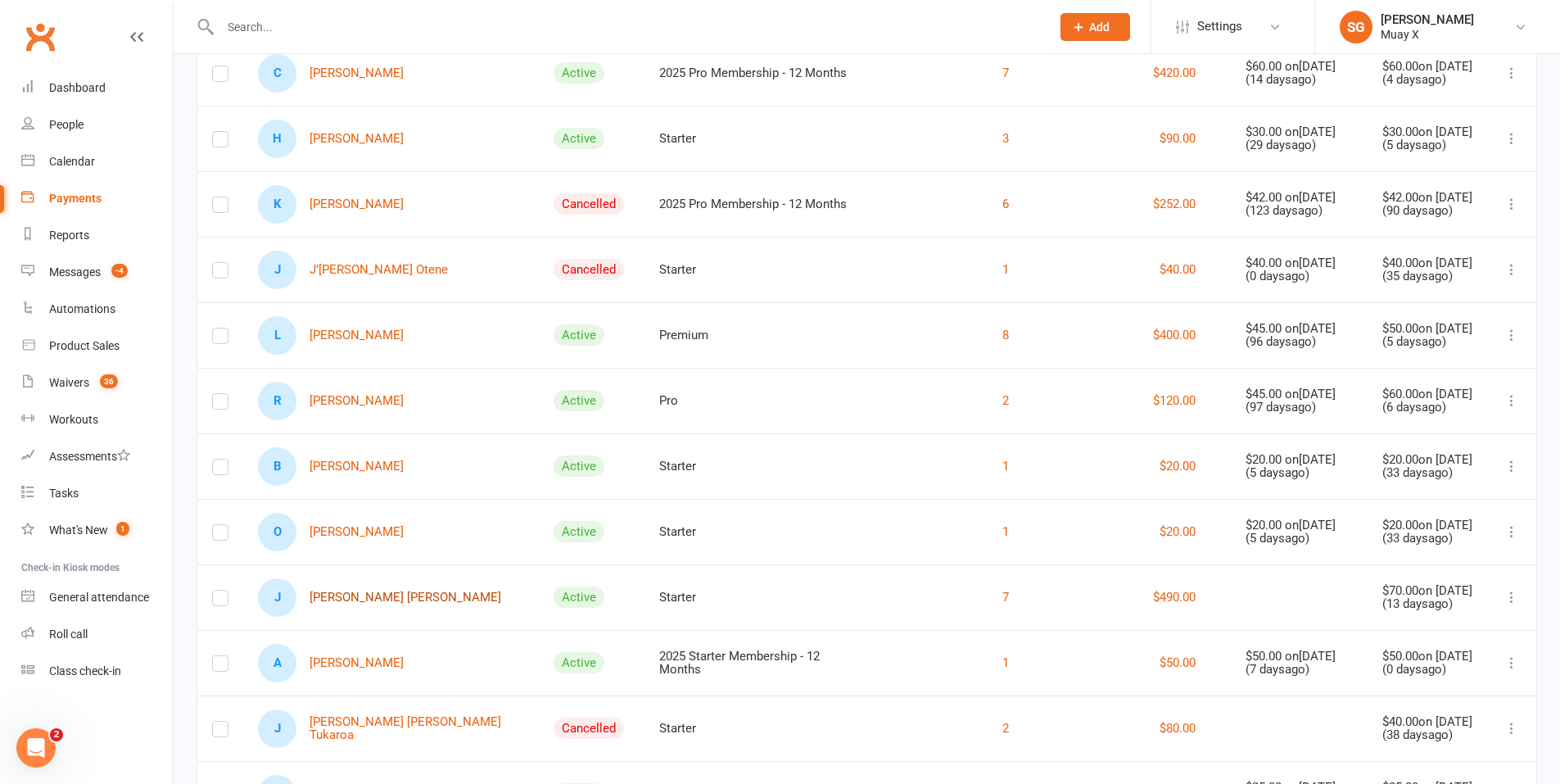
scroll to position [901, 0]
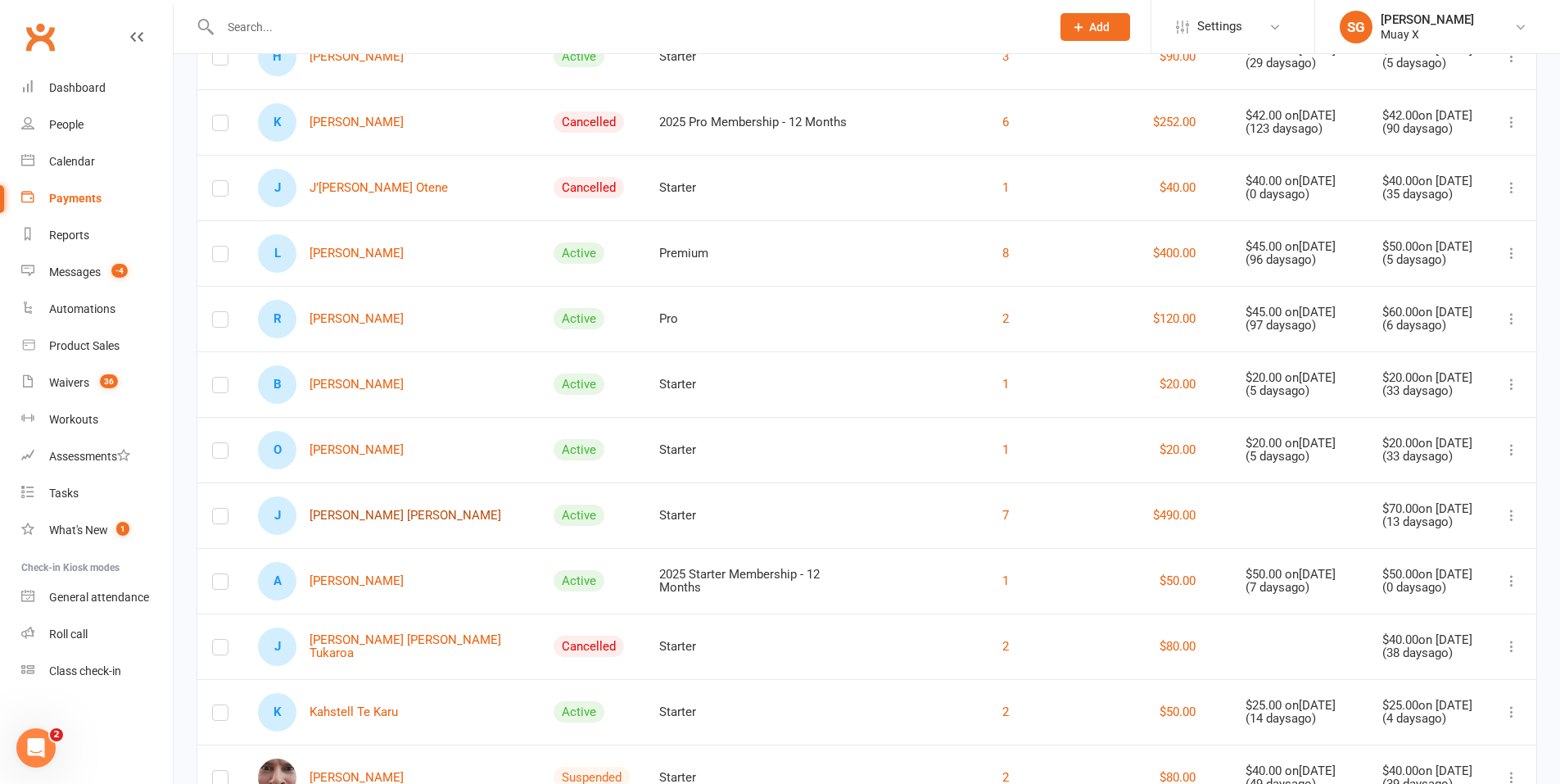
click at [364, 535] on link "J [PERSON_NAME] [PERSON_NAME]" at bounding box center [379, 515] width 243 height 39
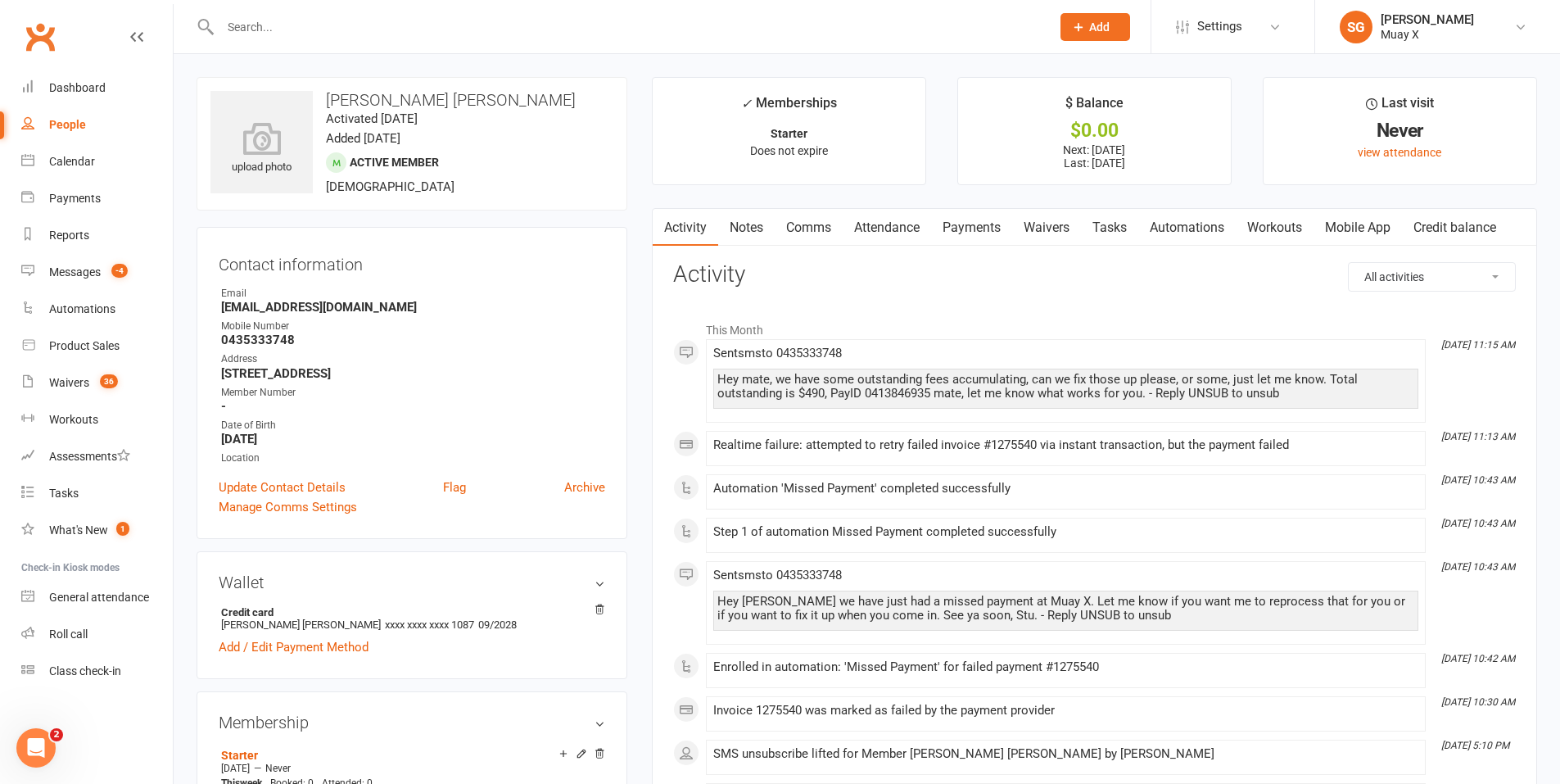
click at [987, 224] on link "Payments" at bounding box center [972, 228] width 81 height 38
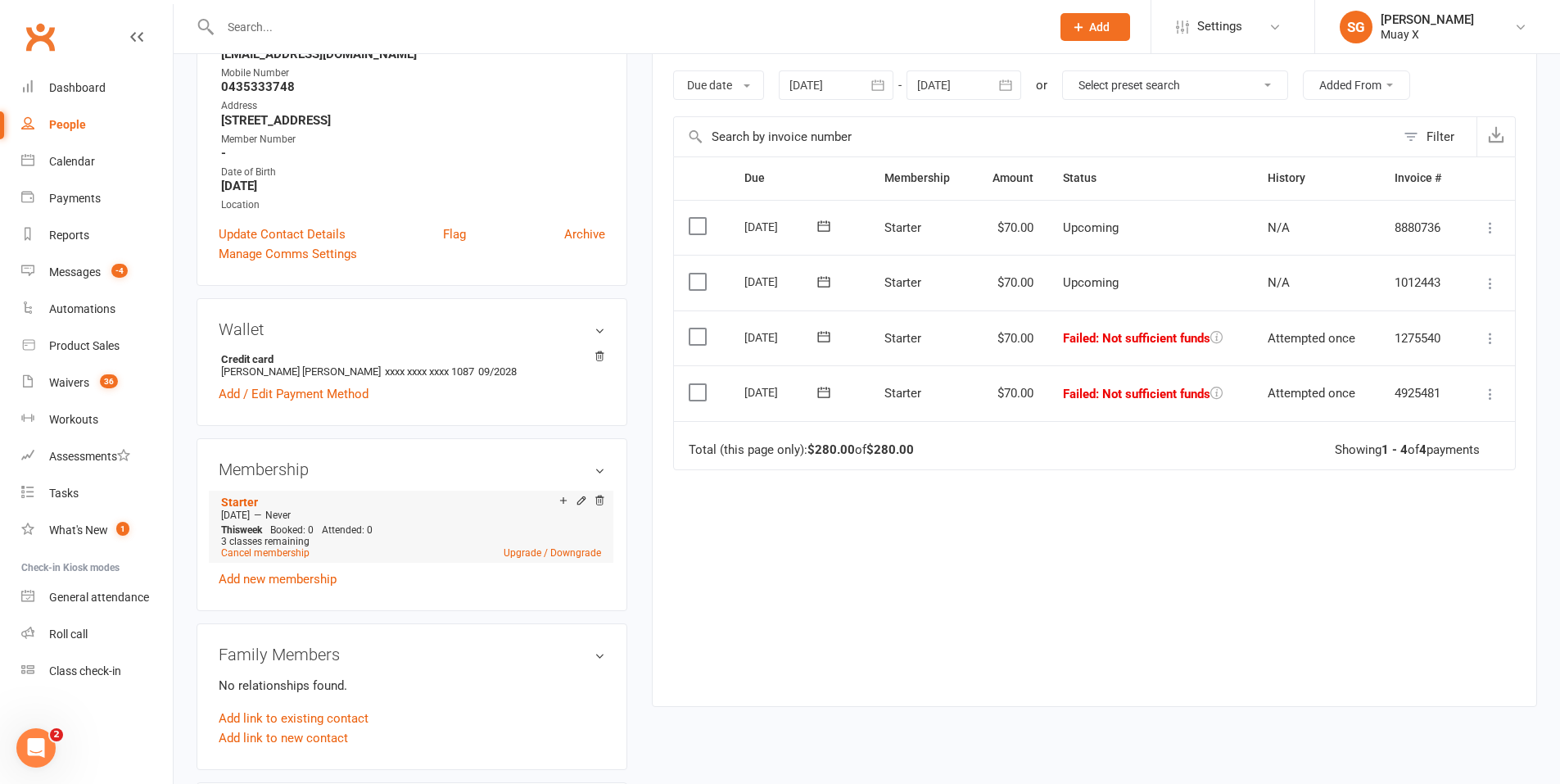
scroll to position [246, 0]
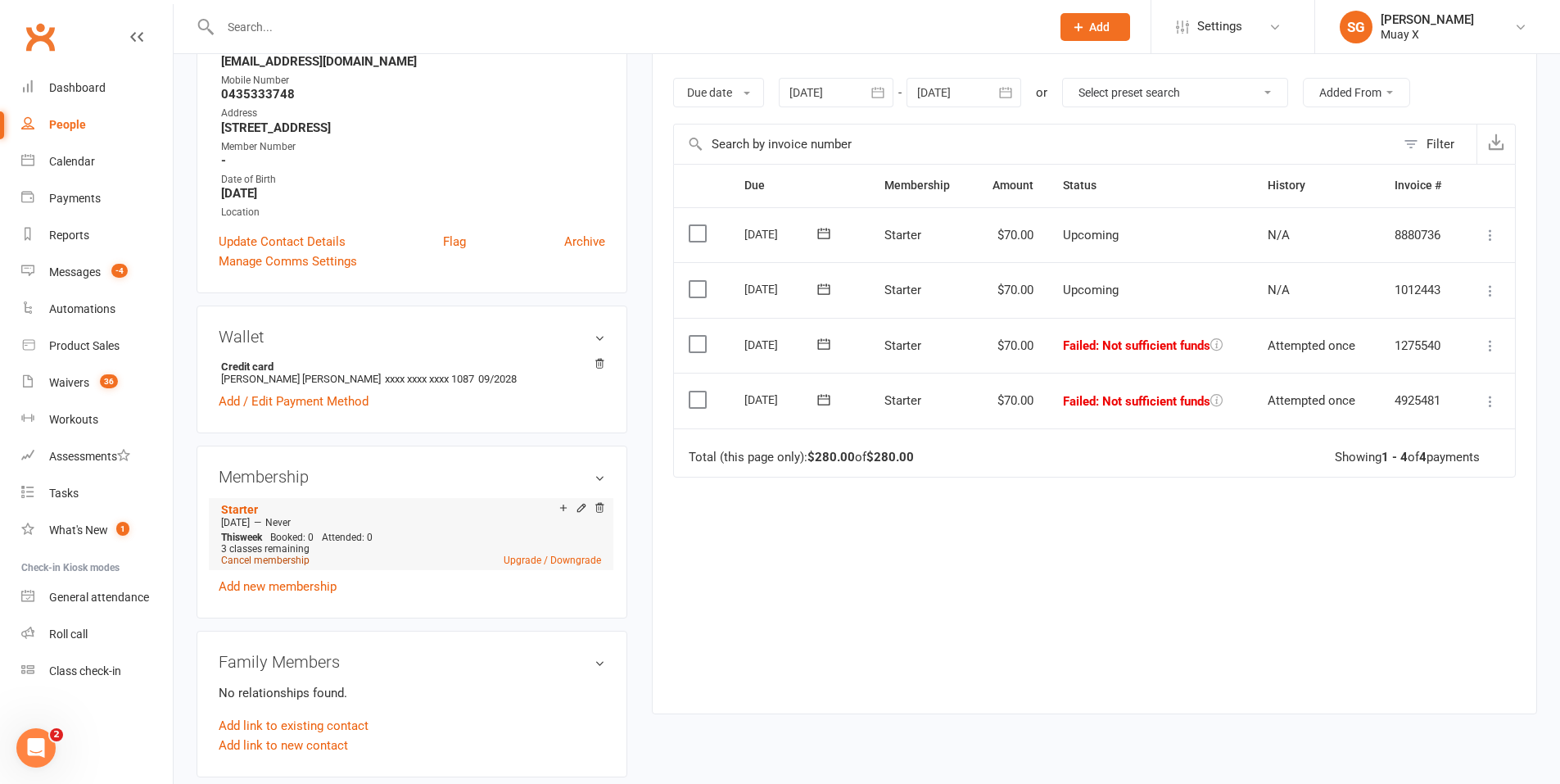
click at [292, 560] on link "Cancel membership" at bounding box center [265, 560] width 89 height 11
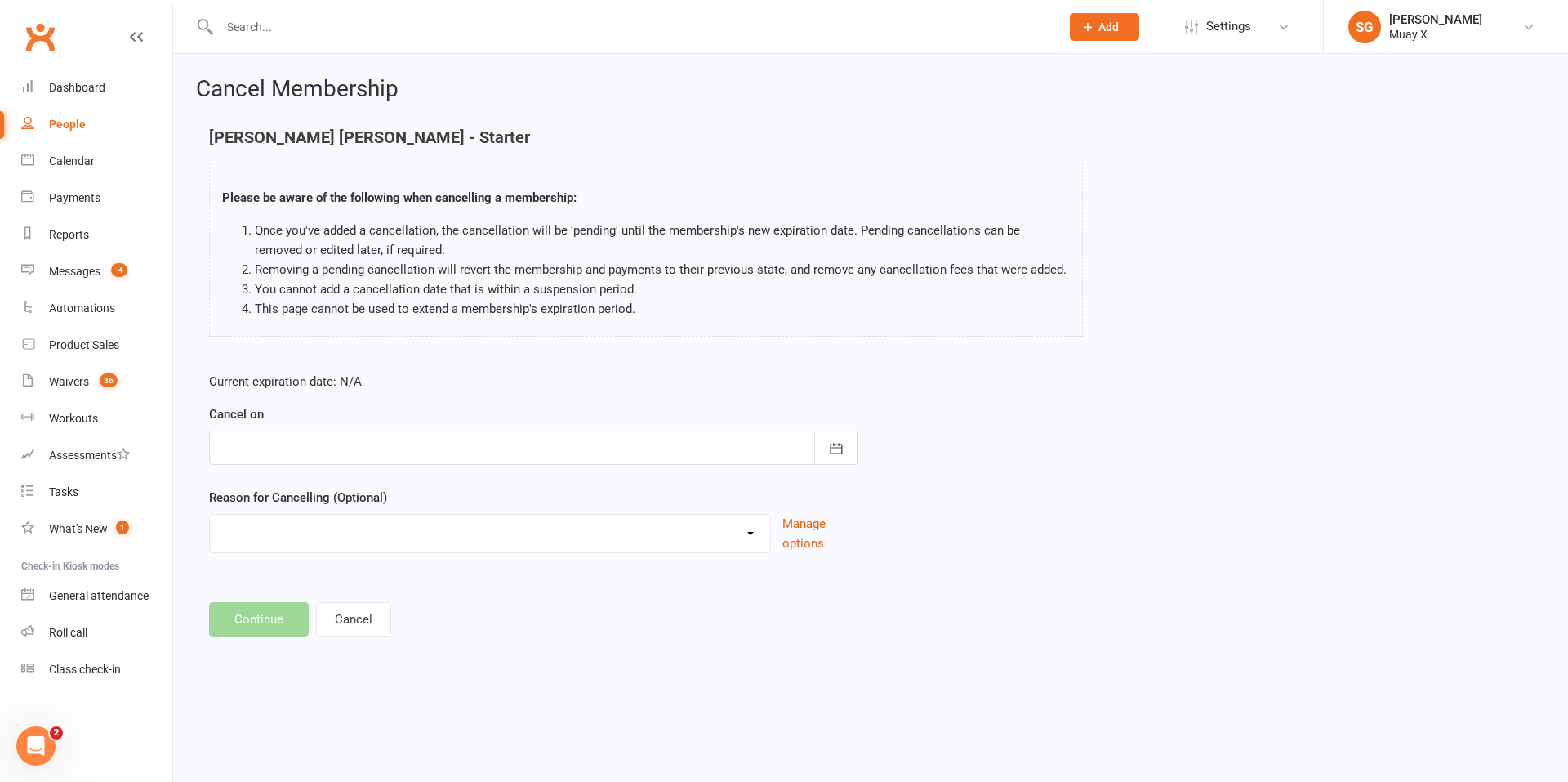
click at [278, 451] on div at bounding box center [533, 448] width 649 height 34
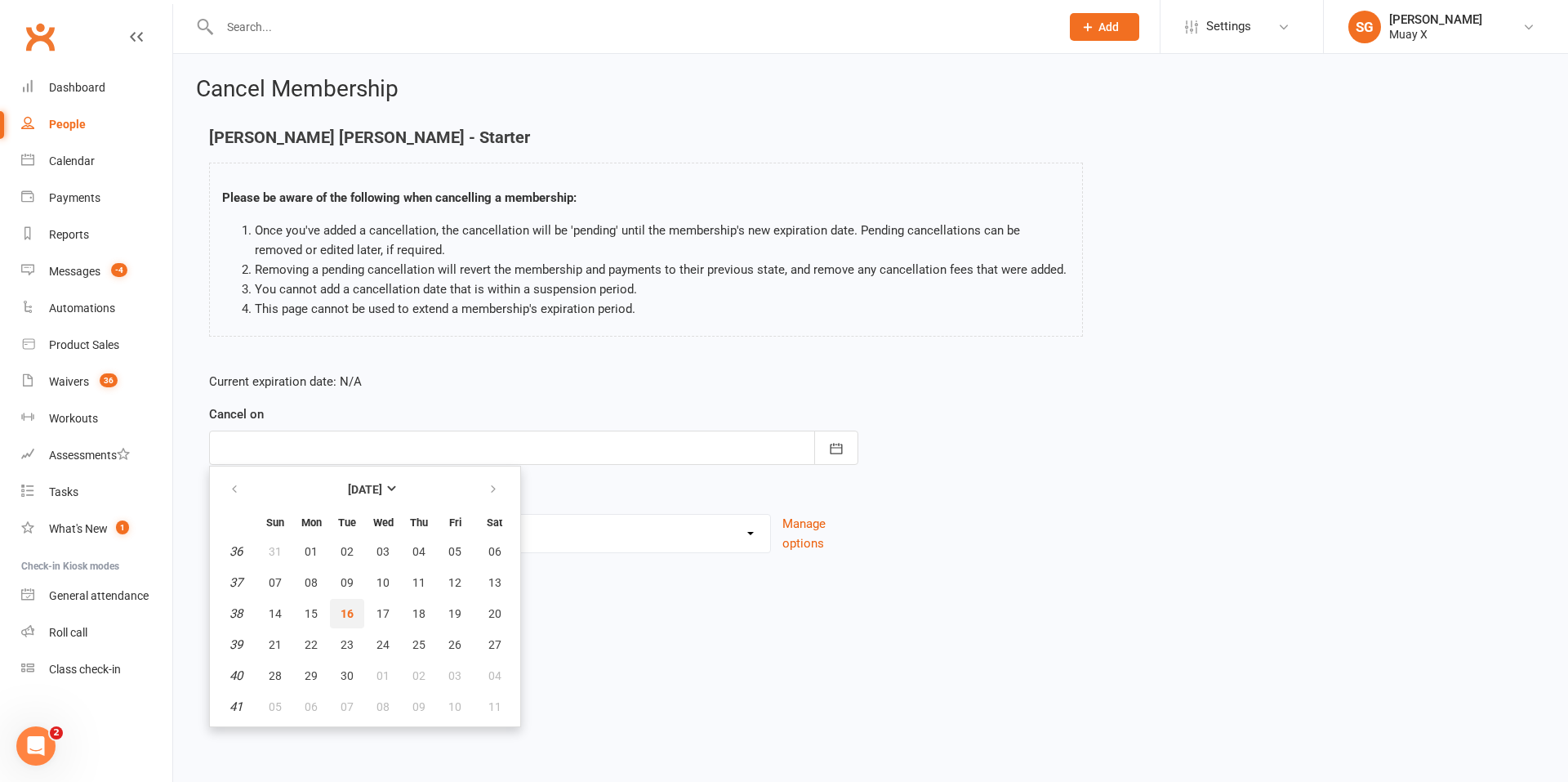
click at [344, 608] on span "16" at bounding box center [346, 613] width 13 height 13
type input "[DATE]"
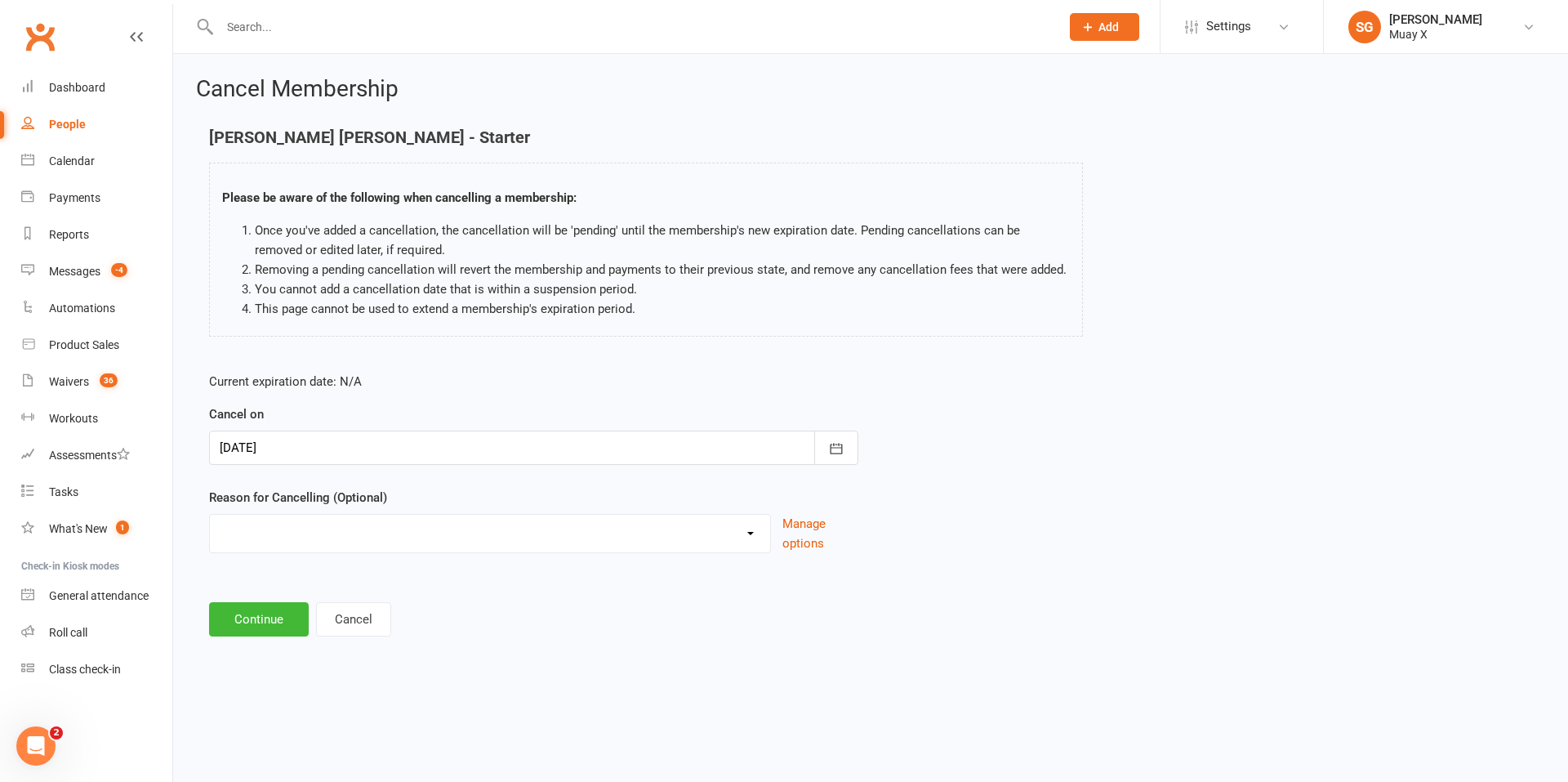
click at [334, 538] on select "Holiday Injury Other reason" at bounding box center [490, 531] width 560 height 33
click at [315, 516] on select "Holiday Injury Other reason" at bounding box center [490, 531] width 560 height 33
click at [272, 621] on button "Continue" at bounding box center [259, 619] width 99 height 34
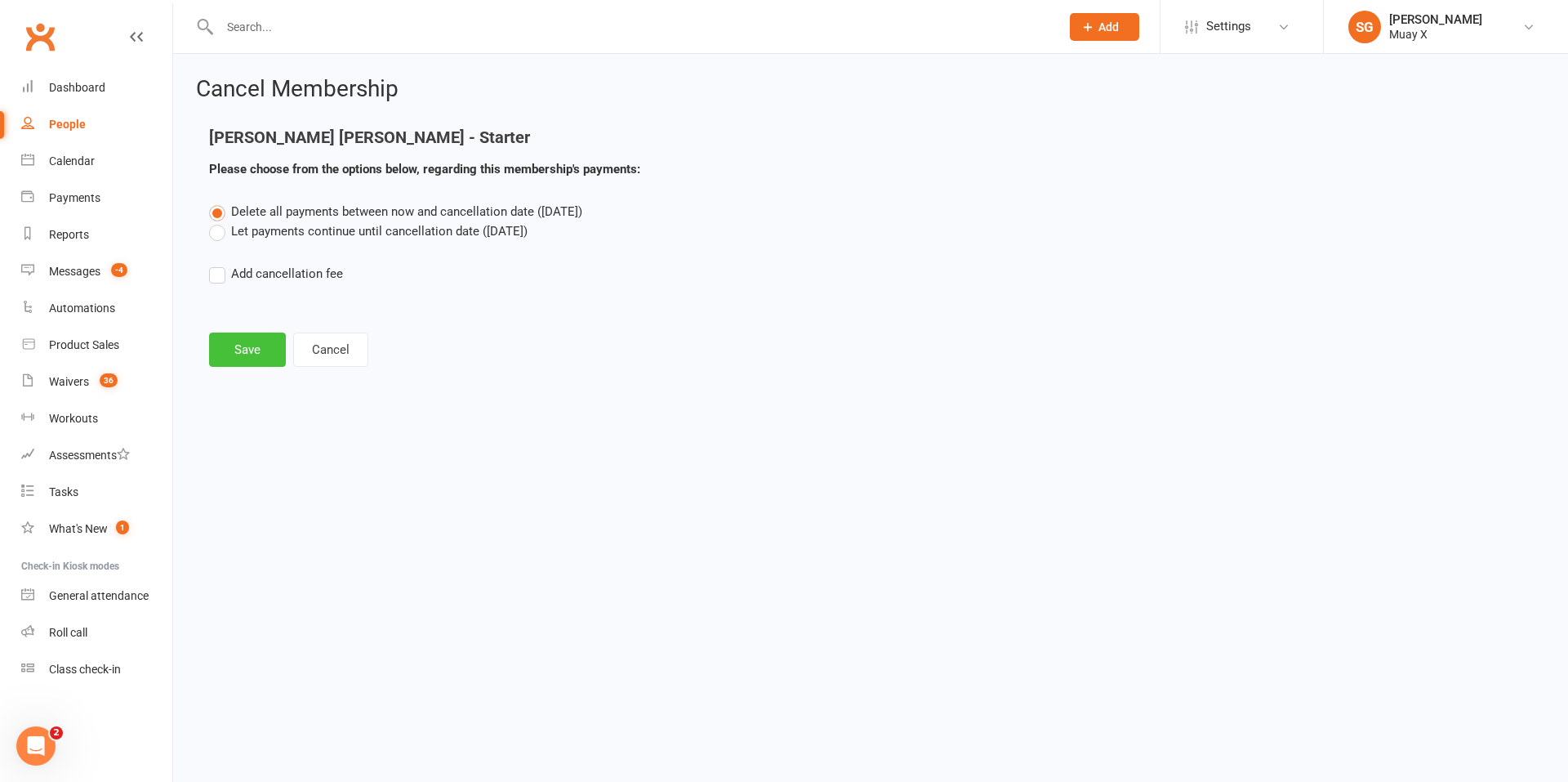
click at [240, 354] on button "Save" at bounding box center [248, 350] width 77 height 34
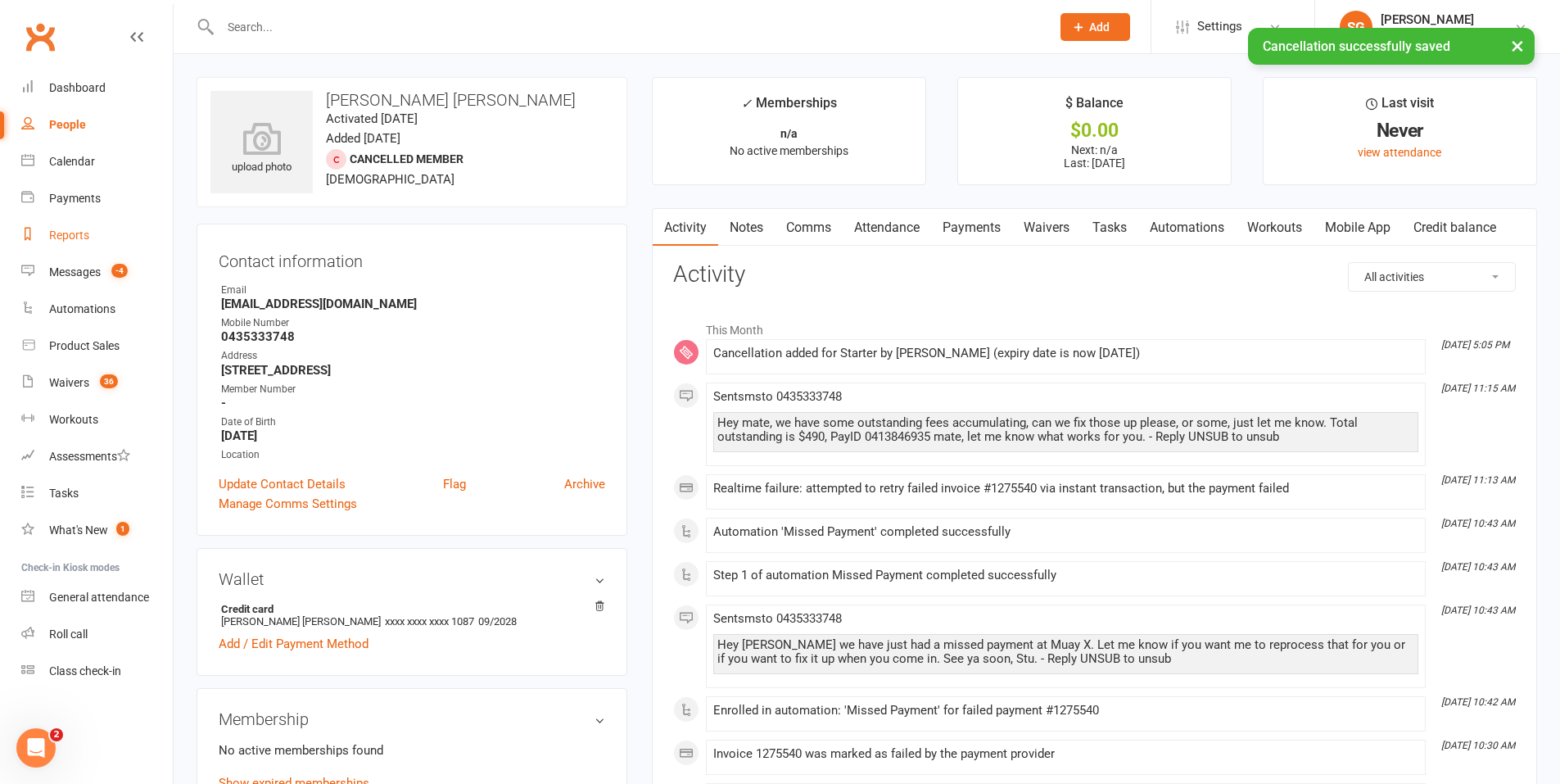
click at [95, 242] on link "Reports" at bounding box center [97, 235] width 151 height 37
select select "25"
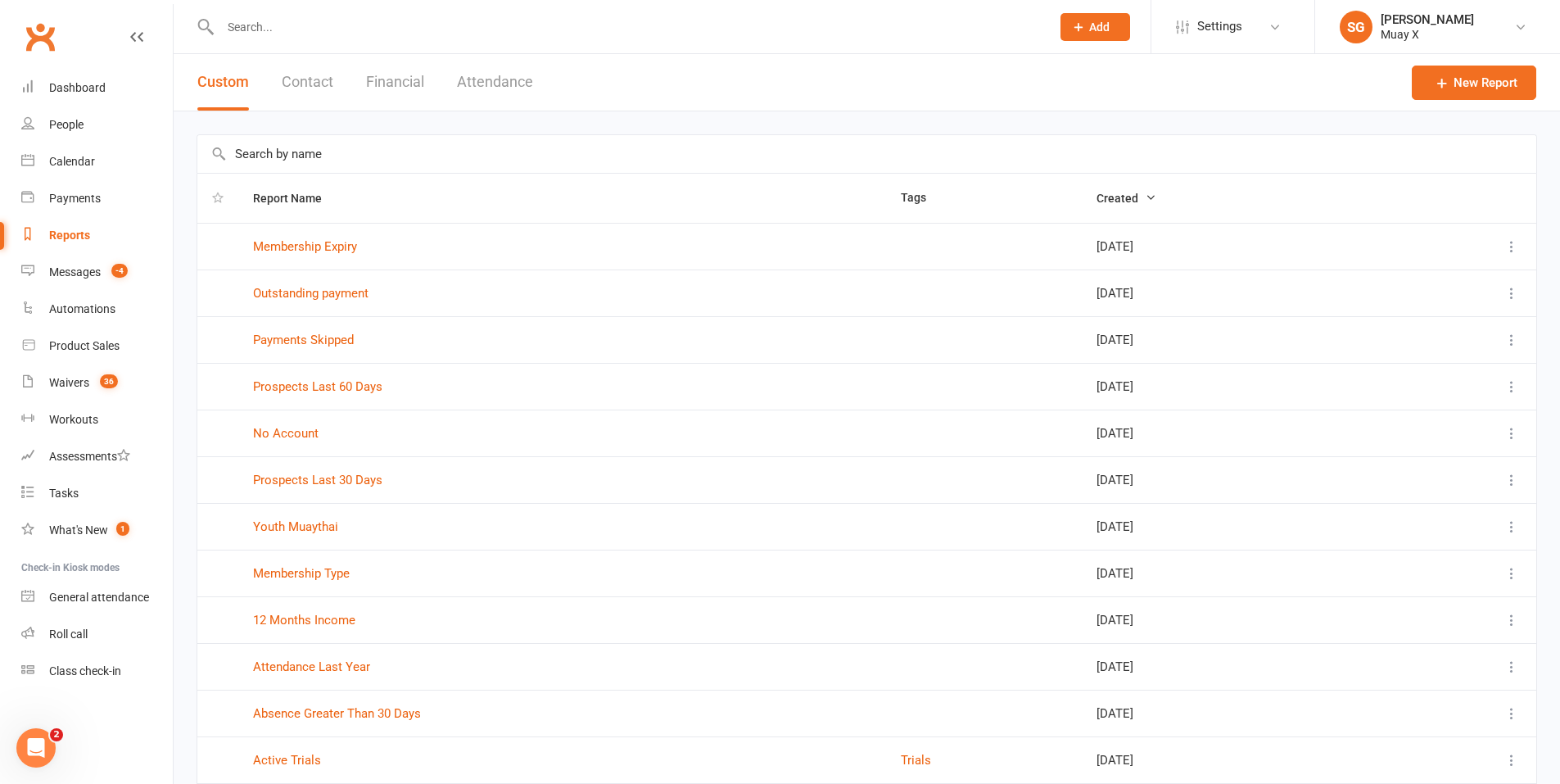
click at [378, 86] on button "Financial" at bounding box center [396, 83] width 58 height 57
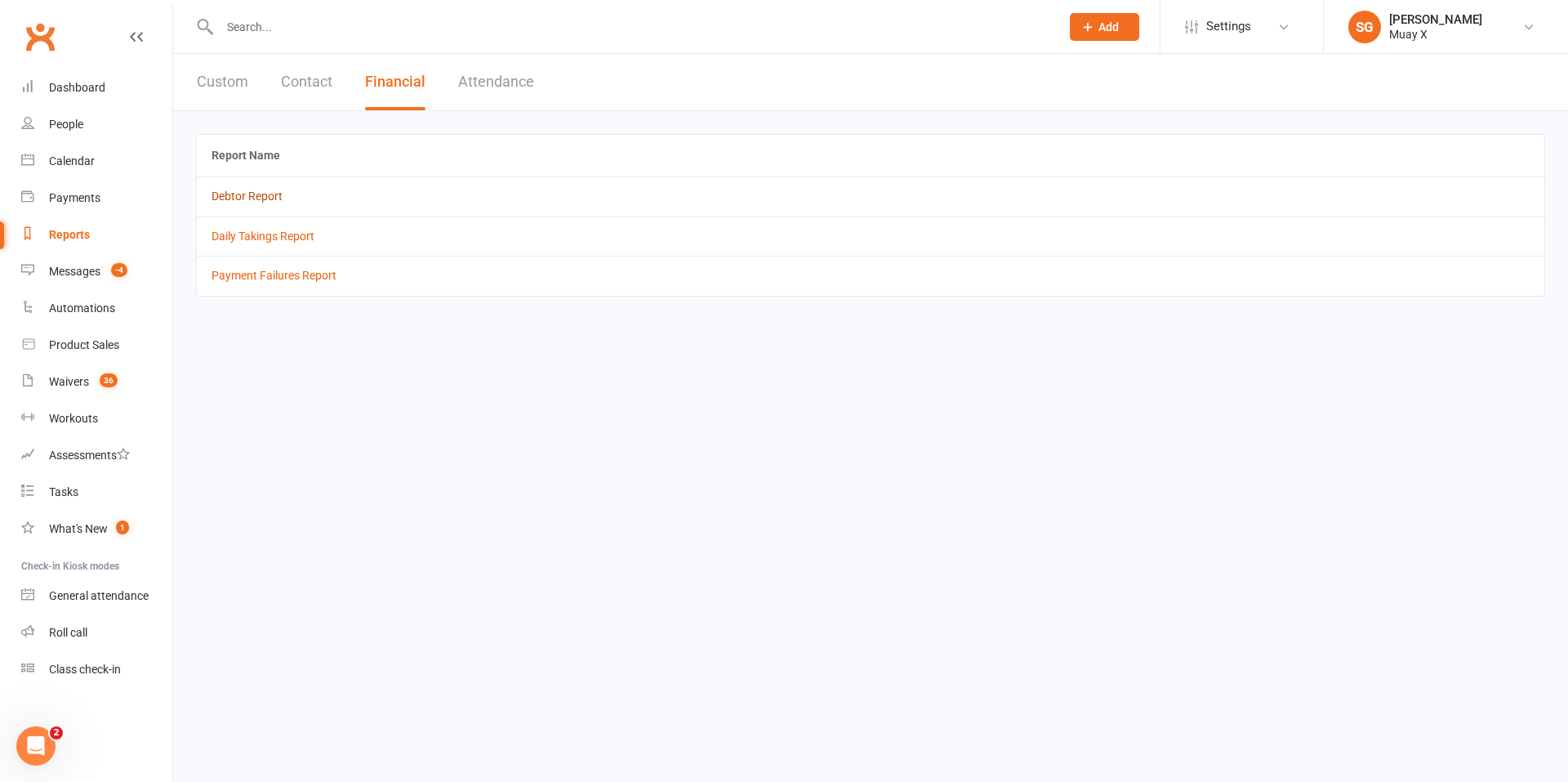
click at [263, 196] on link "Debtor Report" at bounding box center [247, 196] width 71 height 13
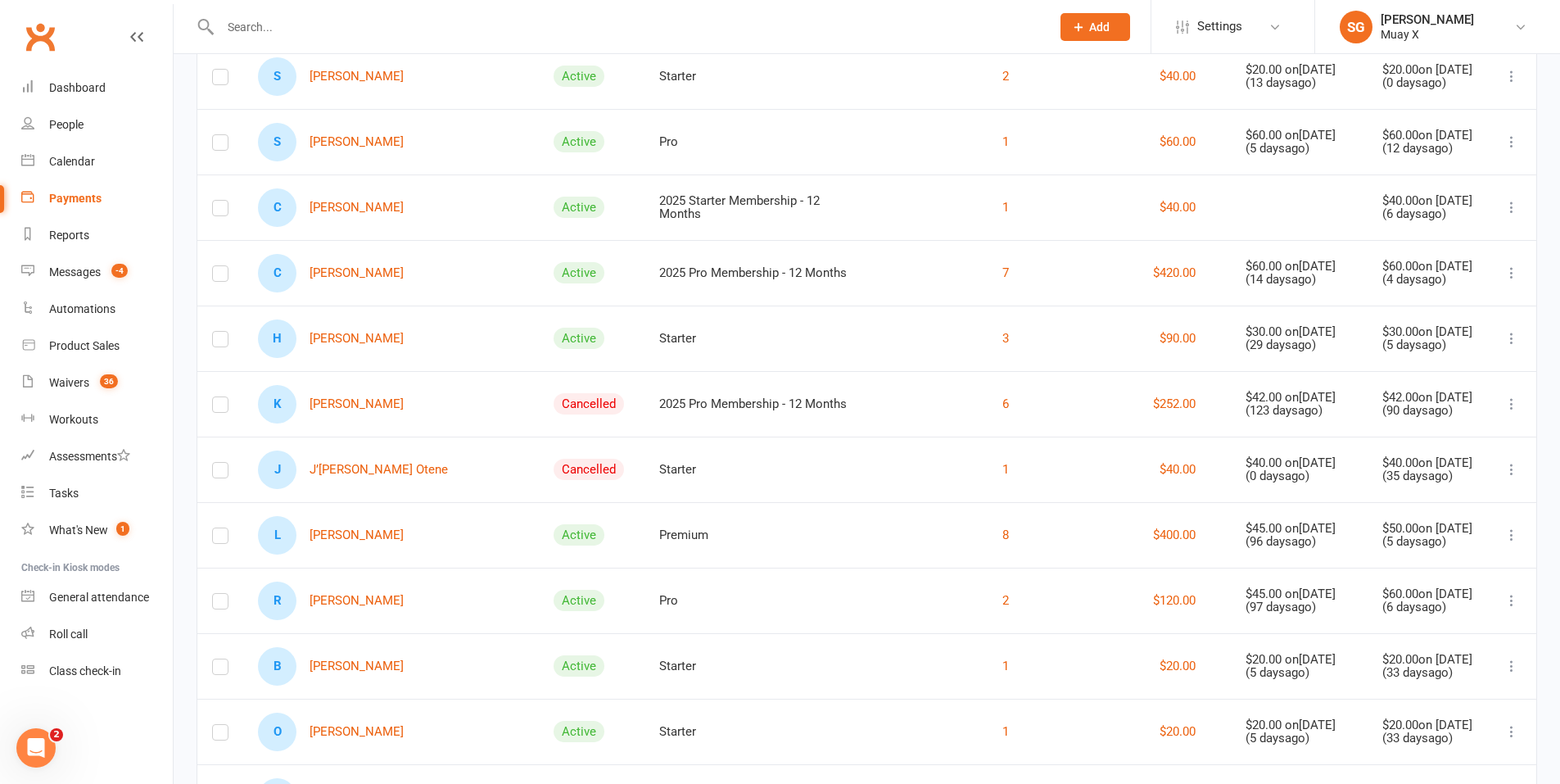
scroll to position [737, 0]
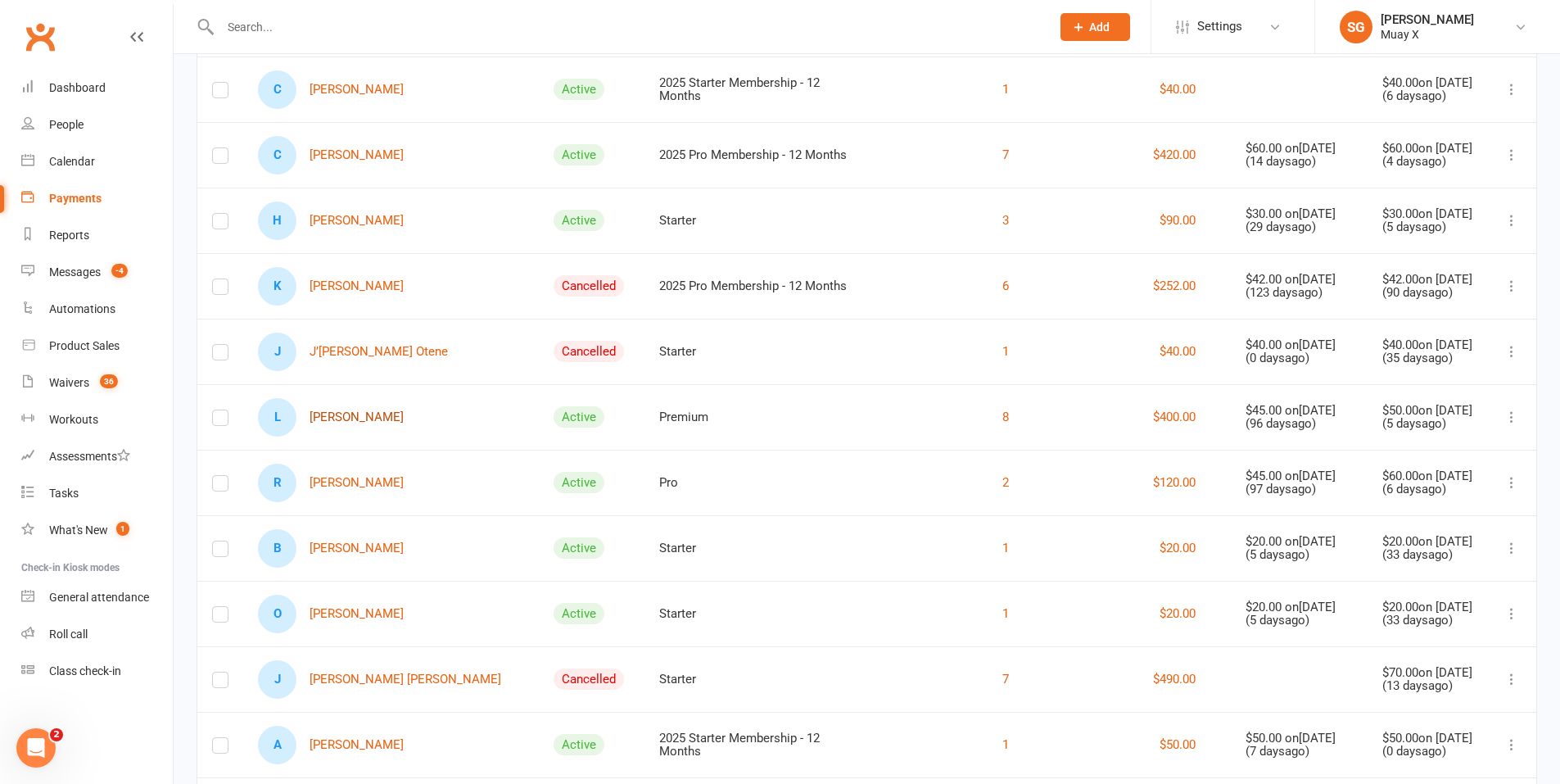
click at [351, 437] on link "L [PERSON_NAME]" at bounding box center [331, 417] width 146 height 39
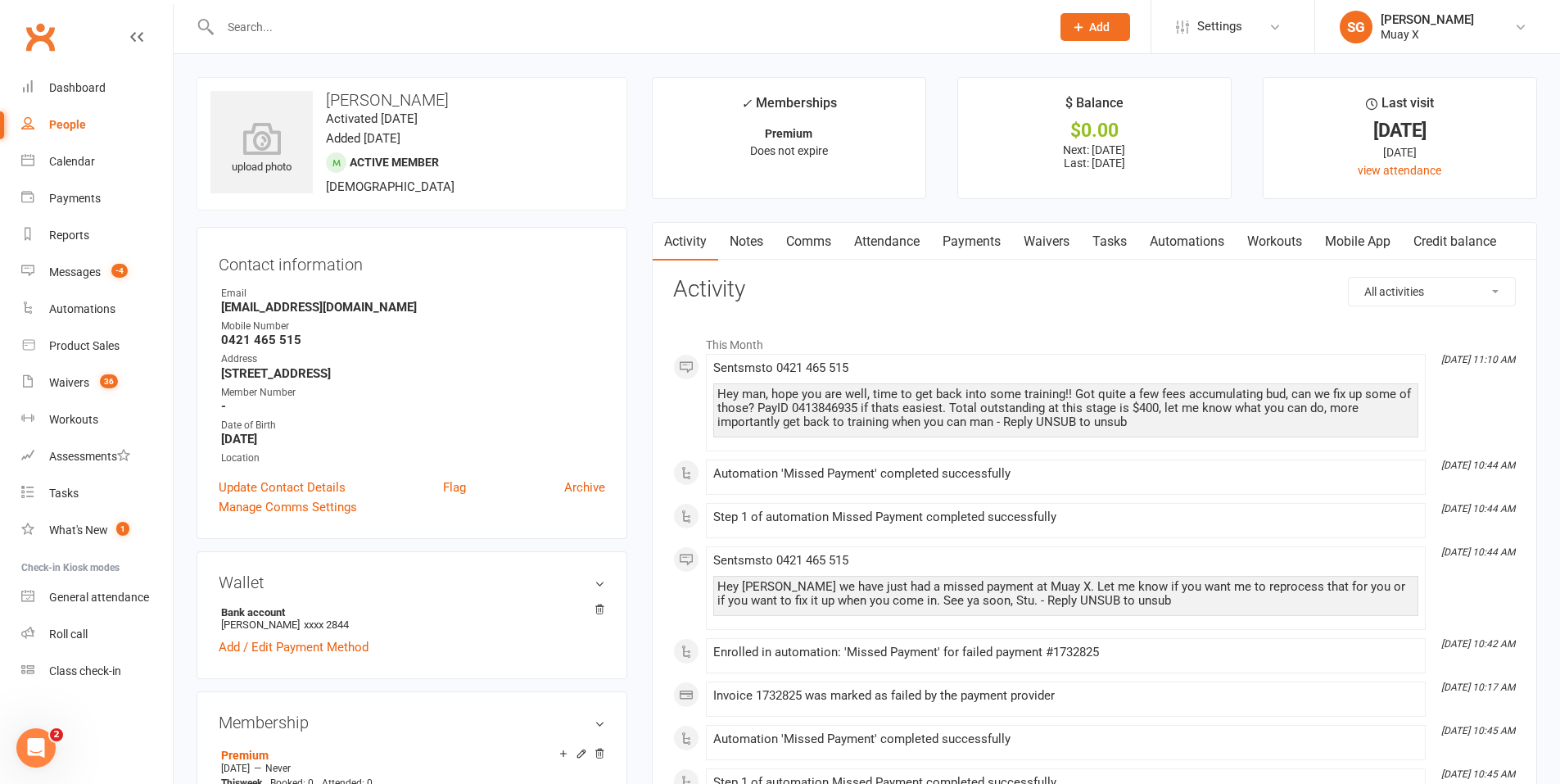
click at [962, 236] on link "Payments" at bounding box center [972, 242] width 81 height 38
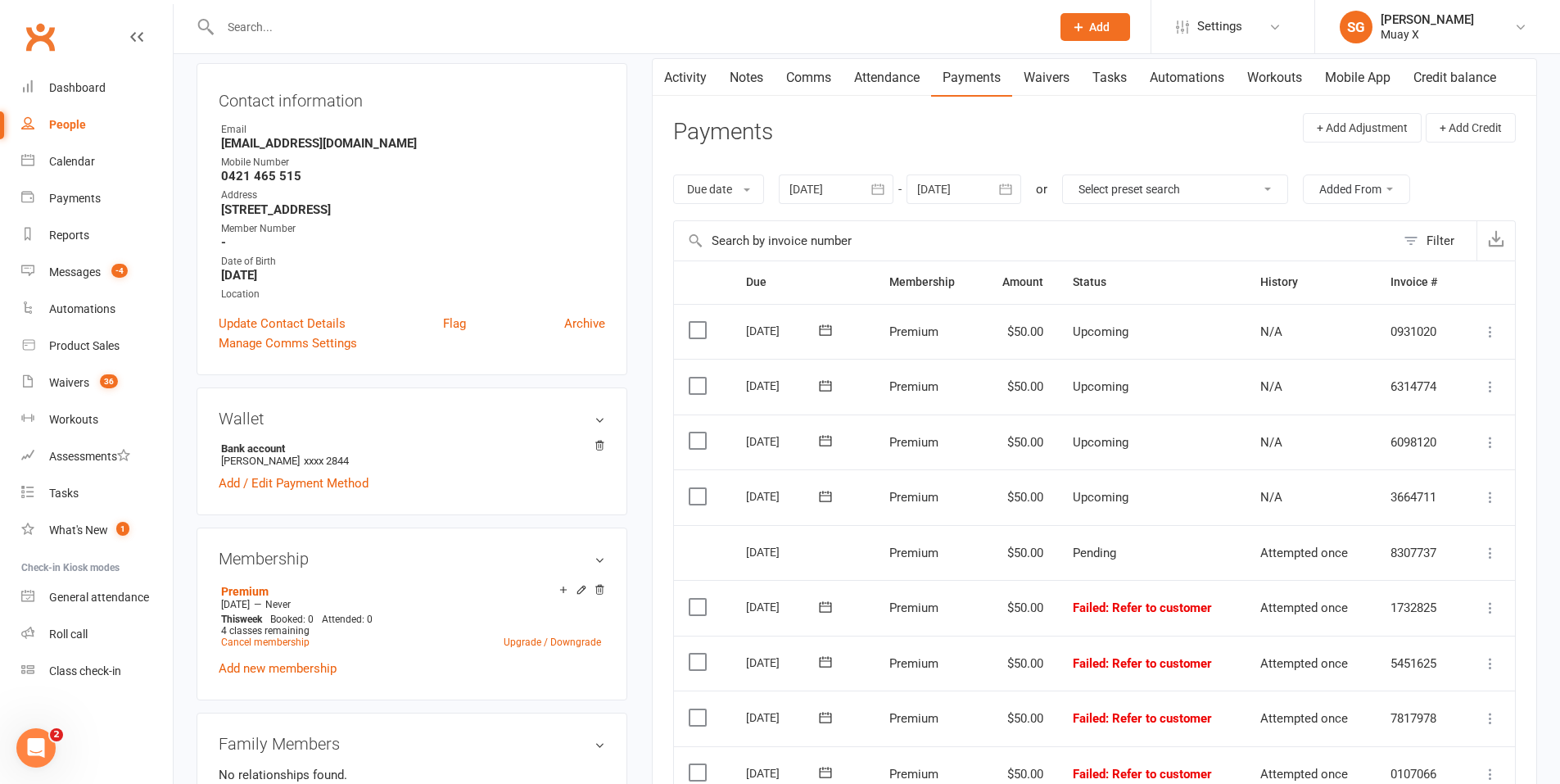
scroll to position [246, 0]
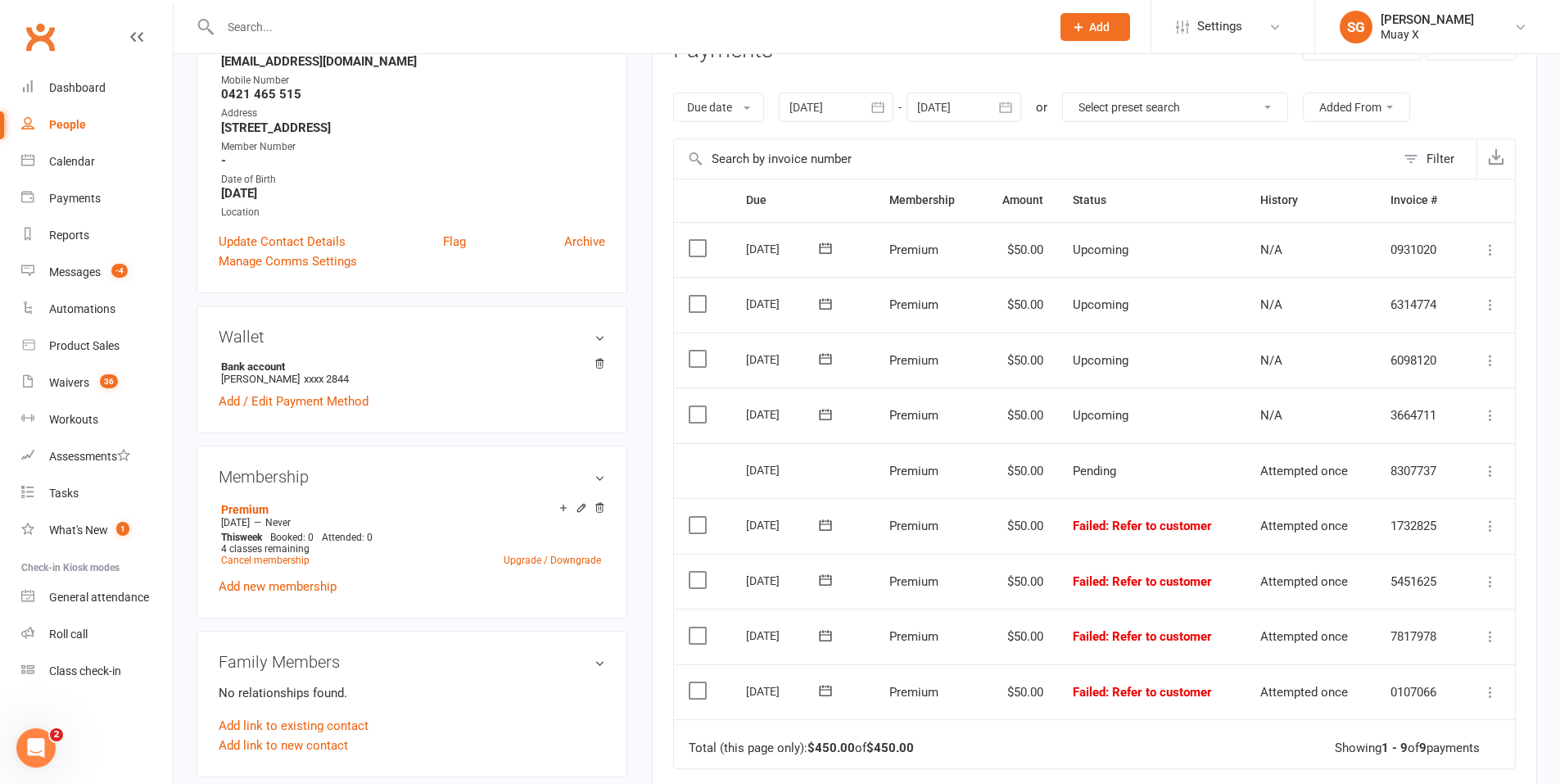
click at [710, 526] on label at bounding box center [700, 524] width 22 height 16
click at [699, 517] on input "checkbox" at bounding box center [694, 517] width 10 height 0
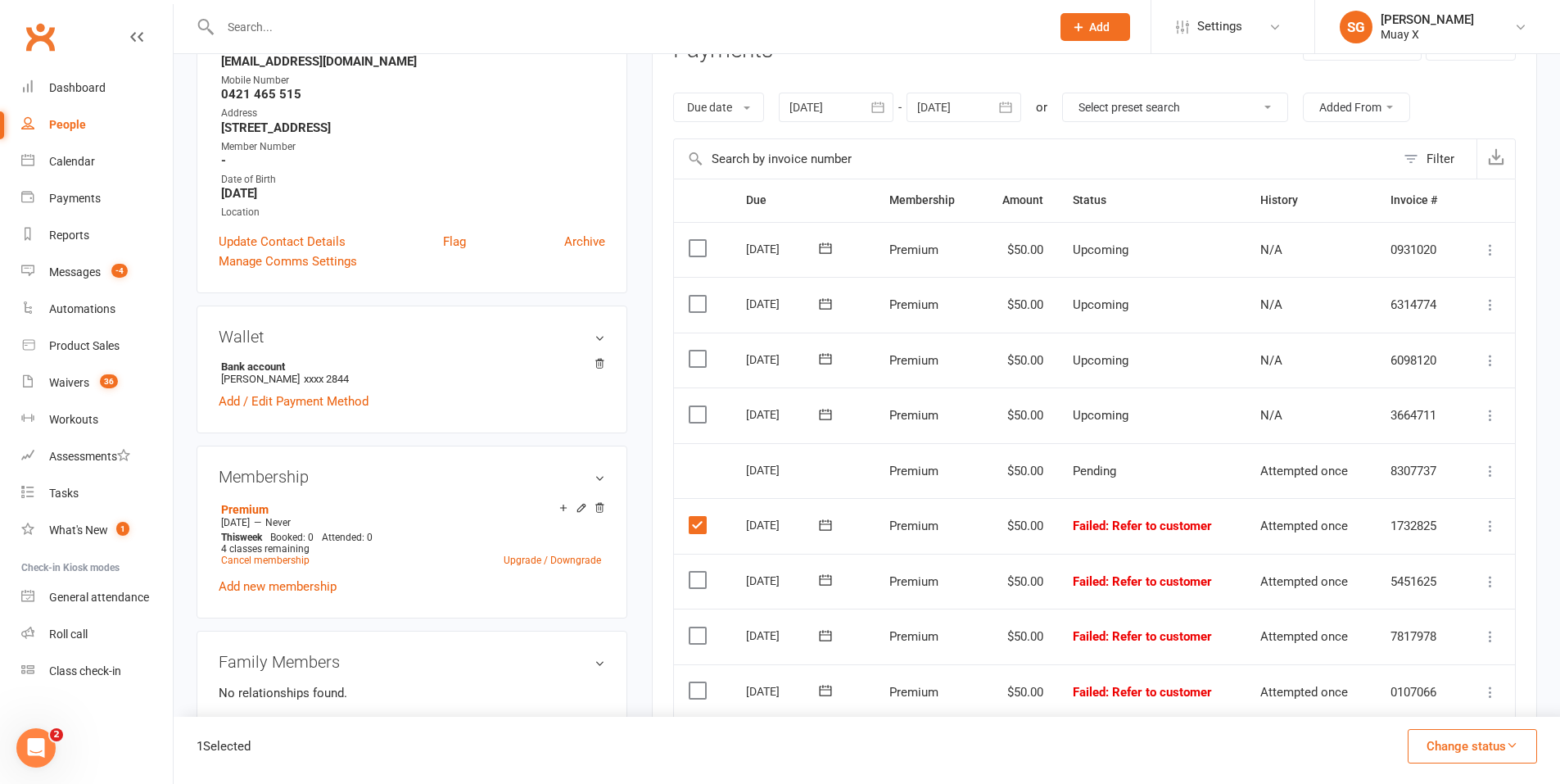
click at [694, 584] on label at bounding box center [700, 579] width 22 height 16
click at [694, 572] on input "checkbox" at bounding box center [694, 572] width 10 height 0
click at [697, 643] on label at bounding box center [700, 635] width 22 height 16
click at [697, 628] on input "checkbox" at bounding box center [694, 628] width 10 height 0
click at [694, 695] on label at bounding box center [700, 689] width 22 height 16
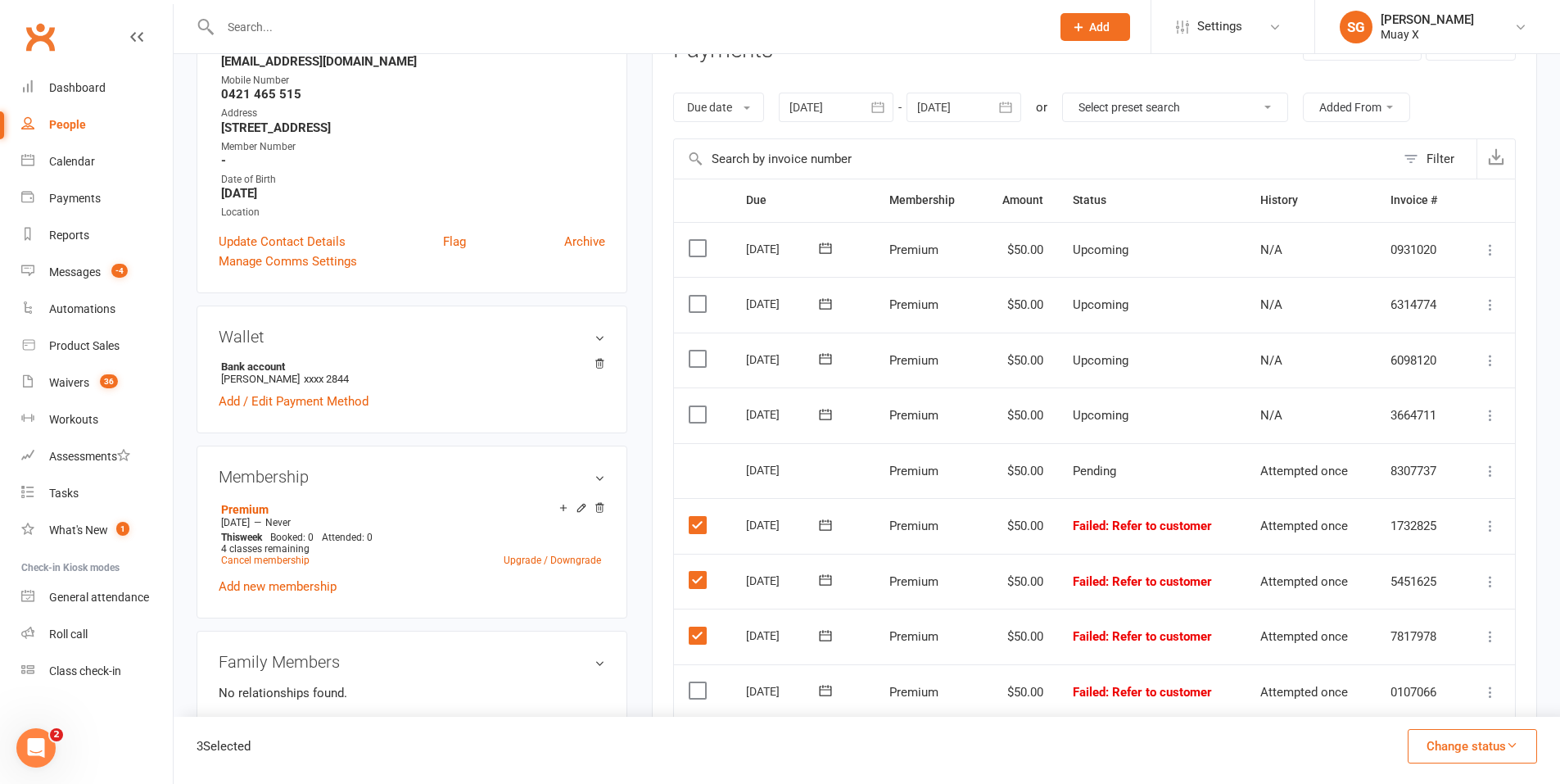
click at [694, 682] on input "checkbox" at bounding box center [694, 682] width 10 height 0
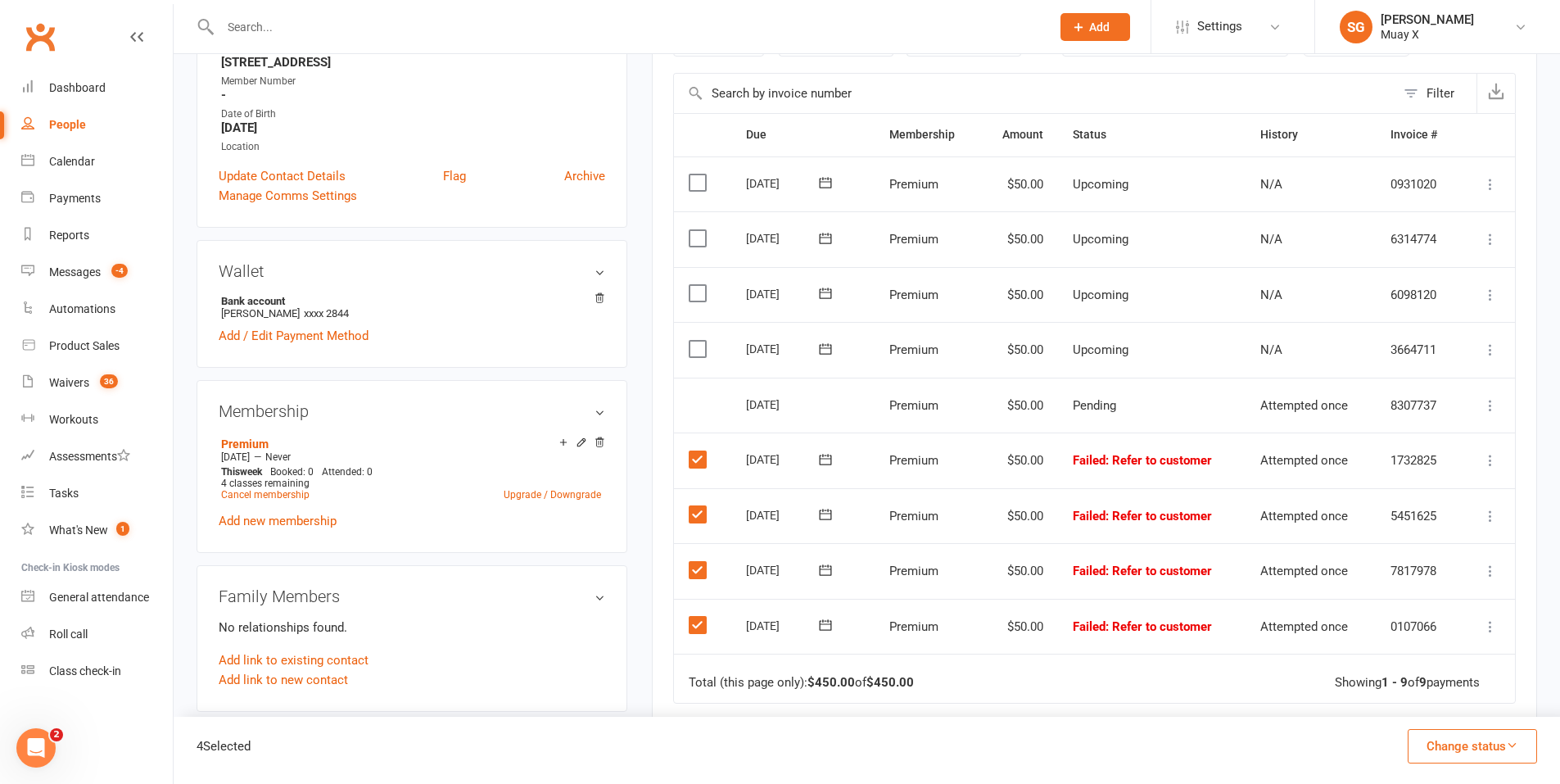
scroll to position [409, 0]
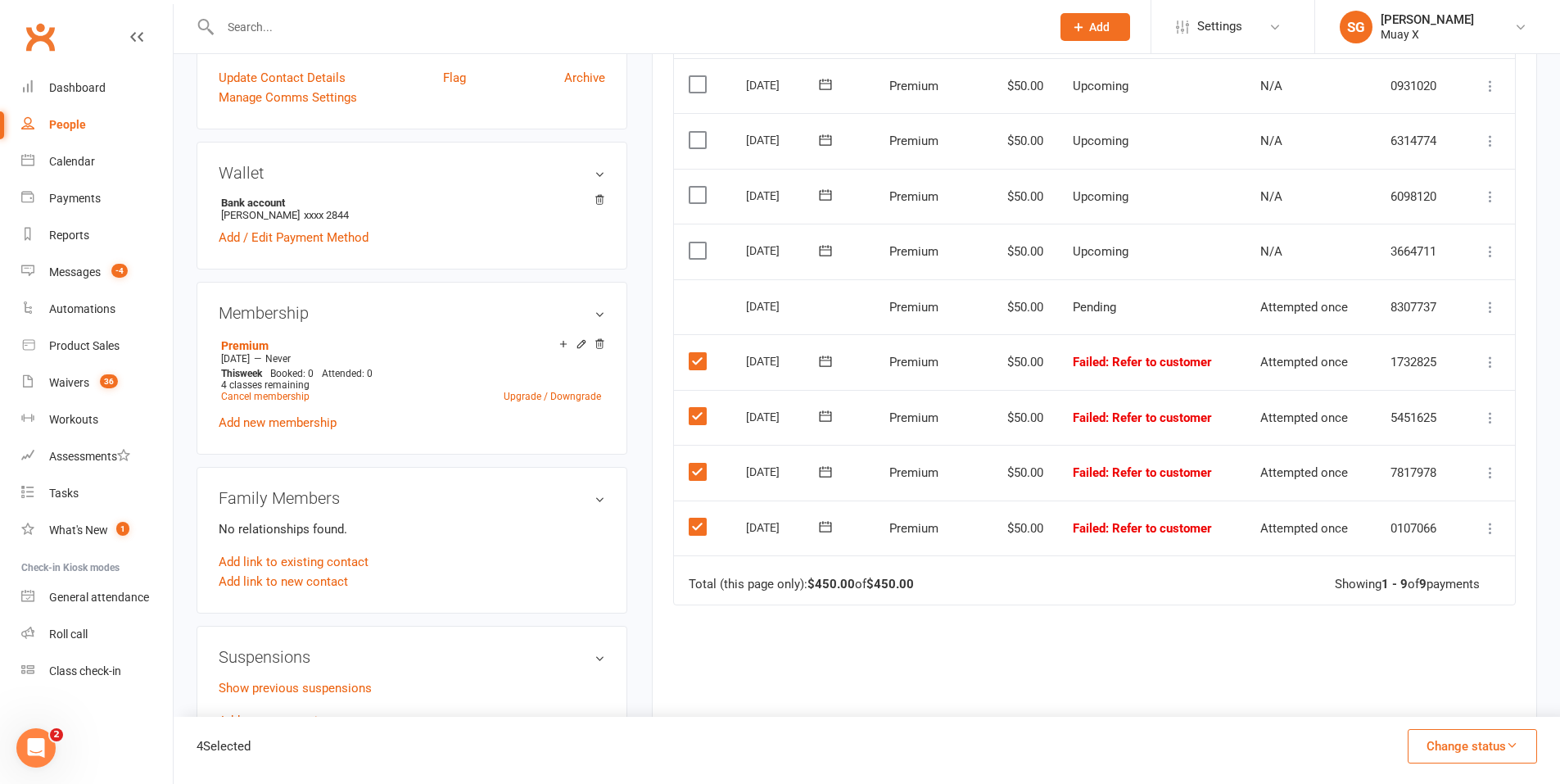
click at [1475, 744] on button "Change status" at bounding box center [1472, 746] width 129 height 34
click at [1458, 641] on link "Paid (POS)" at bounding box center [1455, 636] width 163 height 33
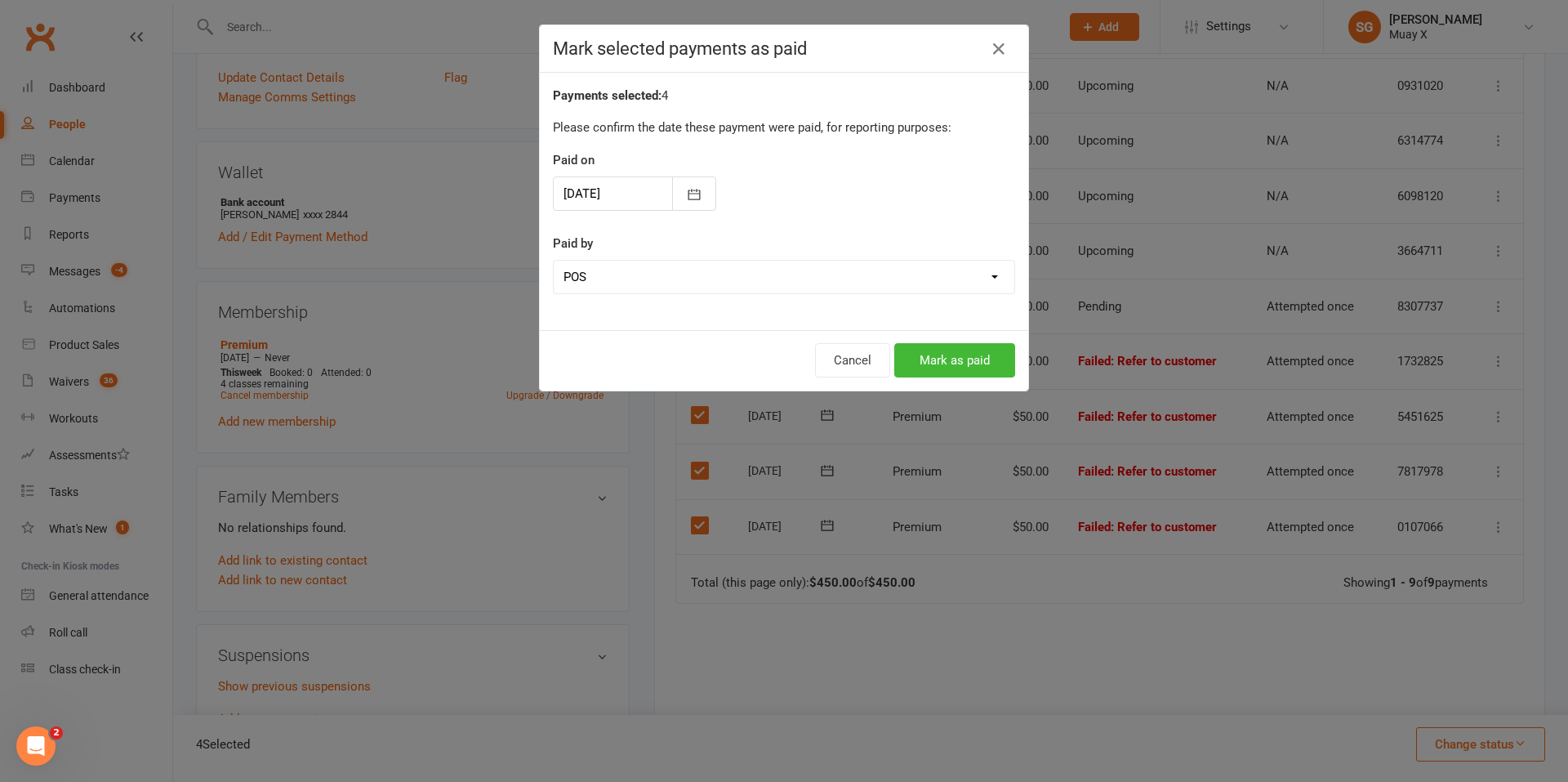
click at [656, 284] on select "Cash POS Other method" at bounding box center [784, 277] width 460 height 33
select select "0"
click at [554, 261] on select "Cash POS Other method" at bounding box center [784, 277] width 460 height 33
click at [926, 362] on button "Mark as paid" at bounding box center [954, 360] width 121 height 34
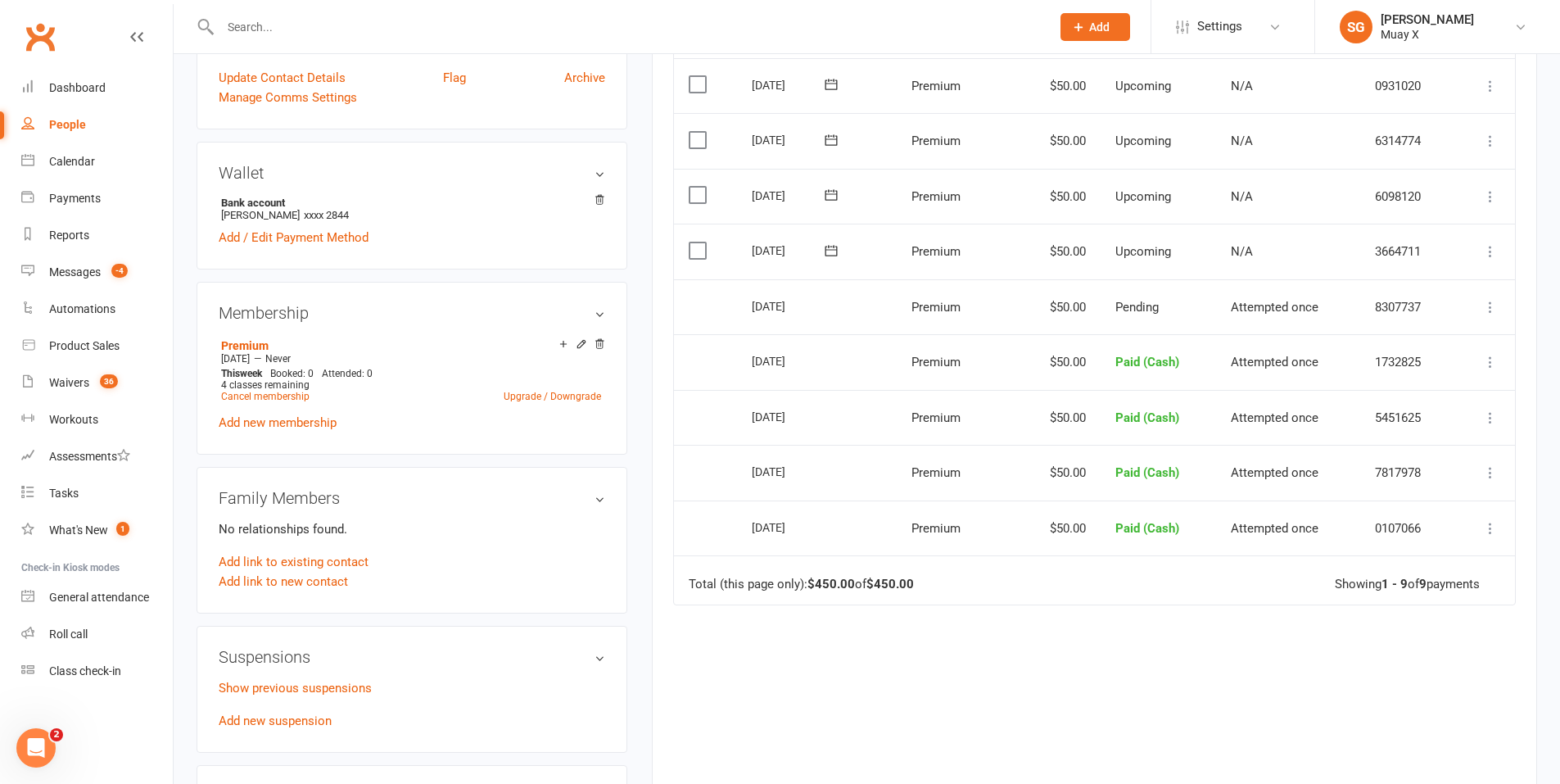
click at [1101, 500] on td "Paid (Cash)" at bounding box center [1158, 528] width 115 height 56
click at [274, 22] on input "text" at bounding box center [628, 27] width 824 height 23
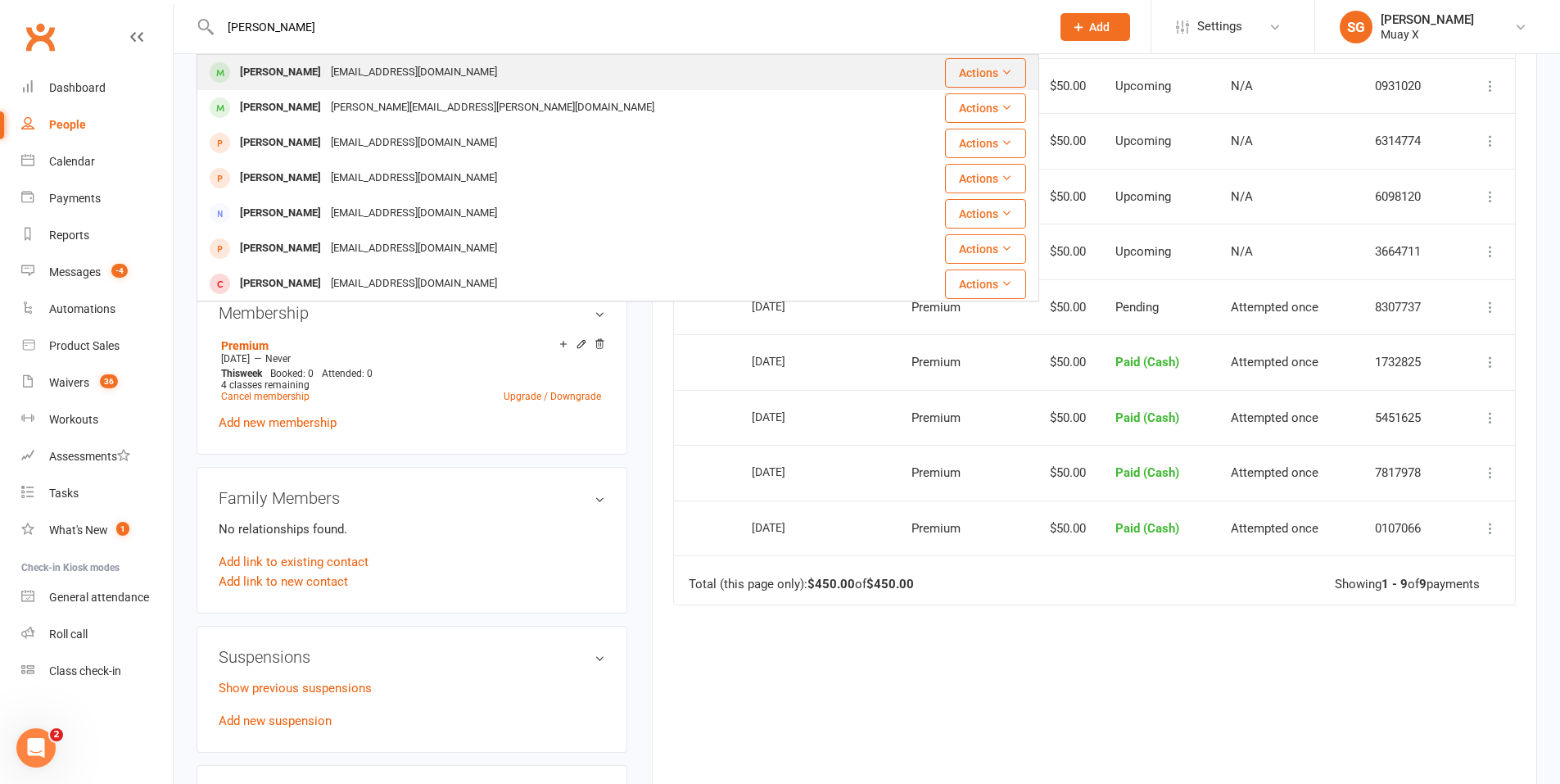
type input "[PERSON_NAME]"
click at [278, 70] on div "[PERSON_NAME]" at bounding box center [280, 72] width 91 height 24
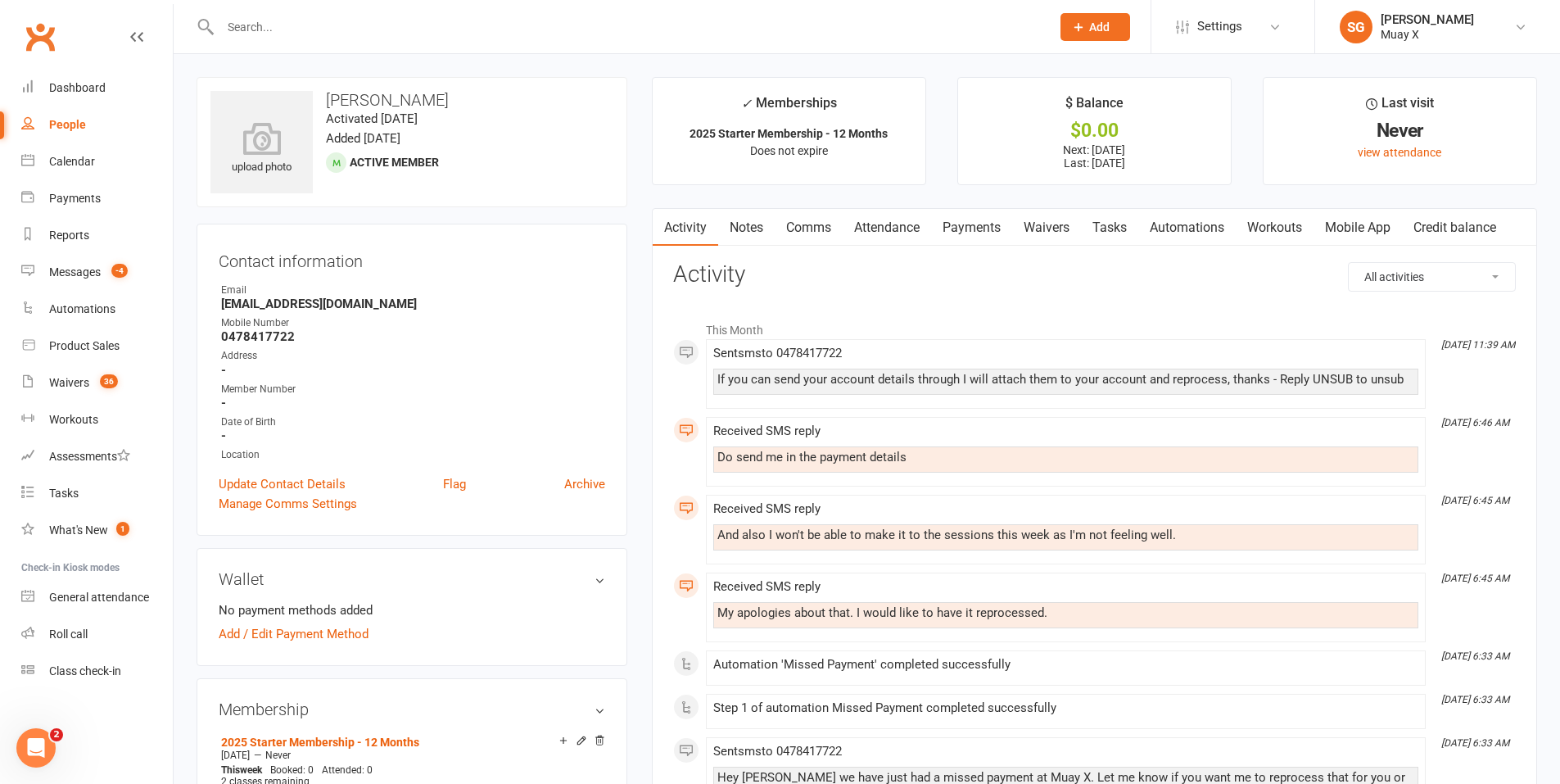
click at [980, 223] on link "Payments" at bounding box center [972, 228] width 81 height 38
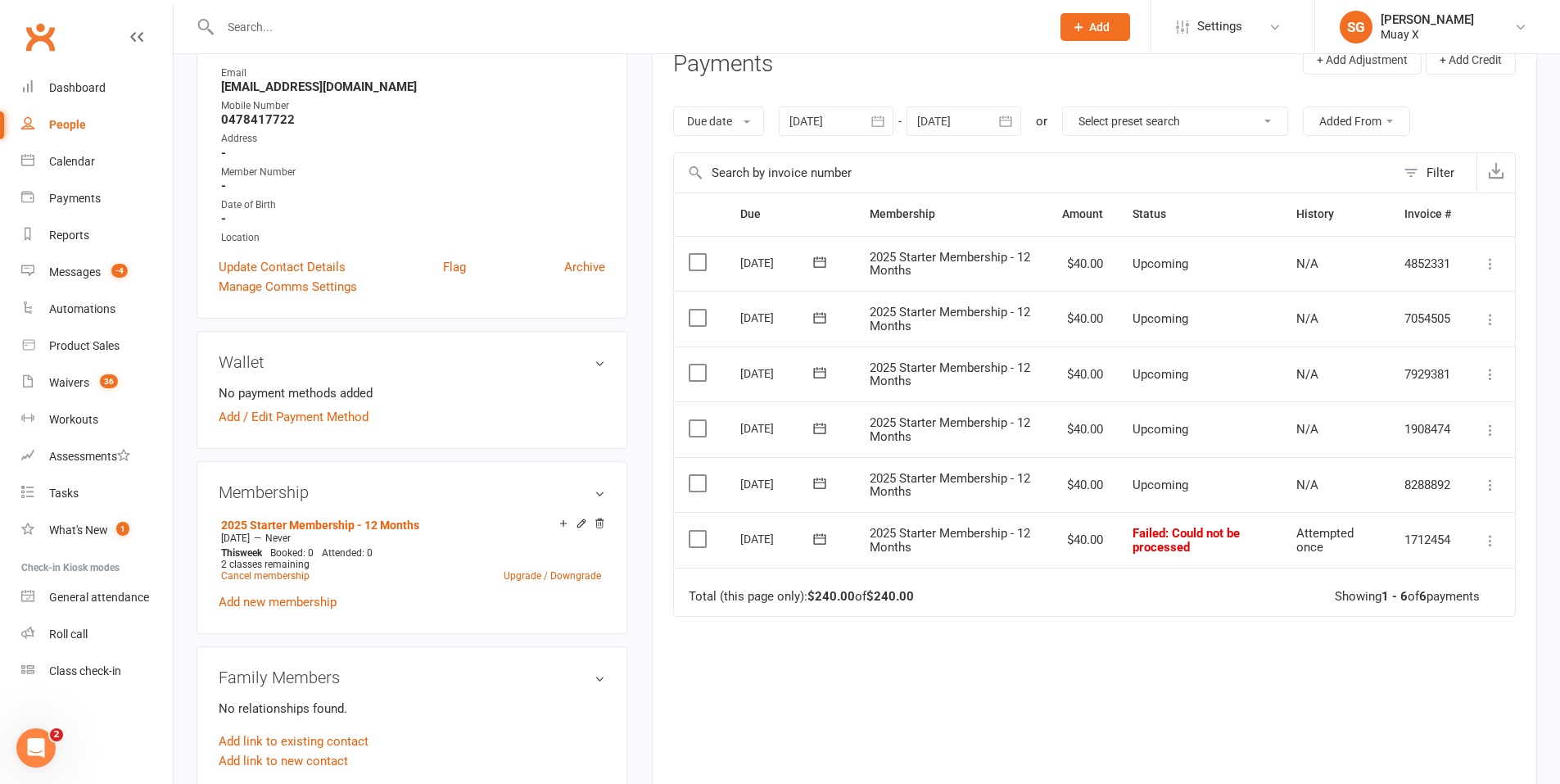
scroll to position [246, 0]
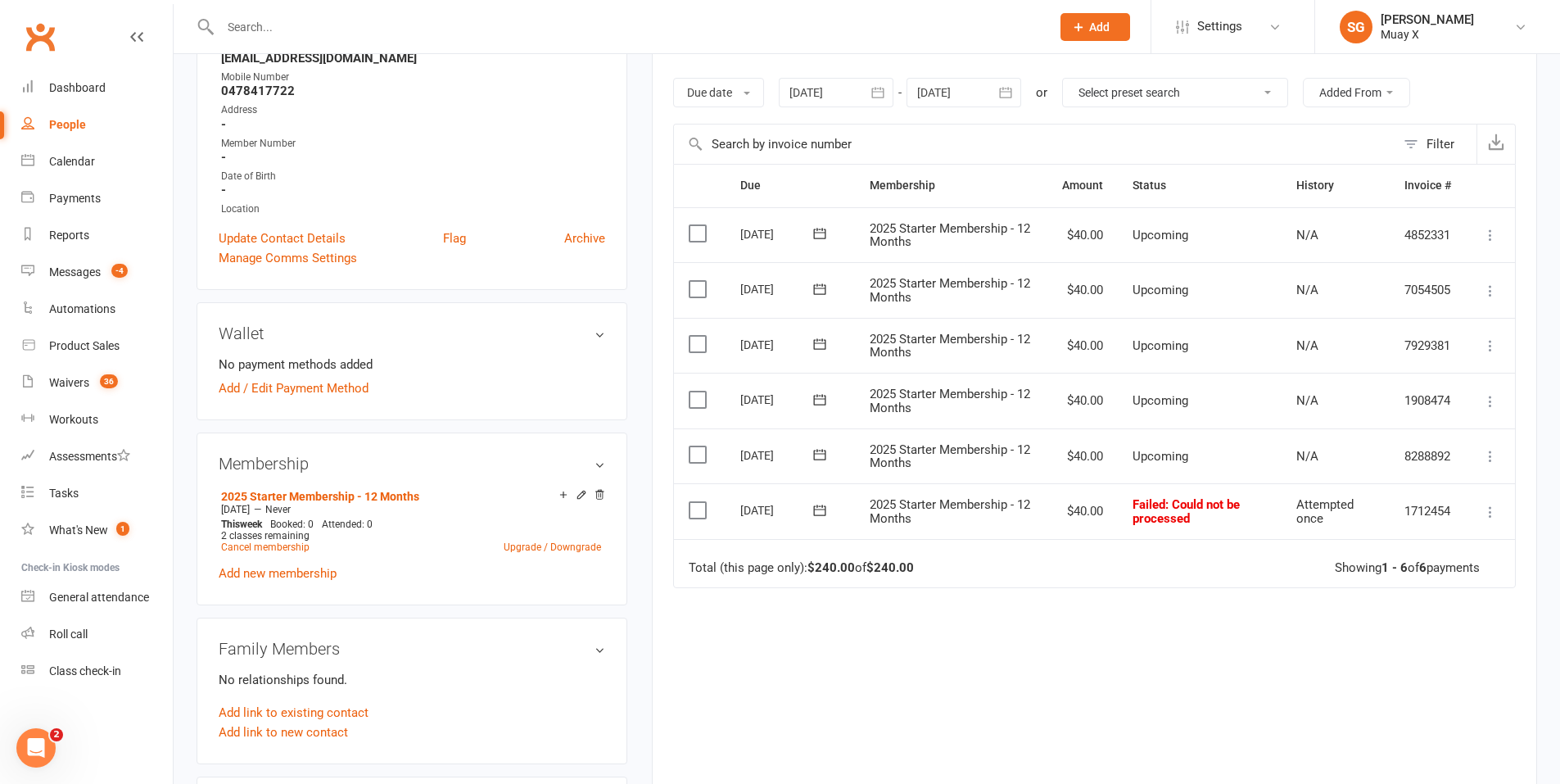
click at [1489, 510] on icon at bounding box center [1490, 511] width 16 height 16
click at [701, 525] on td "Select this" at bounding box center [700, 511] width 52 height 56
click at [701, 511] on label at bounding box center [700, 510] width 22 height 16
click at [699, 502] on input "checkbox" at bounding box center [694, 502] width 10 height 0
click at [1488, 506] on icon at bounding box center [1490, 511] width 16 height 16
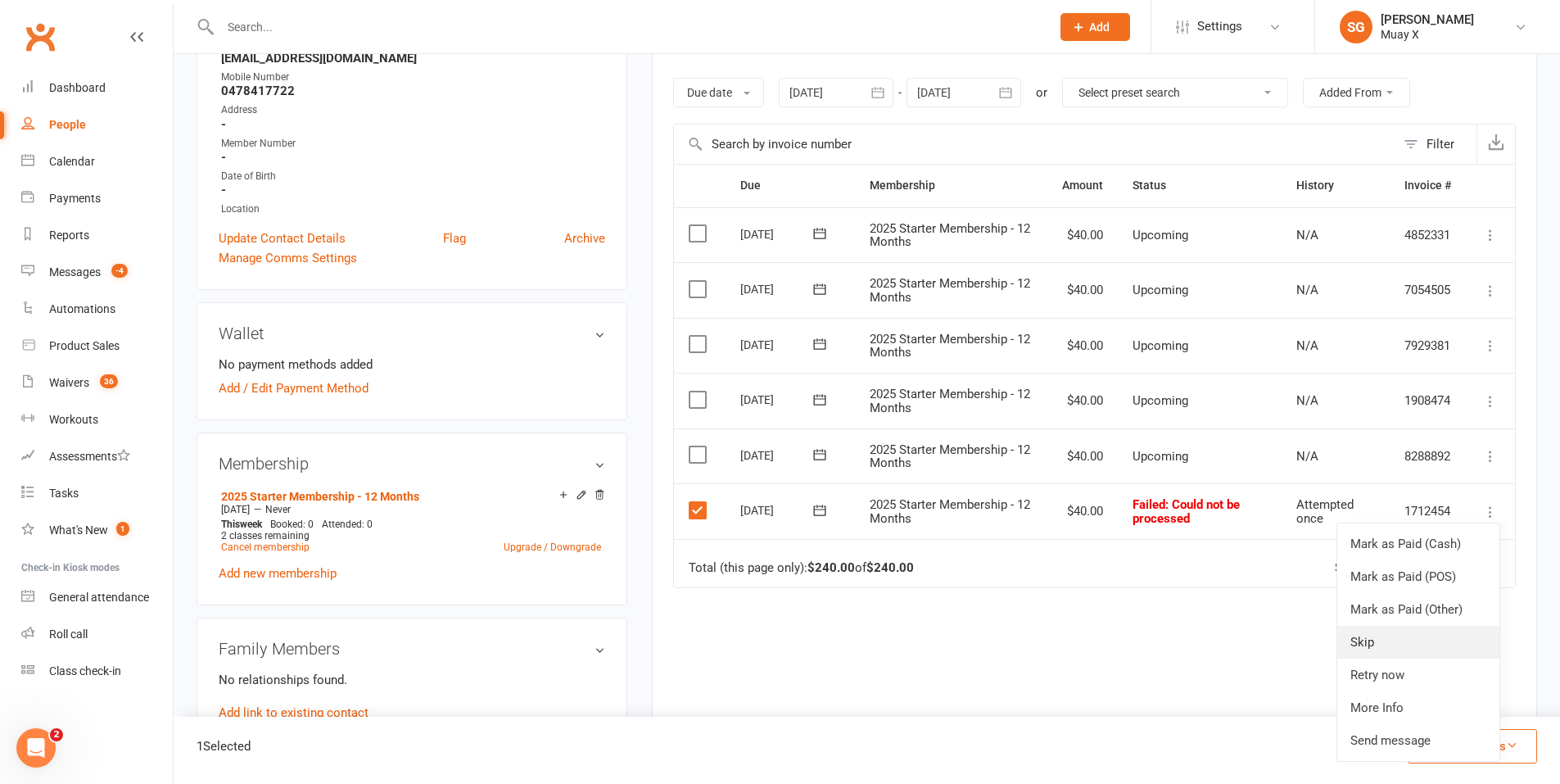
click at [1374, 646] on link "Skip" at bounding box center [1418, 642] width 163 height 33
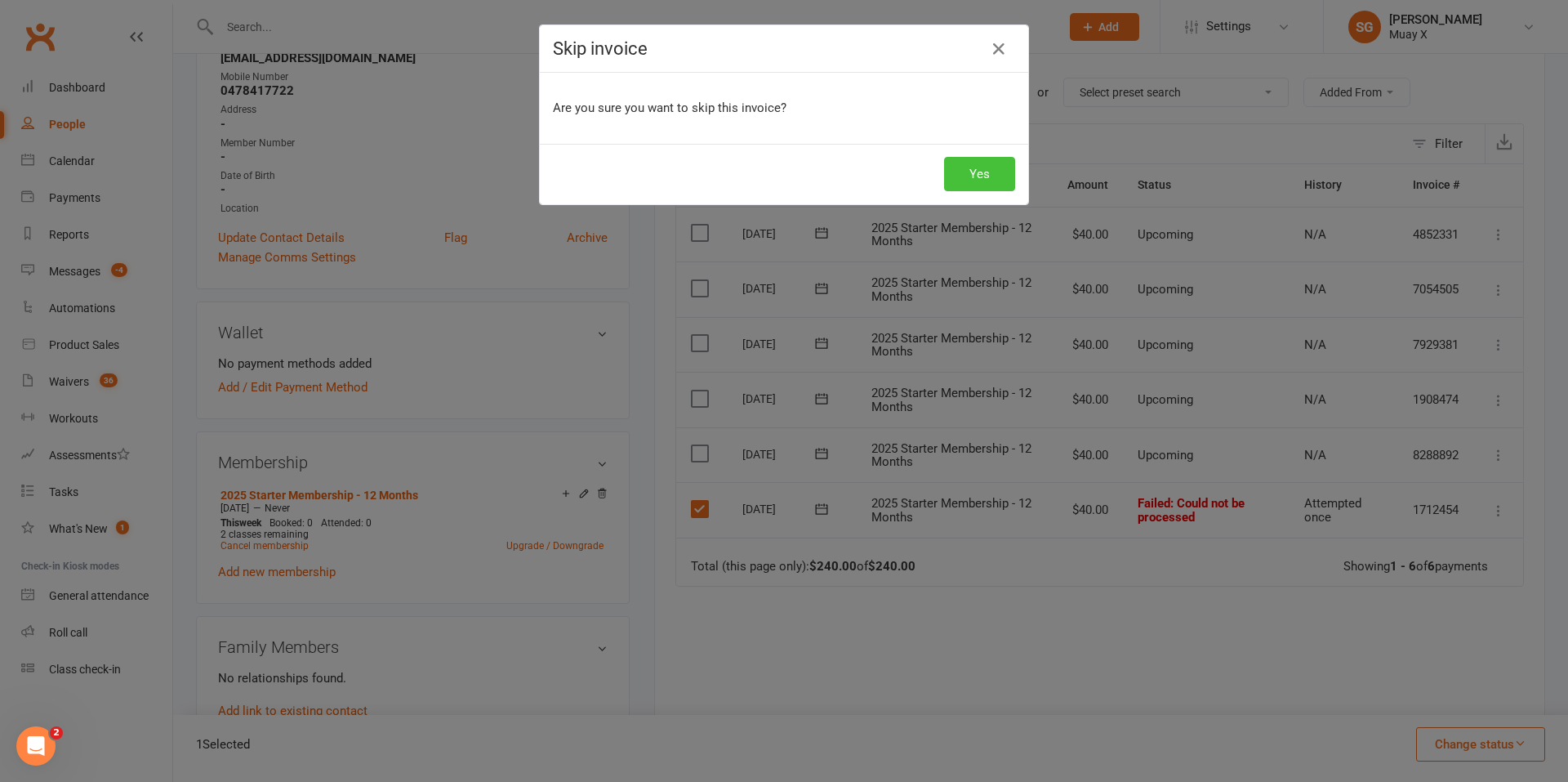
click at [966, 171] on button "Yes" at bounding box center [979, 174] width 71 height 34
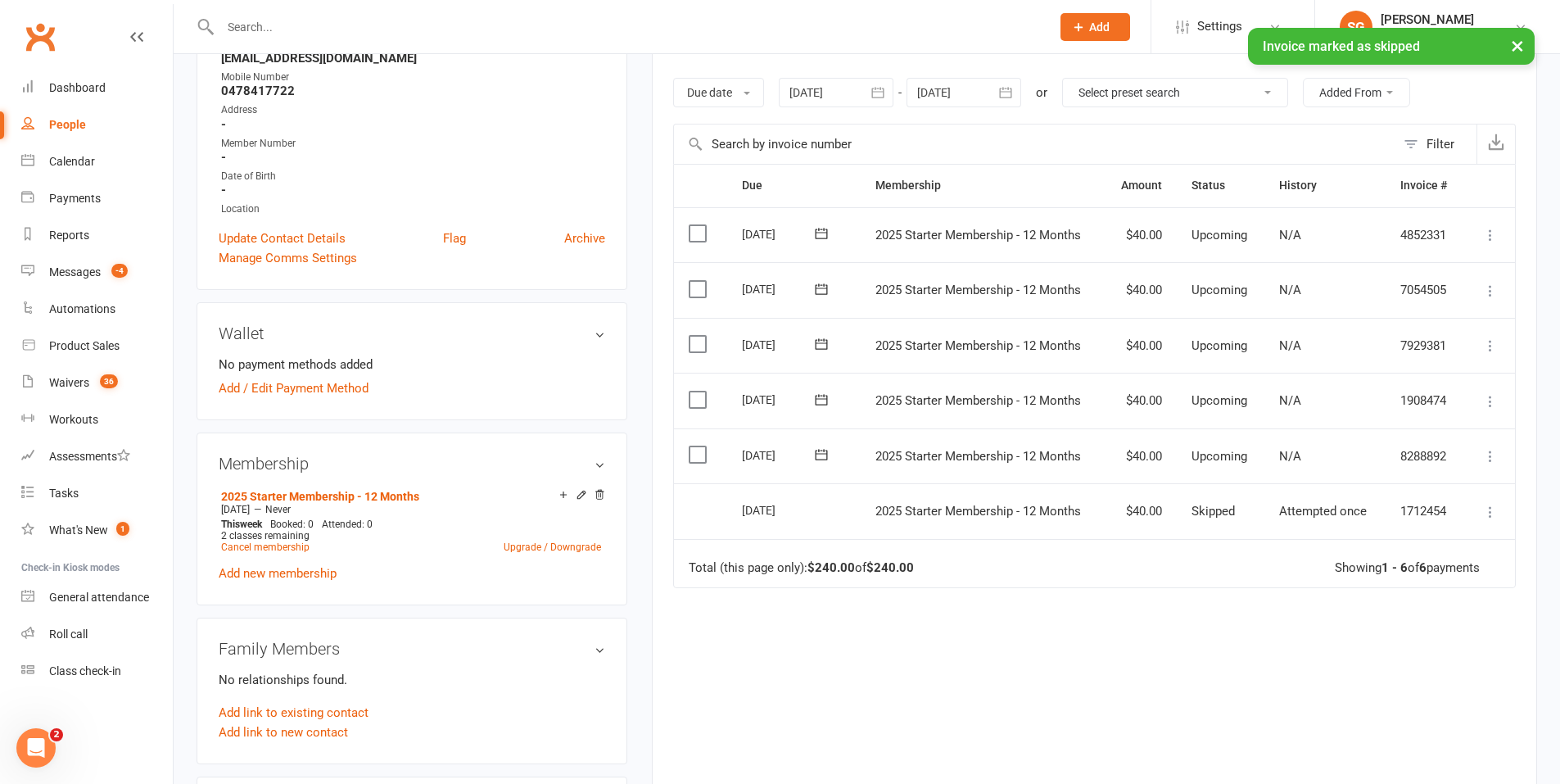
click at [1489, 460] on icon at bounding box center [1490, 456] width 16 height 16
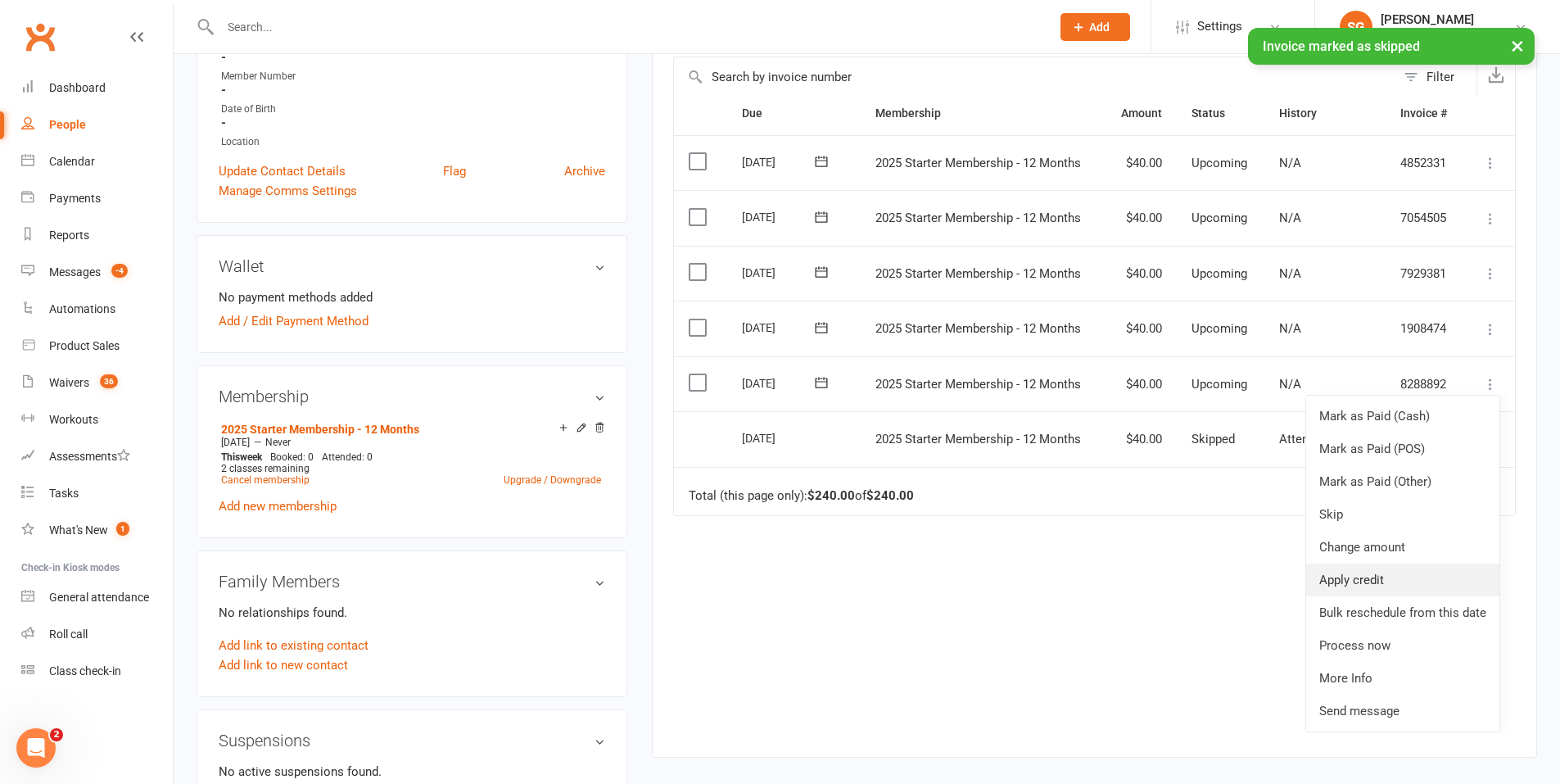
scroll to position [409, 0]
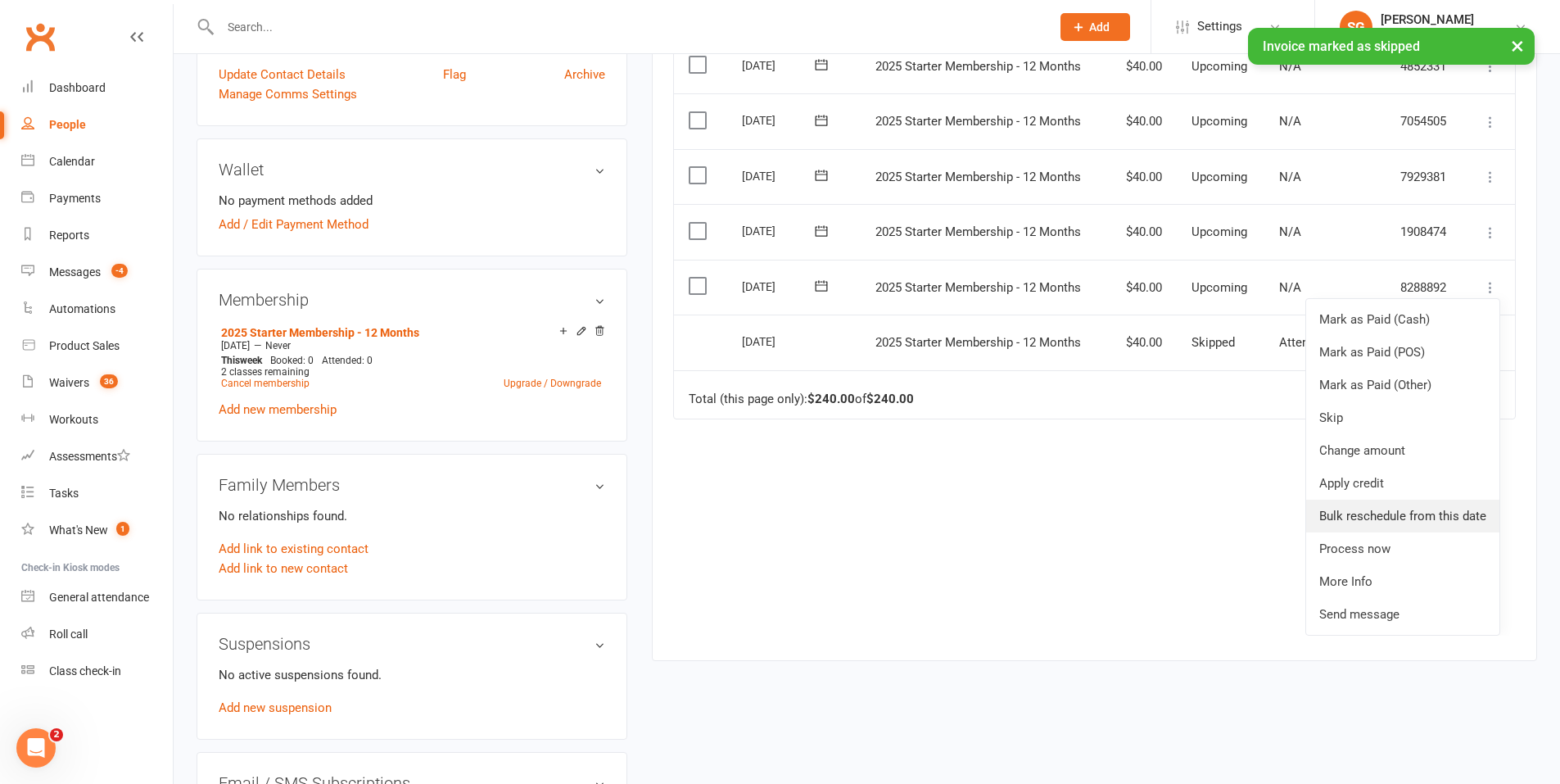
click at [1388, 529] on link "Bulk reschedule from this date" at bounding box center [1403, 516] width 193 height 33
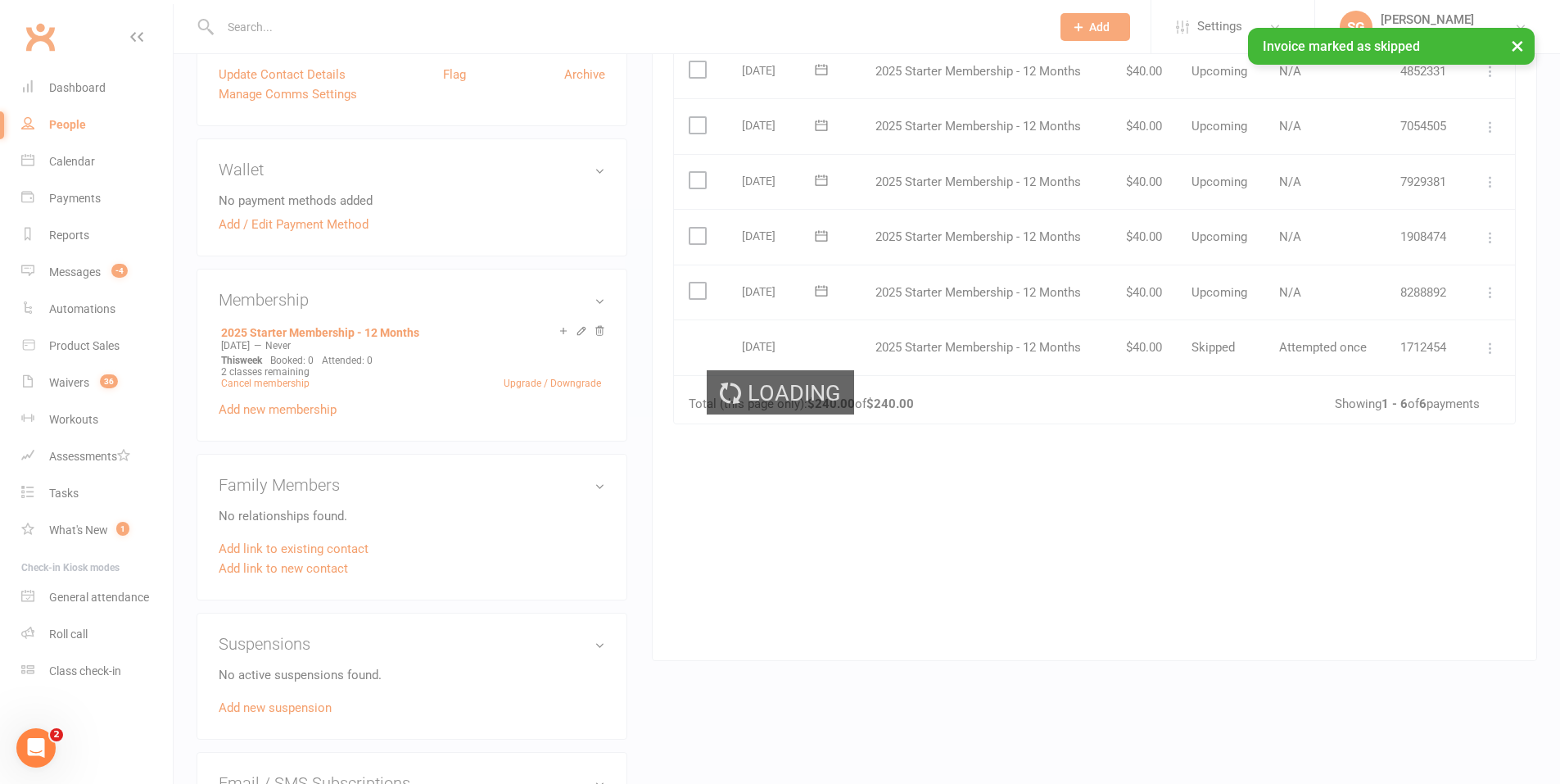
scroll to position [0, 0]
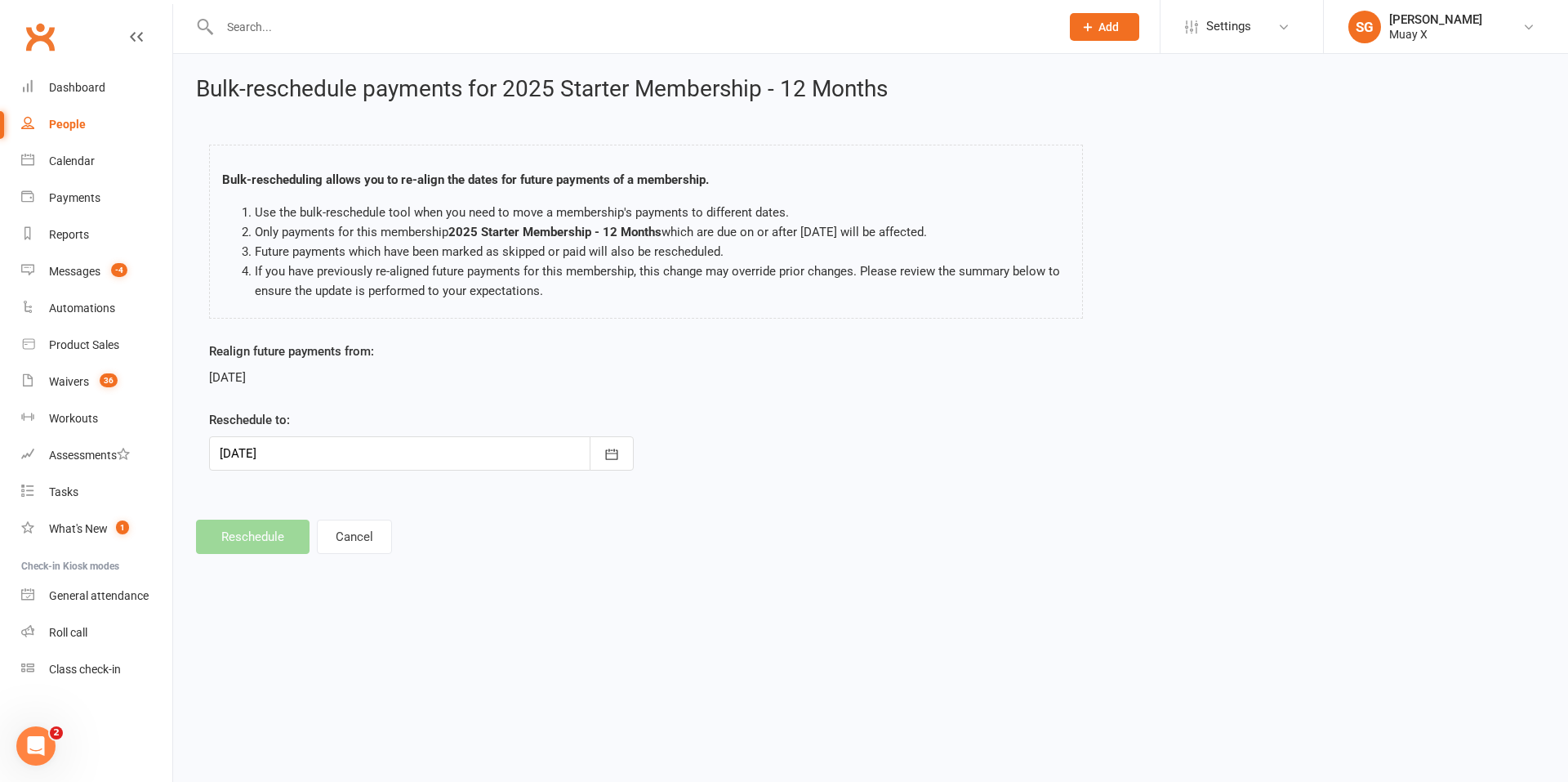
click at [246, 448] on div at bounding box center [421, 454] width 424 height 34
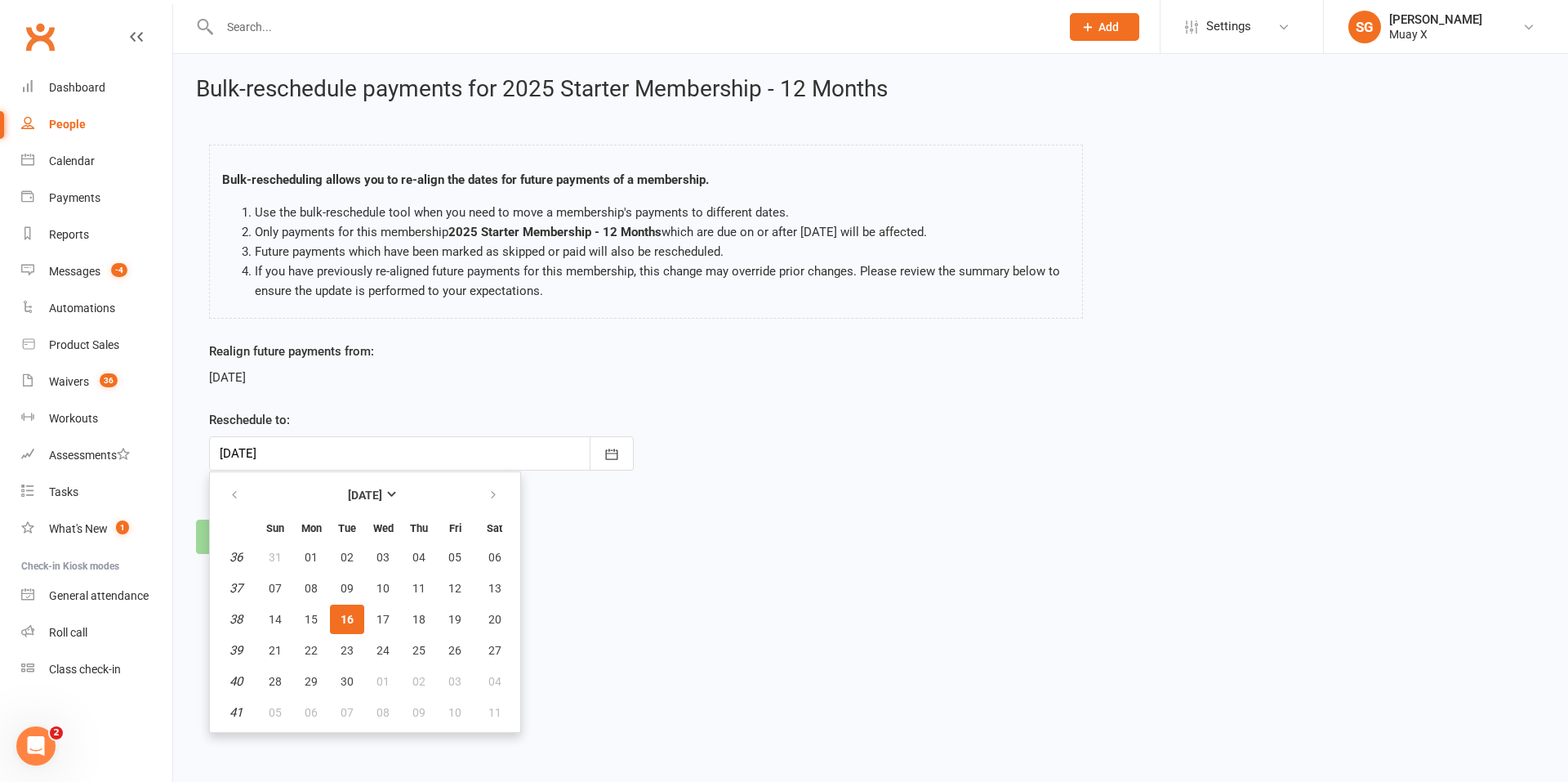
click at [355, 396] on form "Realign future payments from: [DATE] Reschedule to: [DATE] [DATE] Sun Mon Tue W…" at bounding box center [421, 406] width 424 height 129
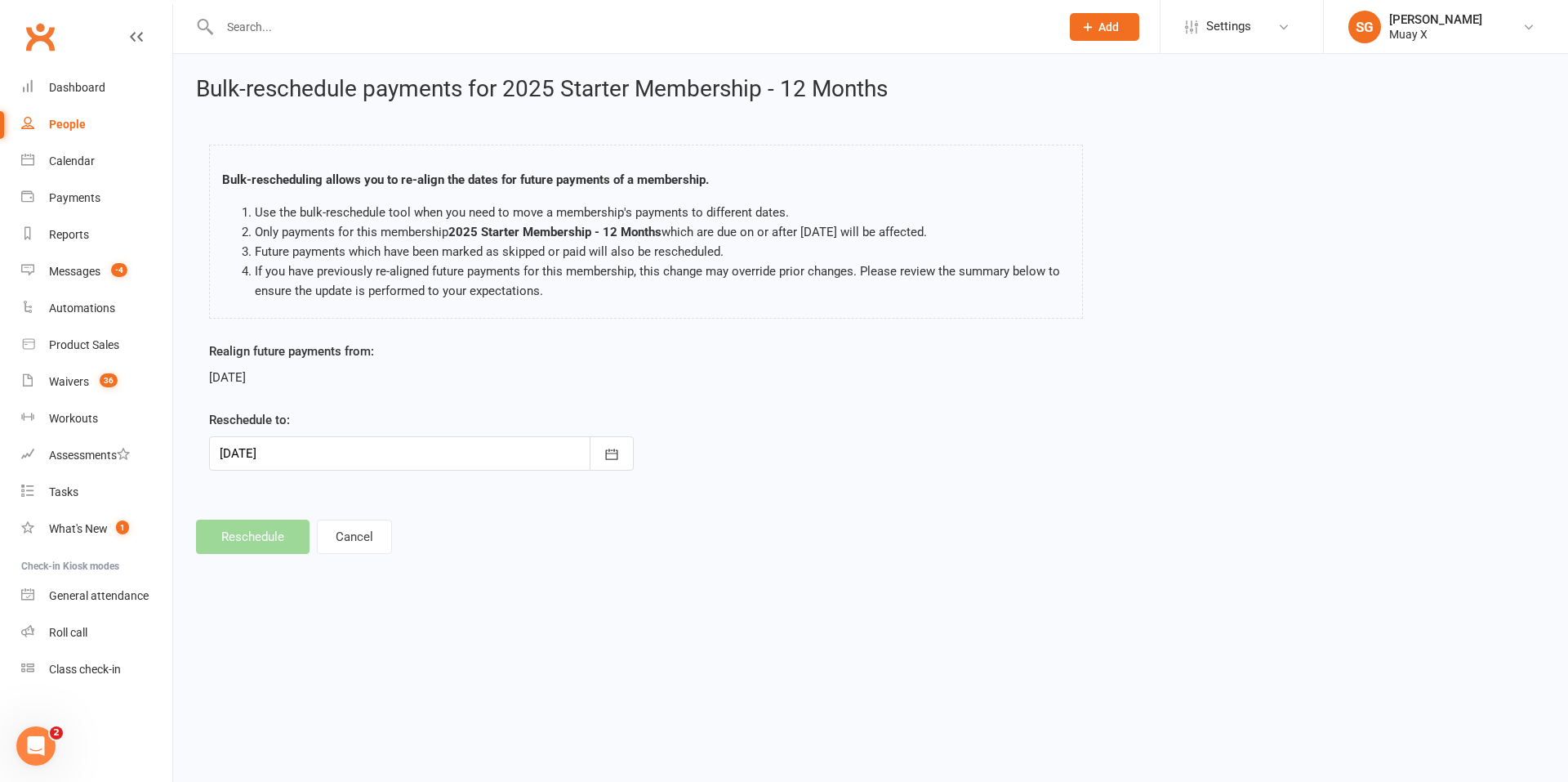
click at [381, 351] on div "Realign future payments from: [DATE]" at bounding box center [421, 364] width 424 height 45
click at [146, 33] on div "Clubworx" at bounding box center [86, 46] width 172 height 60
click at [139, 33] on icon at bounding box center [135, 36] width 13 height 13
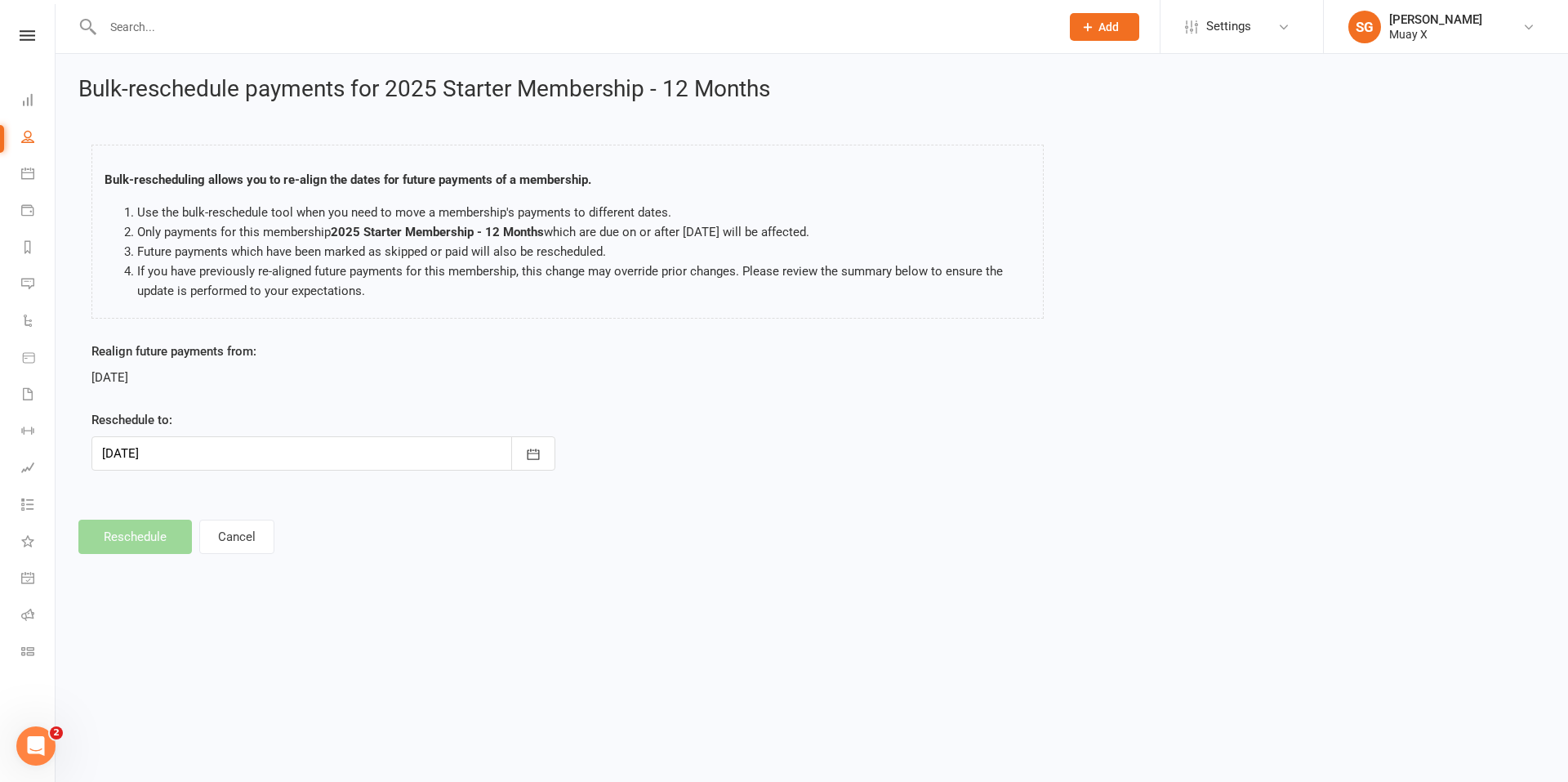
click at [35, 43] on div "Clubworx" at bounding box center [27, 57] width 55 height 53
click at [95, 43] on div at bounding box center [563, 27] width 970 height 53
click at [181, 24] on input "text" at bounding box center [573, 27] width 951 height 23
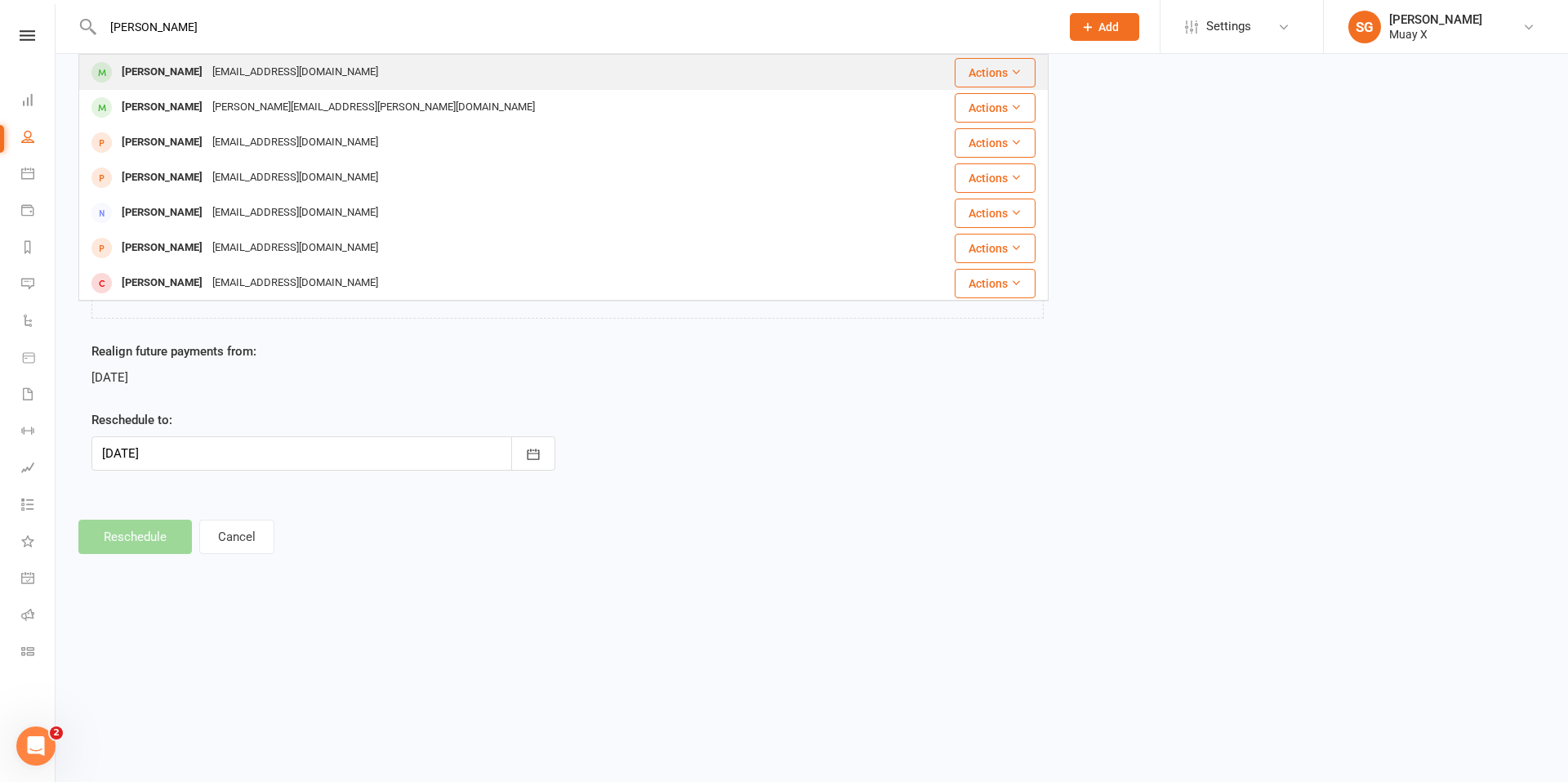
type input "[PERSON_NAME]"
click at [168, 66] on div "[PERSON_NAME]" at bounding box center [162, 72] width 91 height 24
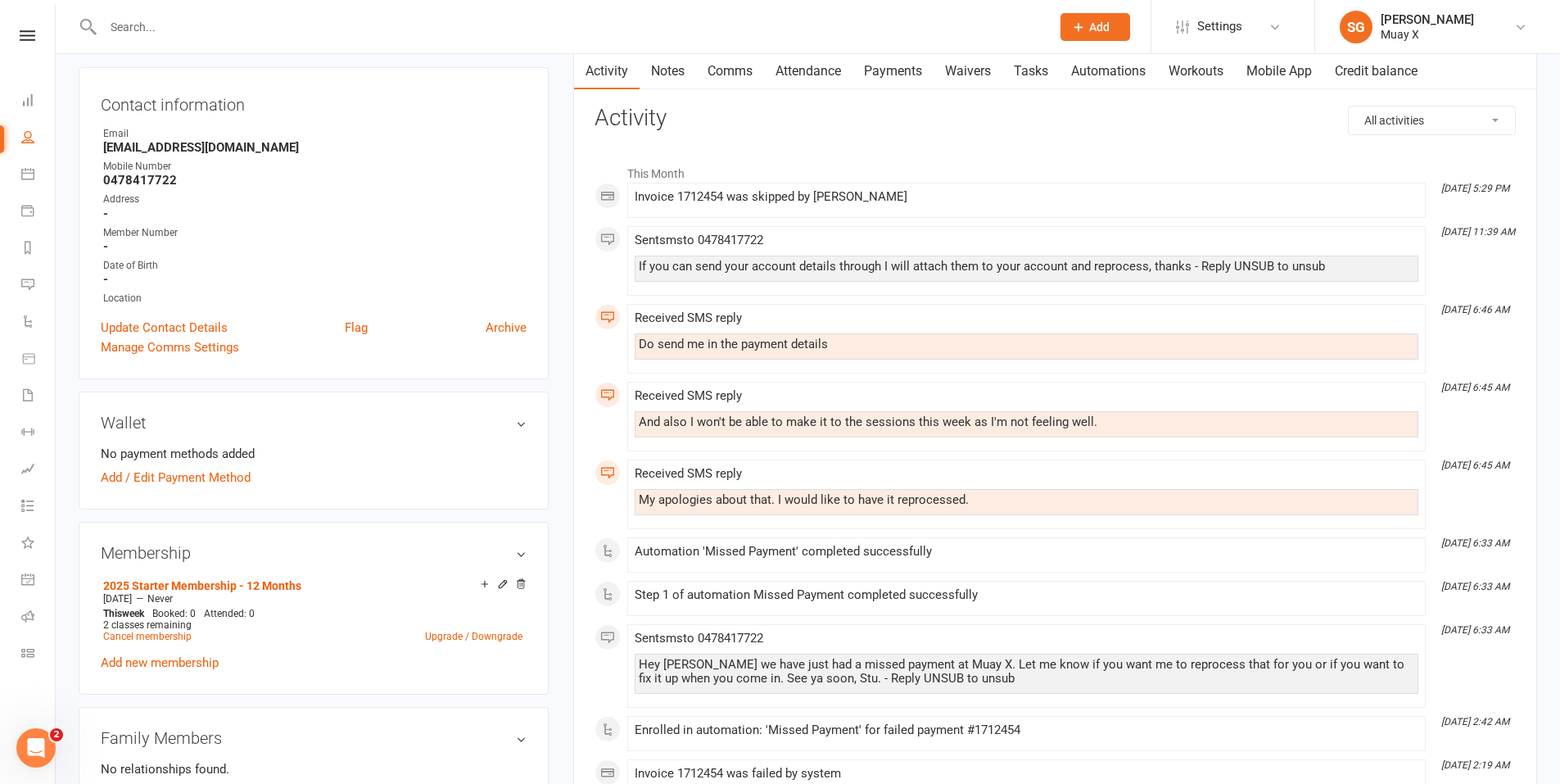
scroll to position [163, 0]
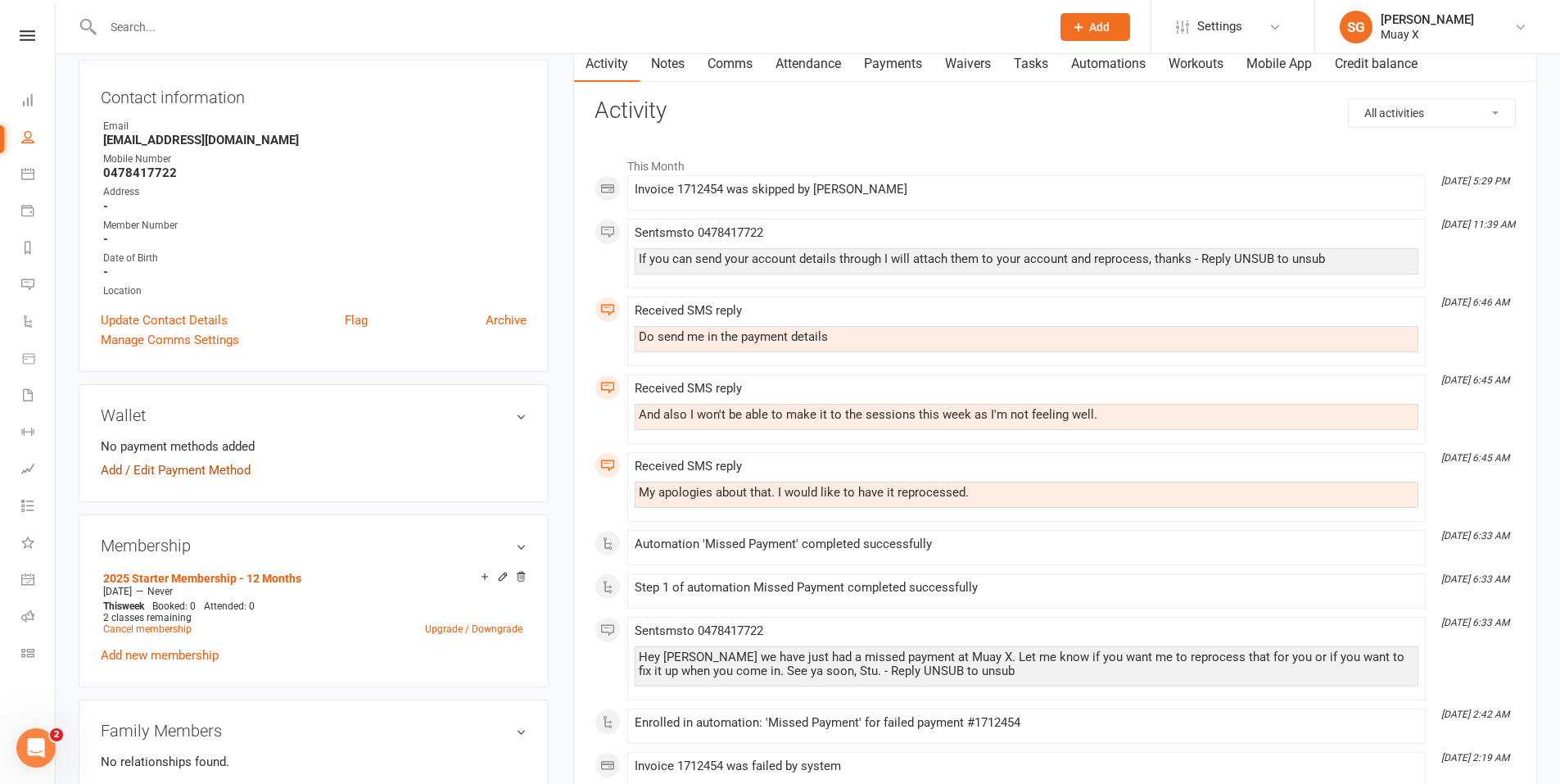
click at [199, 465] on link "Add / Edit Payment Method" at bounding box center [175, 469] width 150 height 20
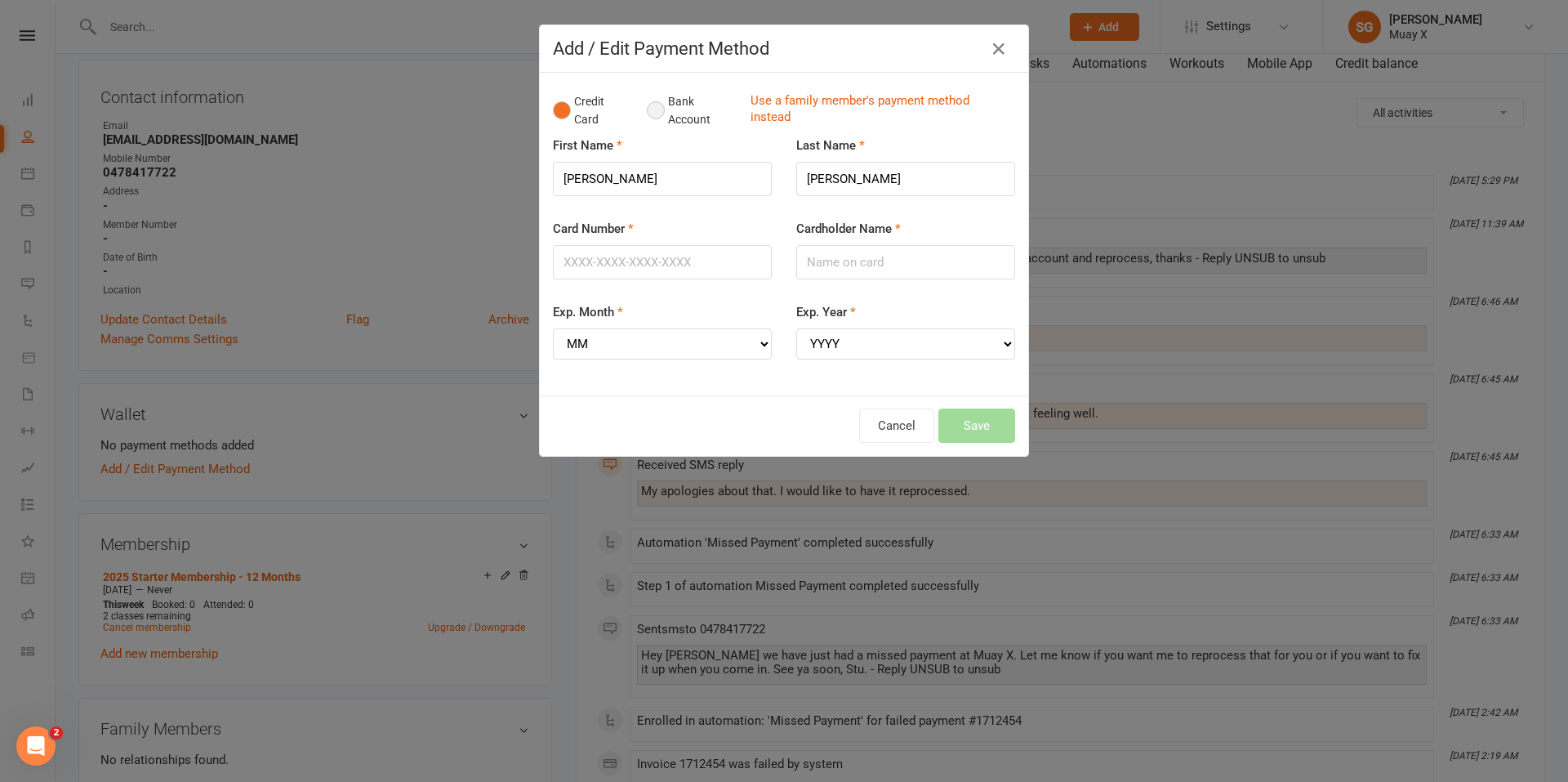
click at [649, 114] on button "Bank Account" at bounding box center [692, 111] width 91 height 50
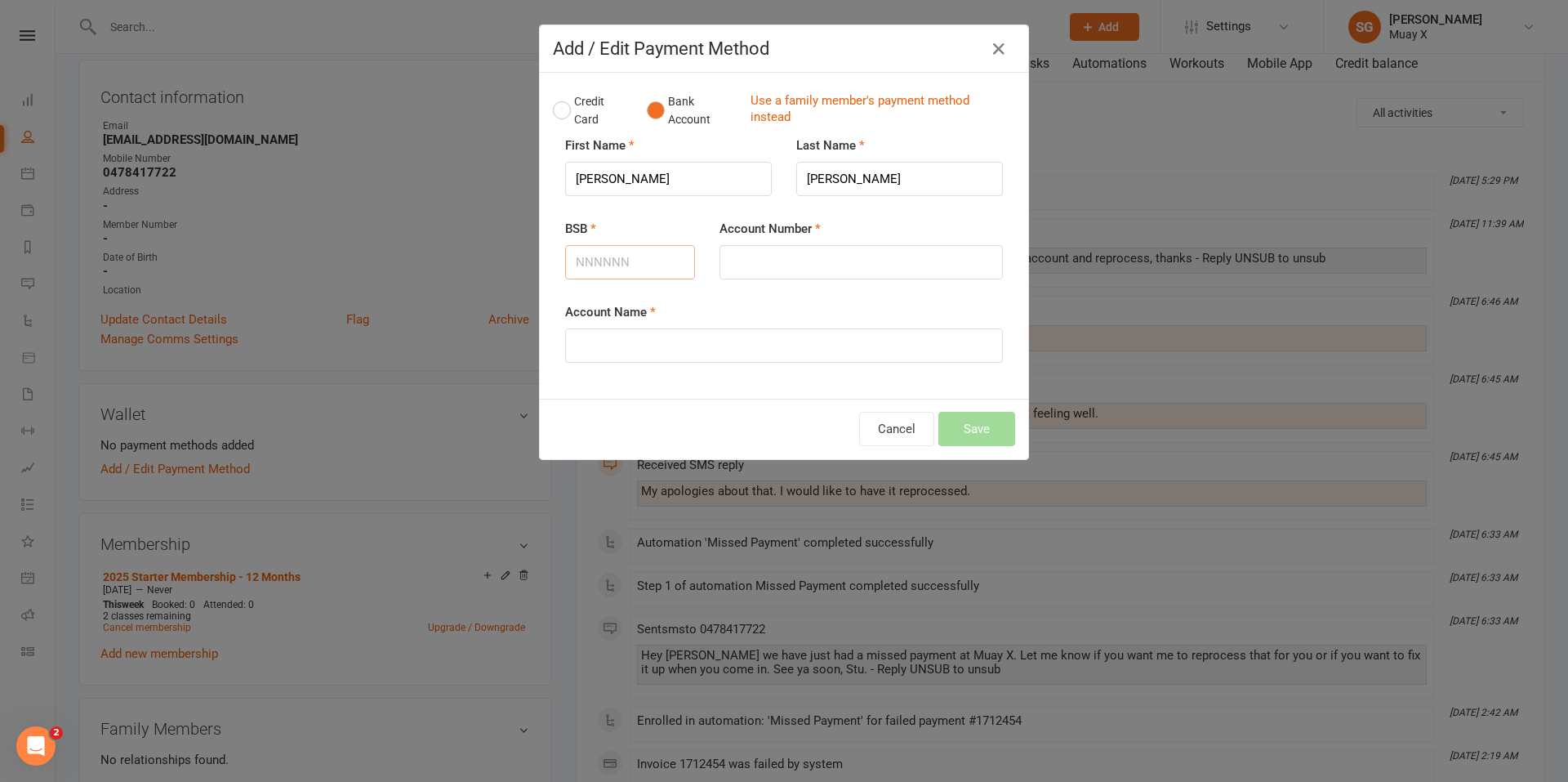
click at [586, 266] on input "BSB" at bounding box center [629, 262] width 129 height 34
click at [651, 267] on input "BSB" at bounding box center [629, 262] width 129 height 34
click at [553, 111] on button "Credit Card" at bounding box center [592, 111] width 77 height 50
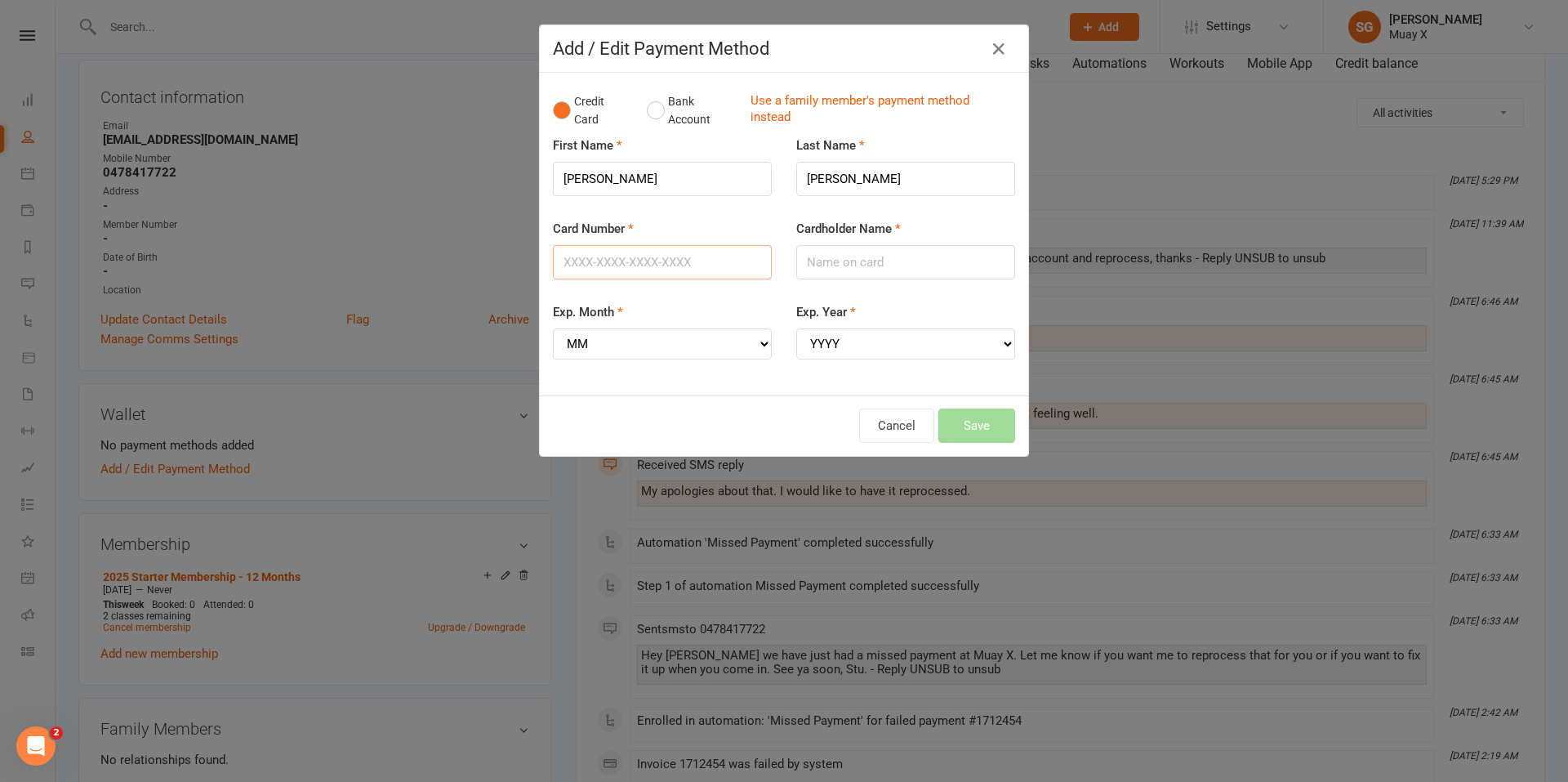
click at [639, 258] on input "Card Number" at bounding box center [662, 262] width 219 height 34
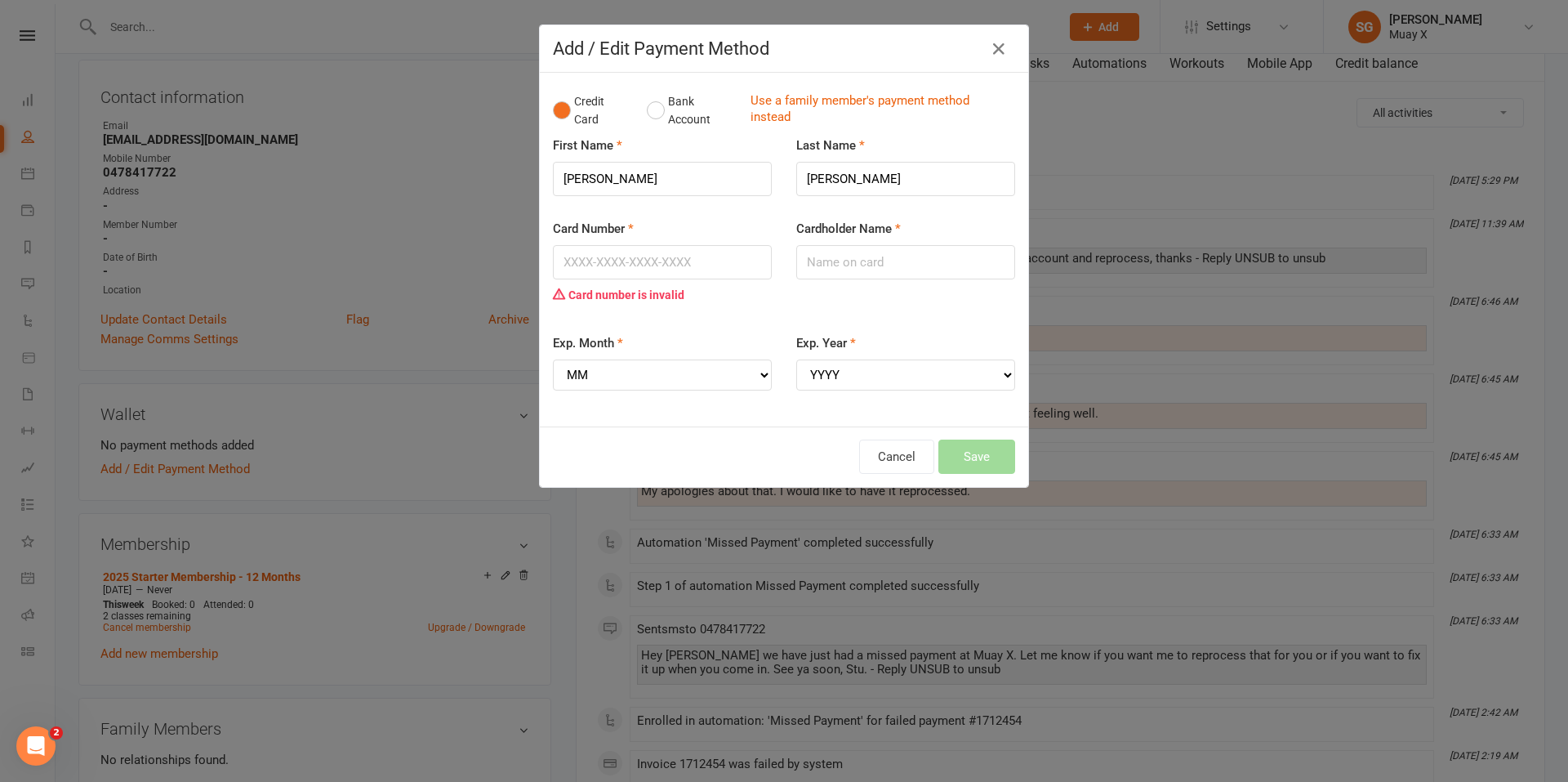
click at [672, 227] on div "Card Number Card number is invalid" at bounding box center [662, 264] width 219 height 92
click at [628, 252] on input "Card Number" at bounding box center [662, 262] width 219 height 34
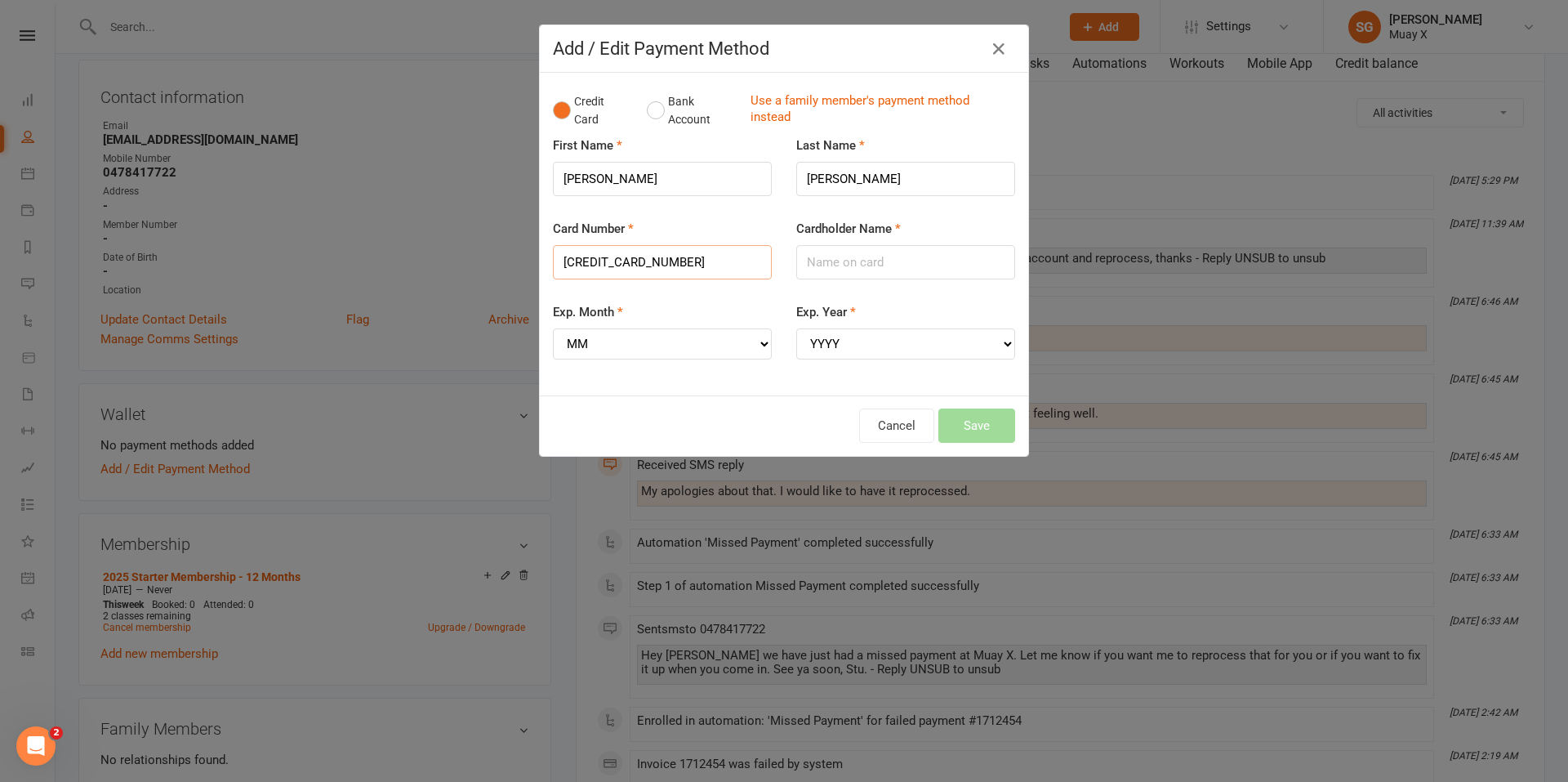
type input "[CREDIT_CARD_NUMBER]"
drag, startPoint x: 831, startPoint y: 250, endPoint x: 820, endPoint y: 255, distance: 12.1
click at [831, 250] on input "Cardholder Name" at bounding box center [905, 262] width 219 height 34
click at [742, 343] on select "MM 01 02 03 04 05 06 07 08 09 10 11 12" at bounding box center [662, 344] width 219 height 31
select select "06"
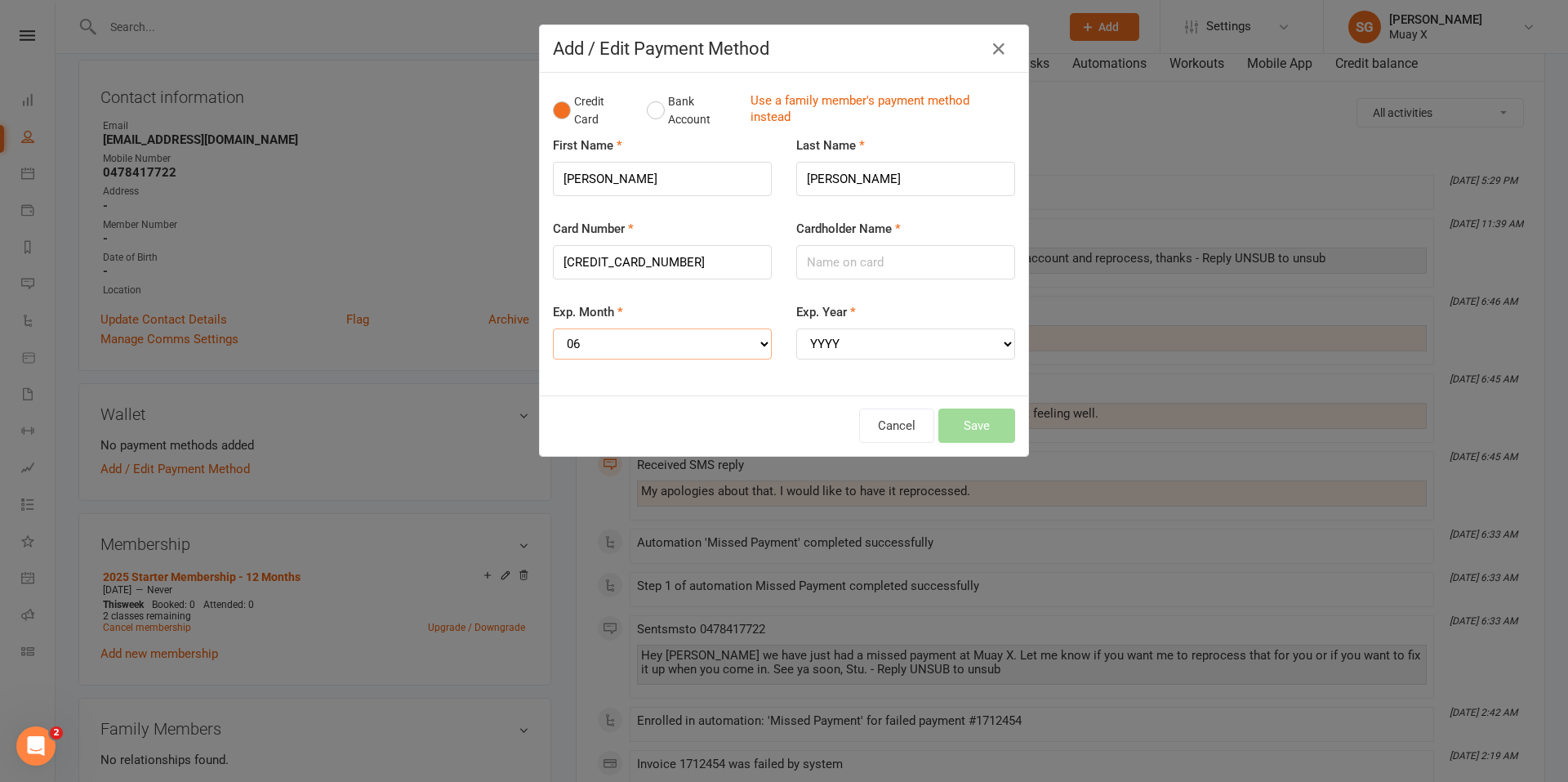
click at [553, 328] on select "MM 01 02 03 04 05 06 07 08 09 10 11 12" at bounding box center [662, 344] width 219 height 31
click at [936, 347] on select "YYYY 2025 2026 2027 2028 2029 2030 2031 2032 2033 2034" at bounding box center [905, 344] width 219 height 31
select select "2028"
click at [796, 328] on select "YYYY 2025 2026 2027 2028 2029 2030 2031 2032 2033 2034" at bounding box center [905, 344] width 219 height 31
click at [849, 267] on input "Cardholder Name" at bounding box center [905, 262] width 219 height 34
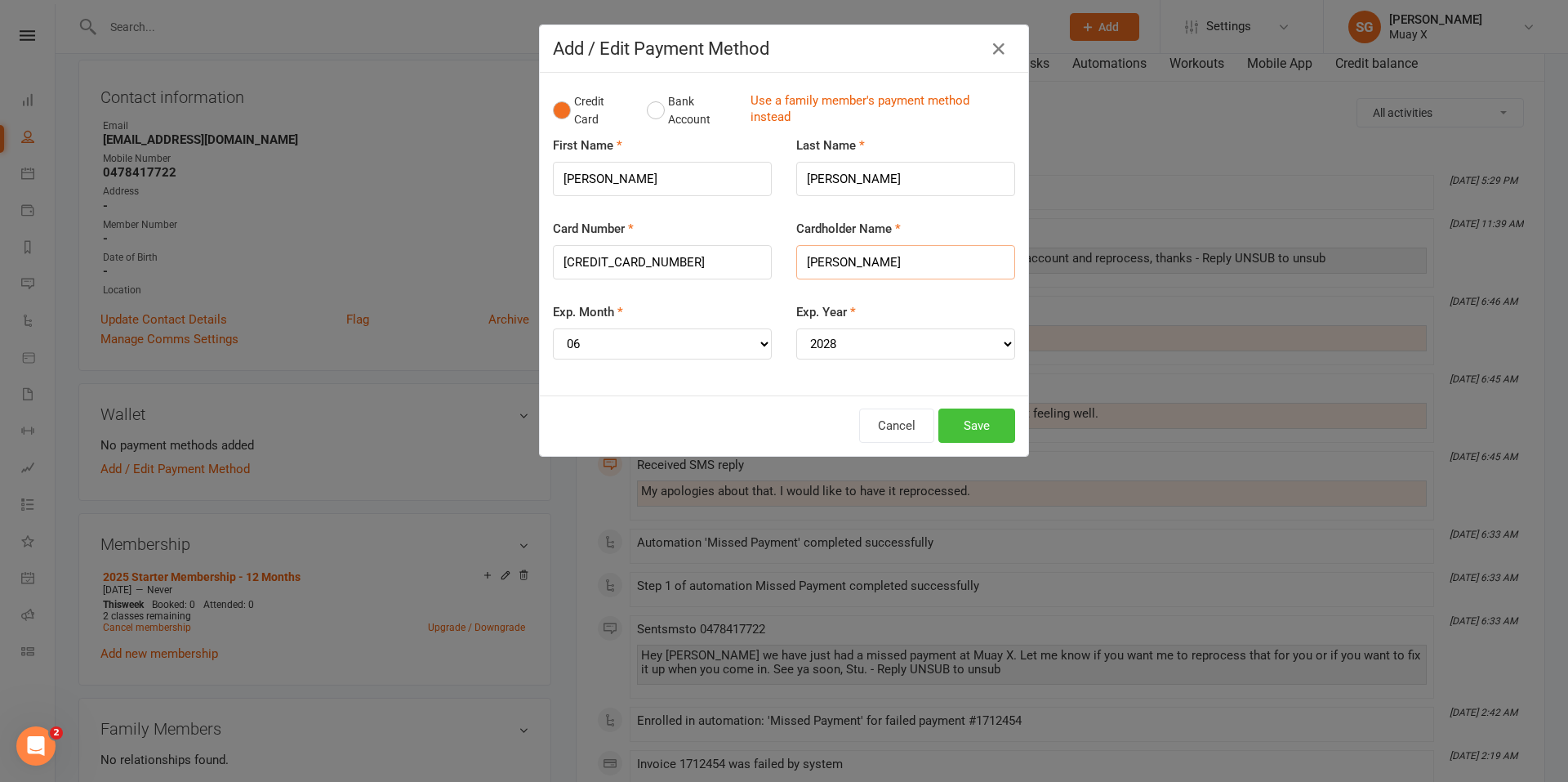
type input "[PERSON_NAME]"
click at [966, 436] on button "Save" at bounding box center [976, 425] width 77 height 34
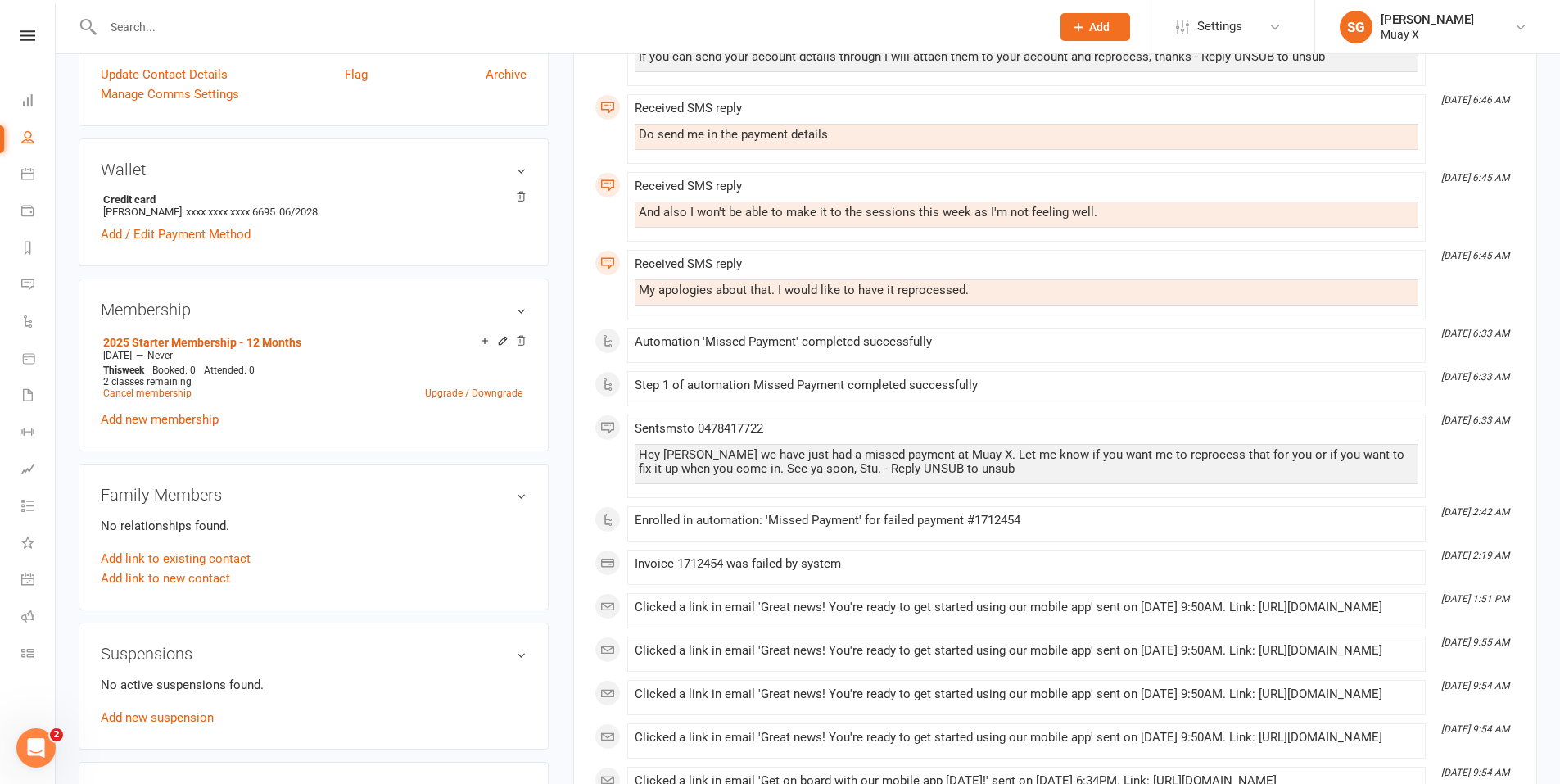
scroll to position [82, 0]
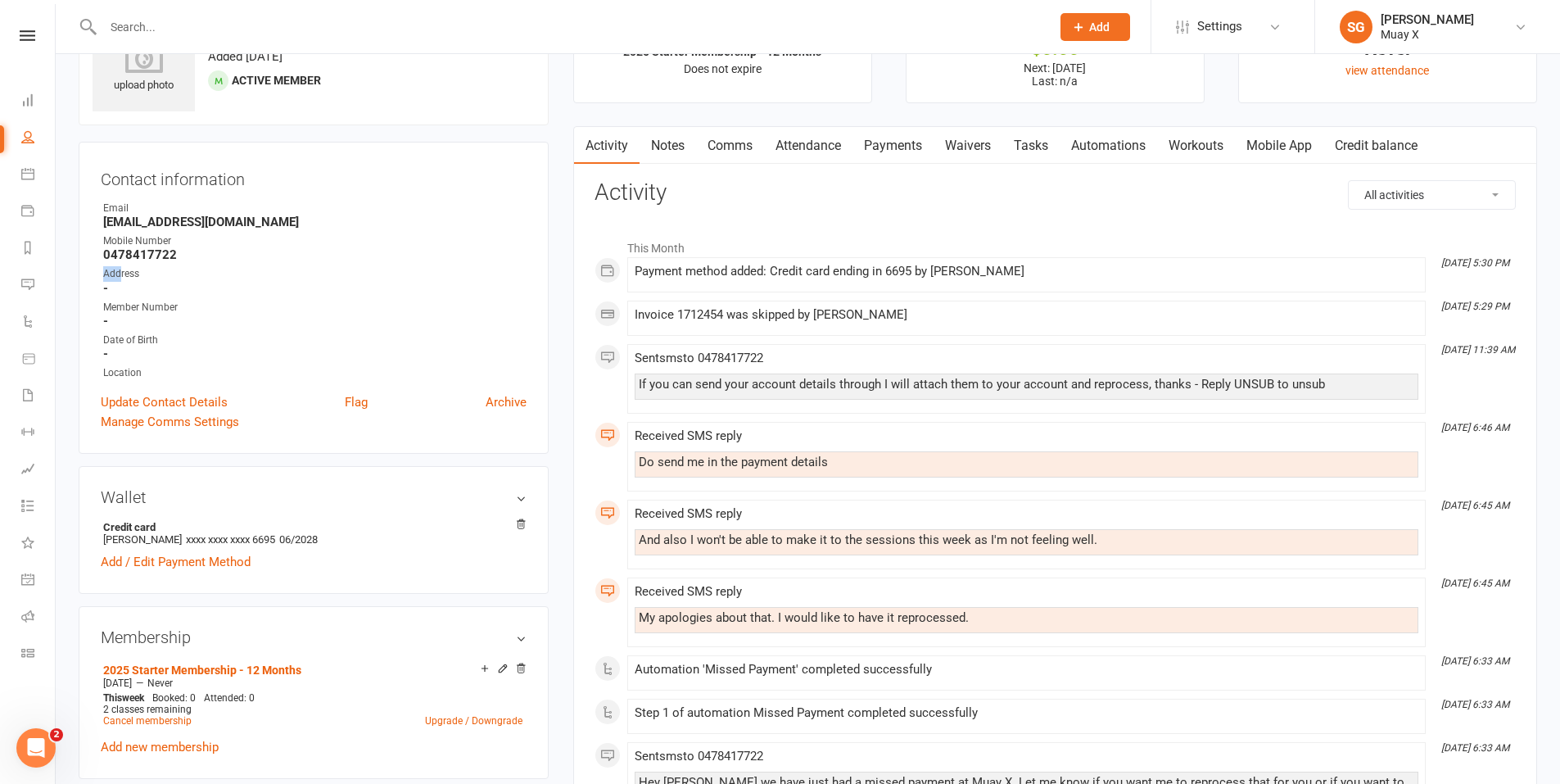
drag, startPoint x: 192, startPoint y: 256, endPoint x: 119, endPoint y: 277, distance: 76.0
click at [119, 277] on ul "Owner Email [EMAIL_ADDRESS][DOMAIN_NAME] Mobile Number [PHONE_NUMBER] Address -…" at bounding box center [313, 291] width 426 height 181
drag, startPoint x: 119, startPoint y: 277, endPoint x: 167, endPoint y: 303, distance: 54.6
click at [167, 303] on div "Member Number" at bounding box center [315, 308] width 423 height 15
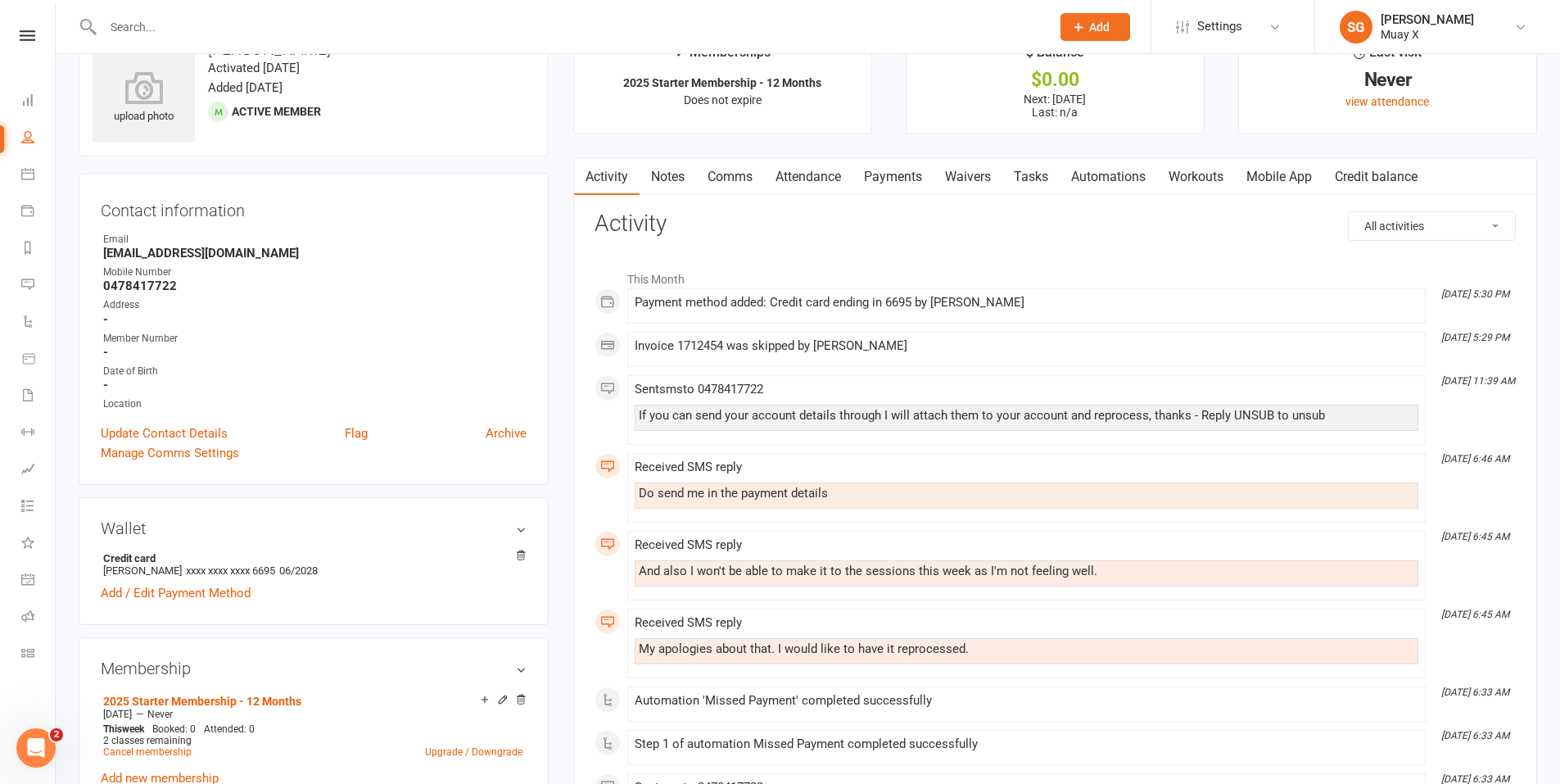
scroll to position [0, 0]
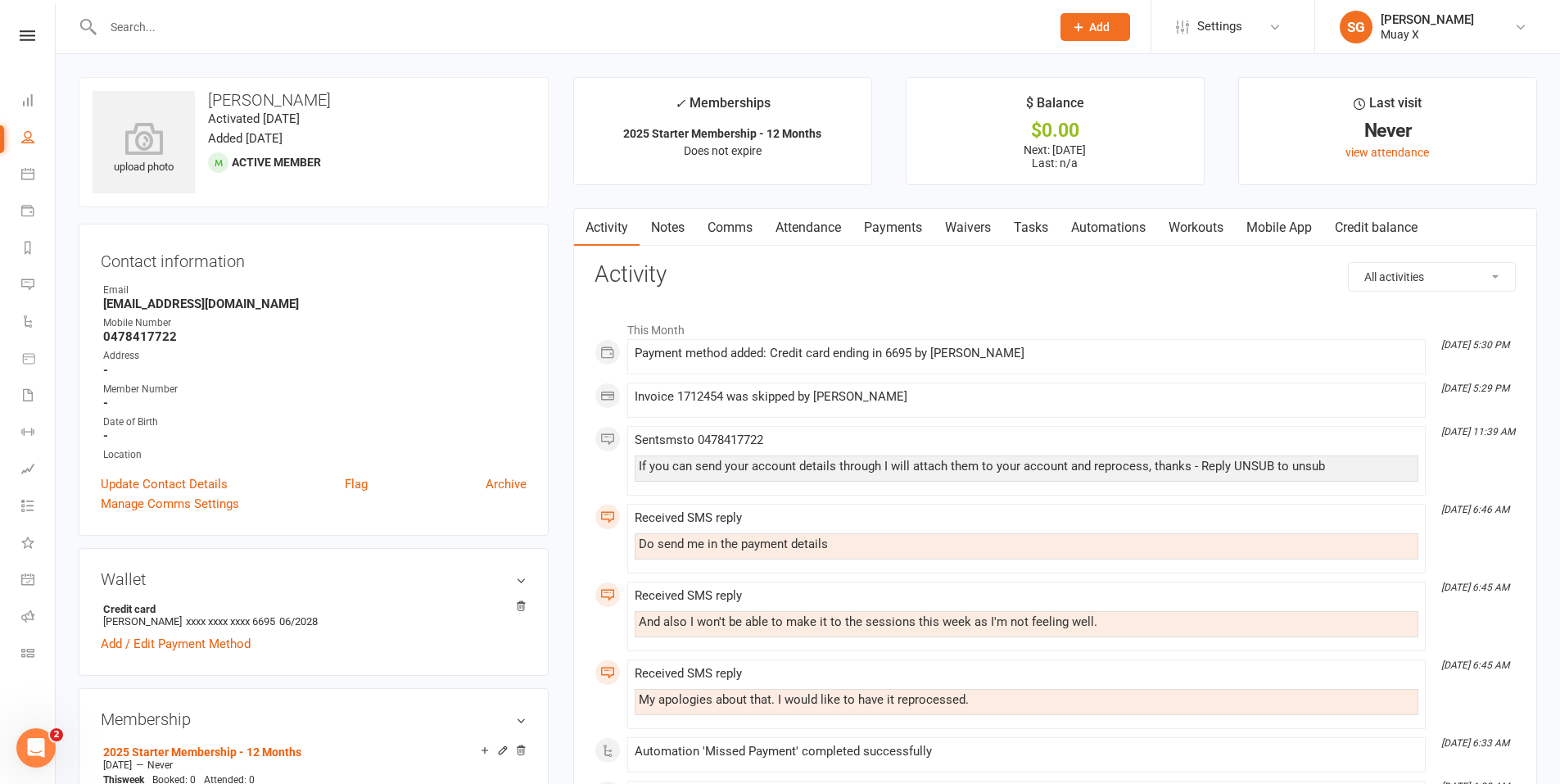
click at [404, 558] on div "Wallet Credit card [PERSON_NAME] xxxx xxxx xxxx 6695 06/2028 Add / Edit Payment…" at bounding box center [313, 611] width 470 height 128
click at [391, 566] on div "Wallet Credit card [PERSON_NAME] xxxx xxxx xxxx 6695 06/2028 Add / Edit Payment…" at bounding box center [313, 611] width 470 height 128
